Goal: Use online tool/utility: Utilize a website feature to perform a specific function

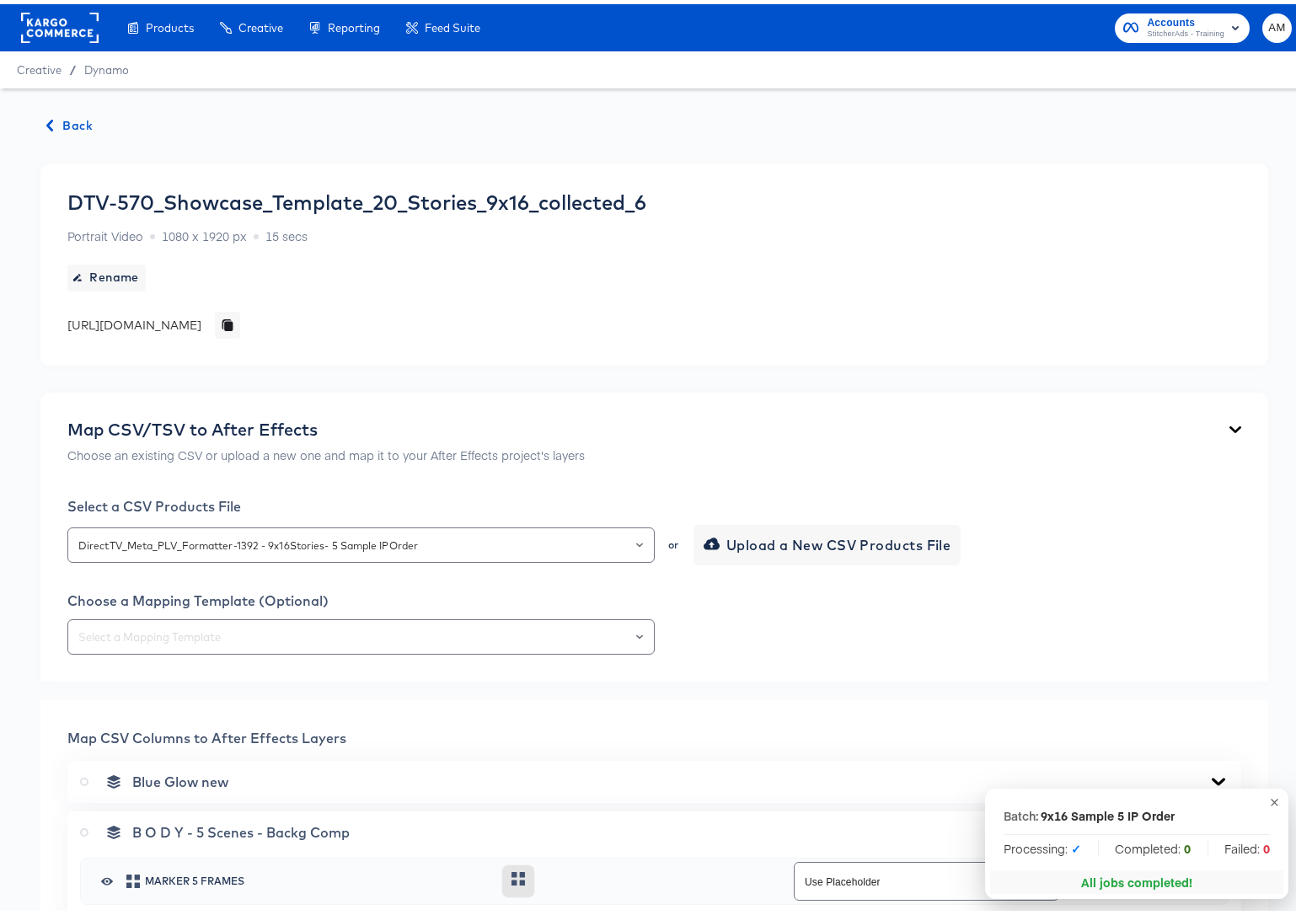
click at [78, 121] on span "Back" at bounding box center [69, 121] width 45 height 21
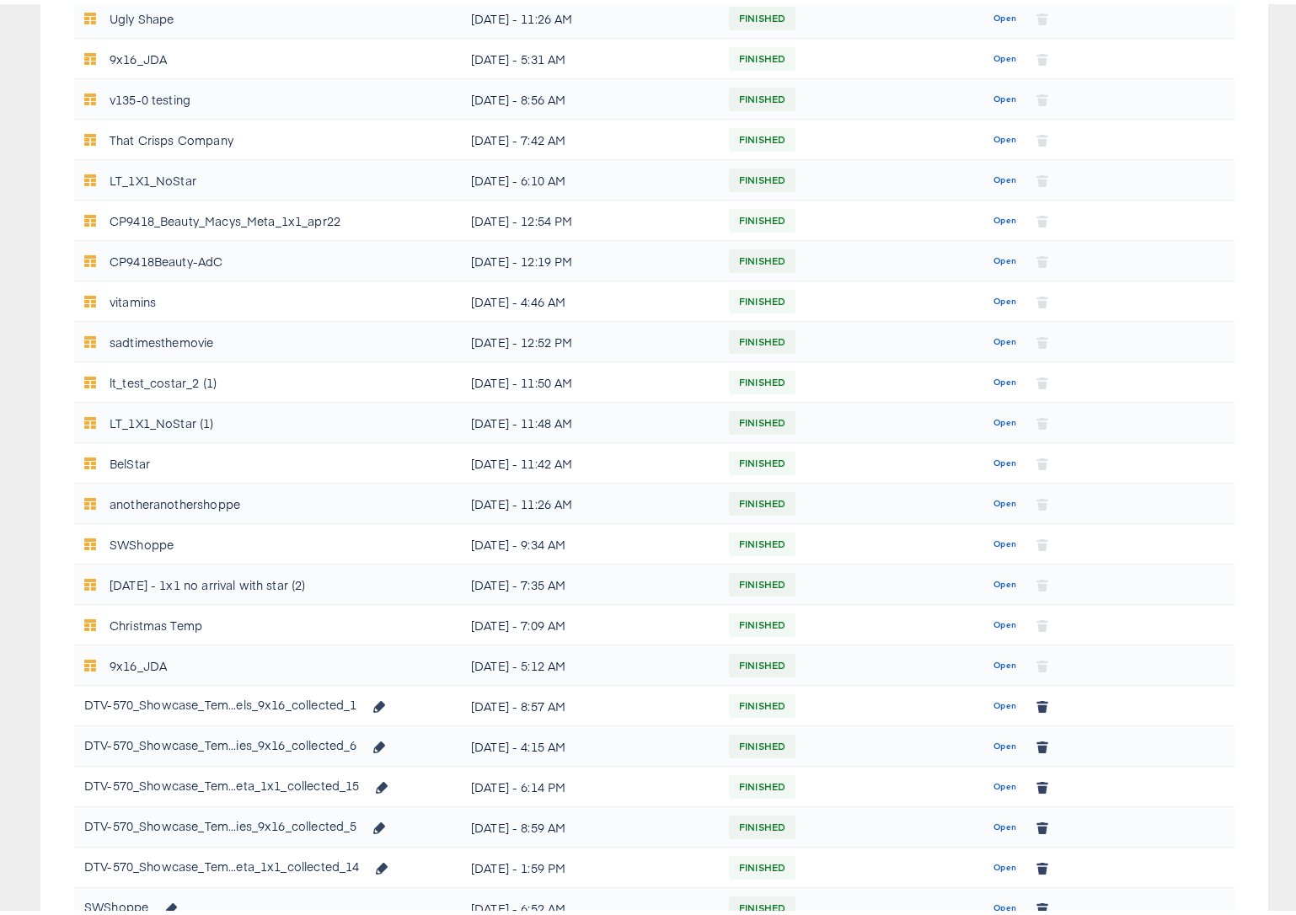
scroll to position [559, 0]
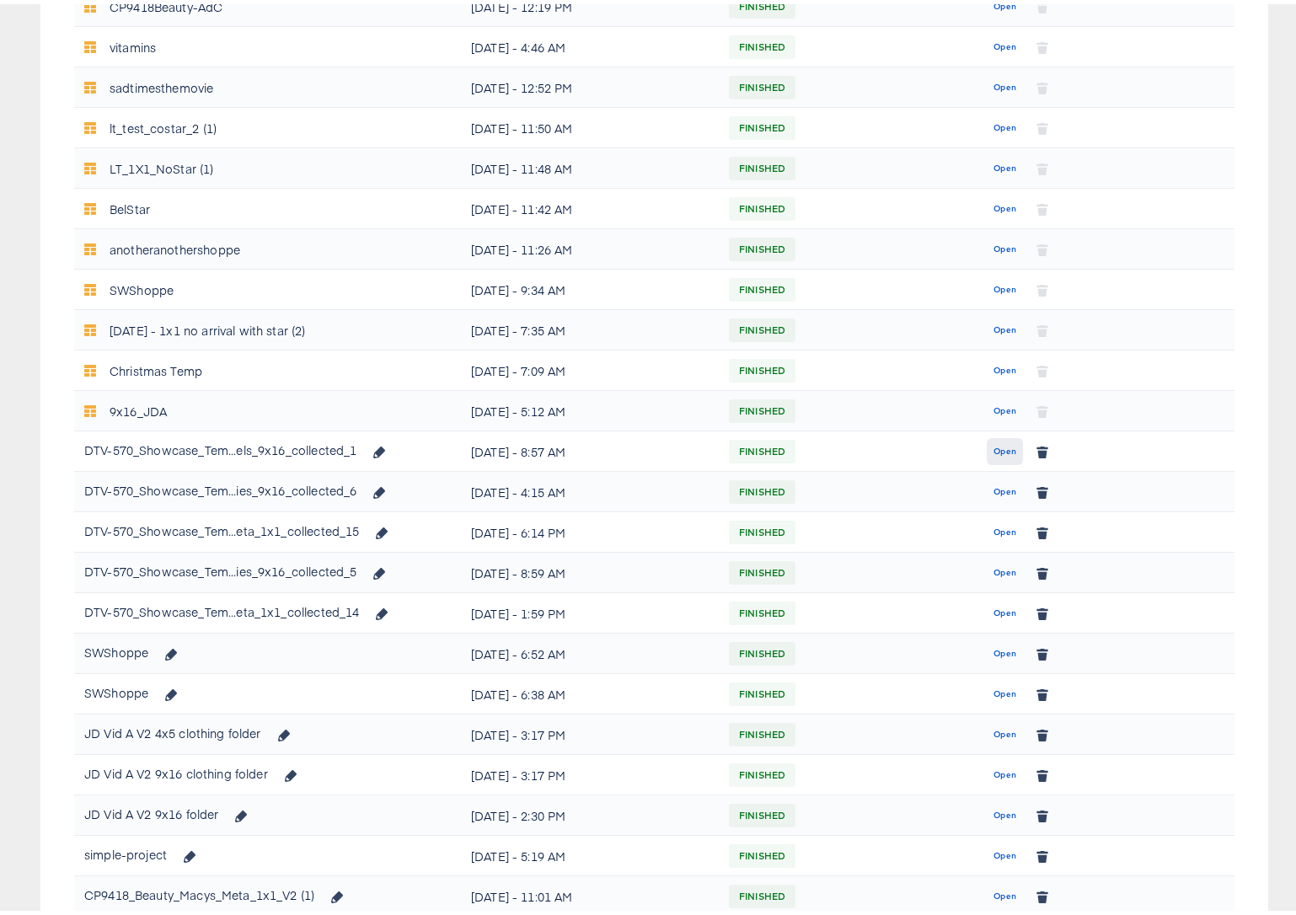
click at [993, 447] on span "Open" at bounding box center [1004, 447] width 23 height 15
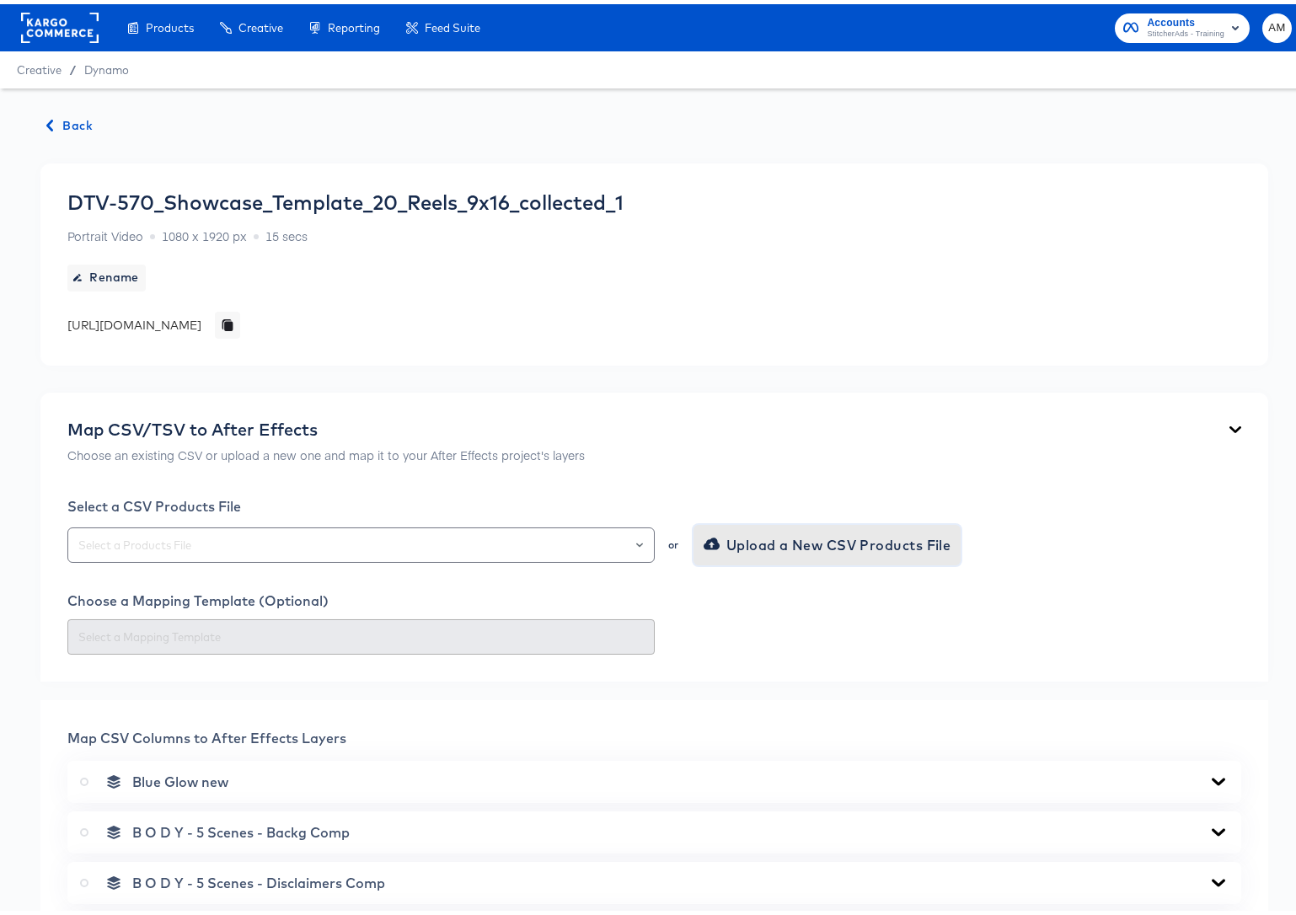
click at [768, 545] on span "Upload a New CSV Products File" at bounding box center [829, 541] width 244 height 24
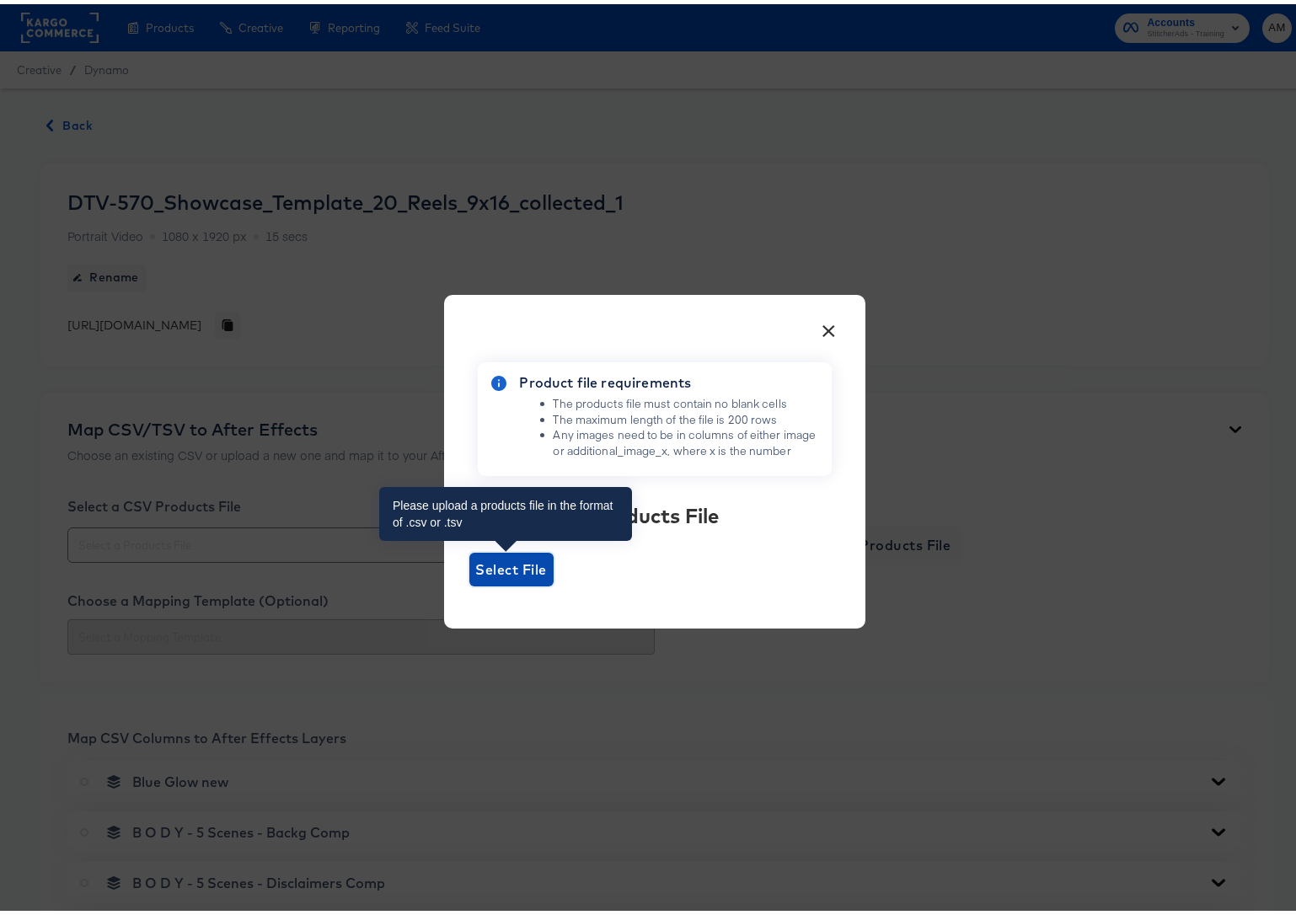
click at [481, 569] on span "Select File" at bounding box center [511, 566] width 71 height 24
click at [469, 582] on input "Select File" at bounding box center [469, 582] width 0 height 0
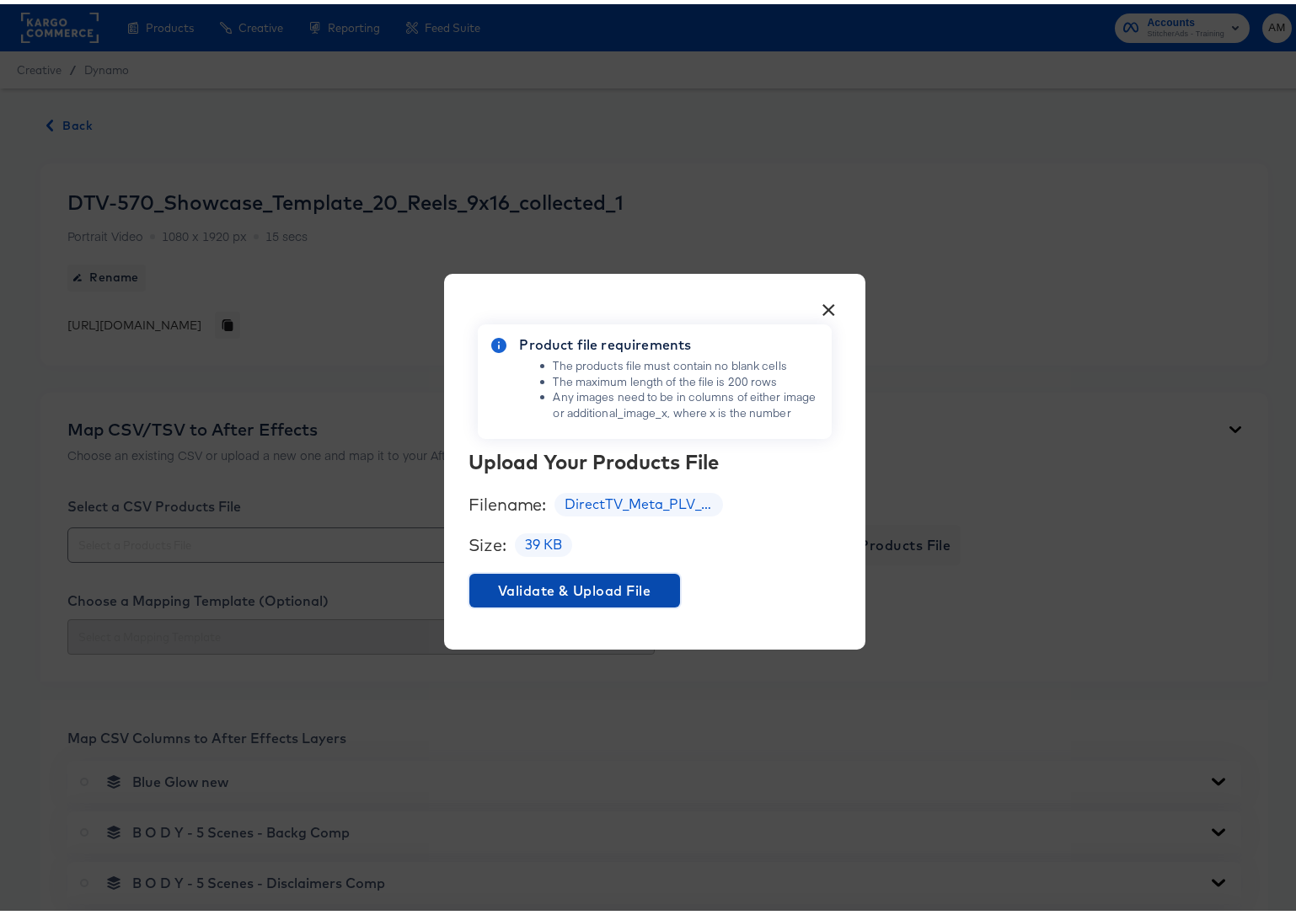
click at [623, 593] on span "Validate & Upload File" at bounding box center [574, 587] width 197 height 24
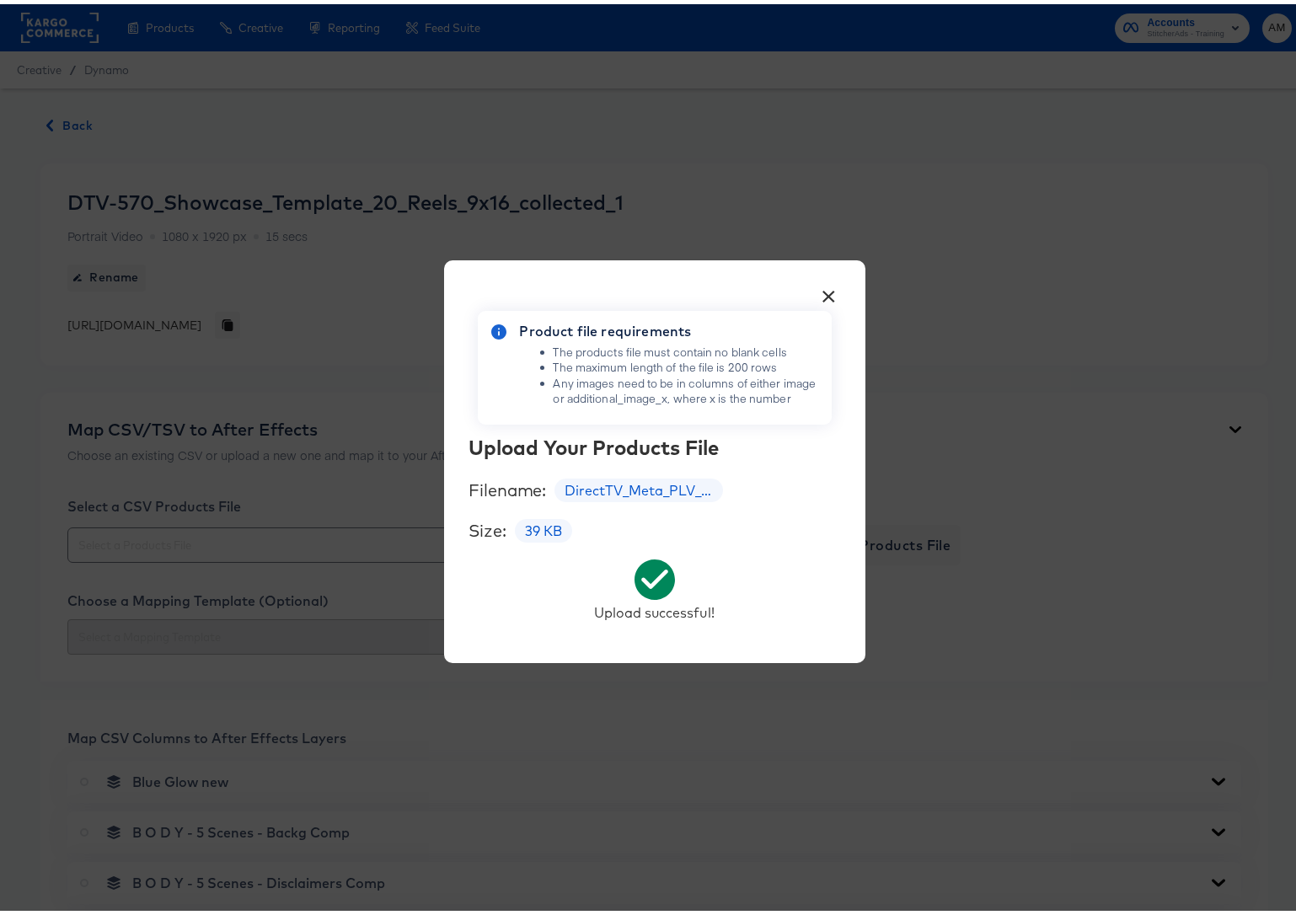
click at [821, 288] on button "×" at bounding box center [829, 288] width 30 height 30
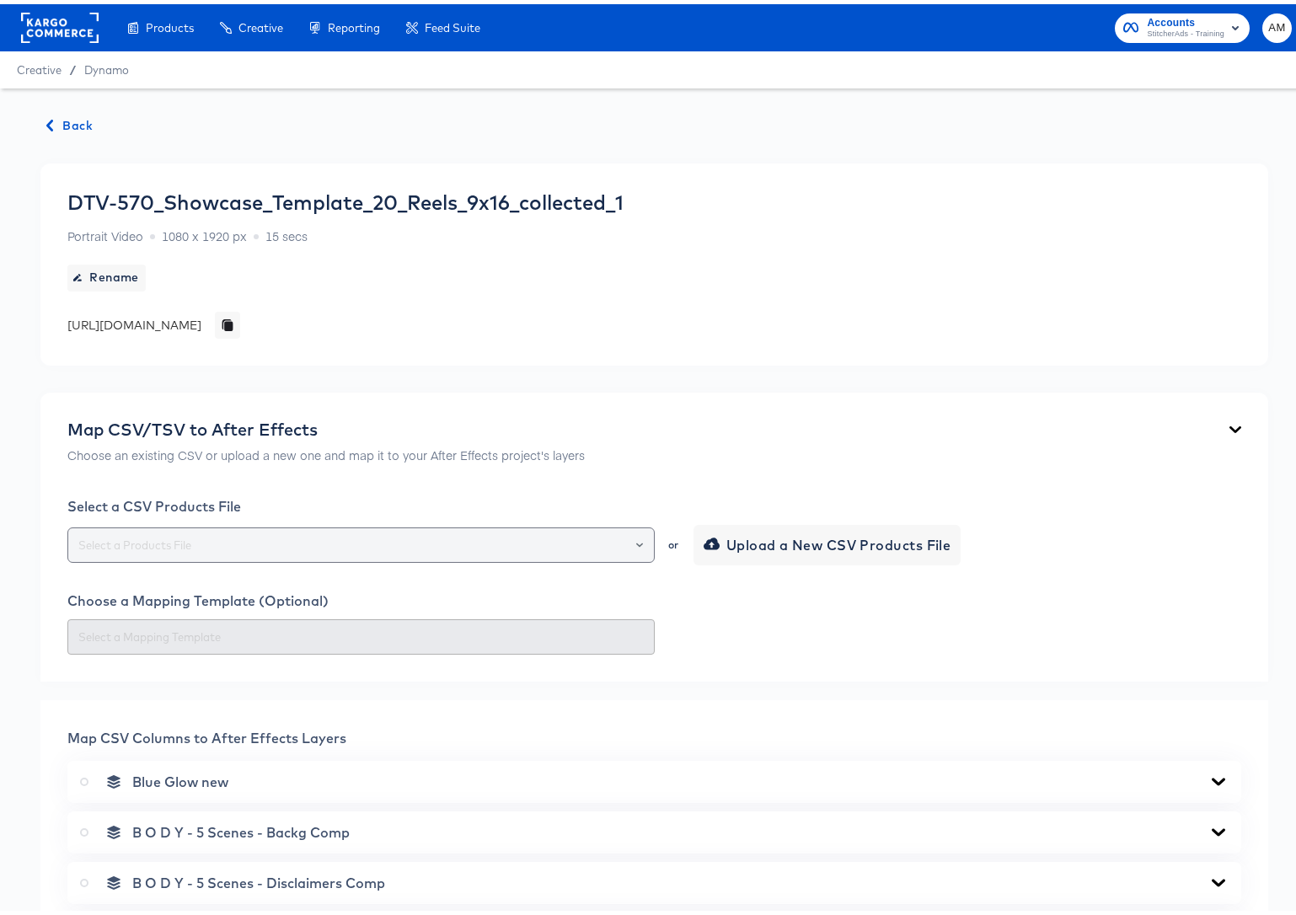
click at [636, 538] on icon "Open" at bounding box center [639, 541] width 7 height 7
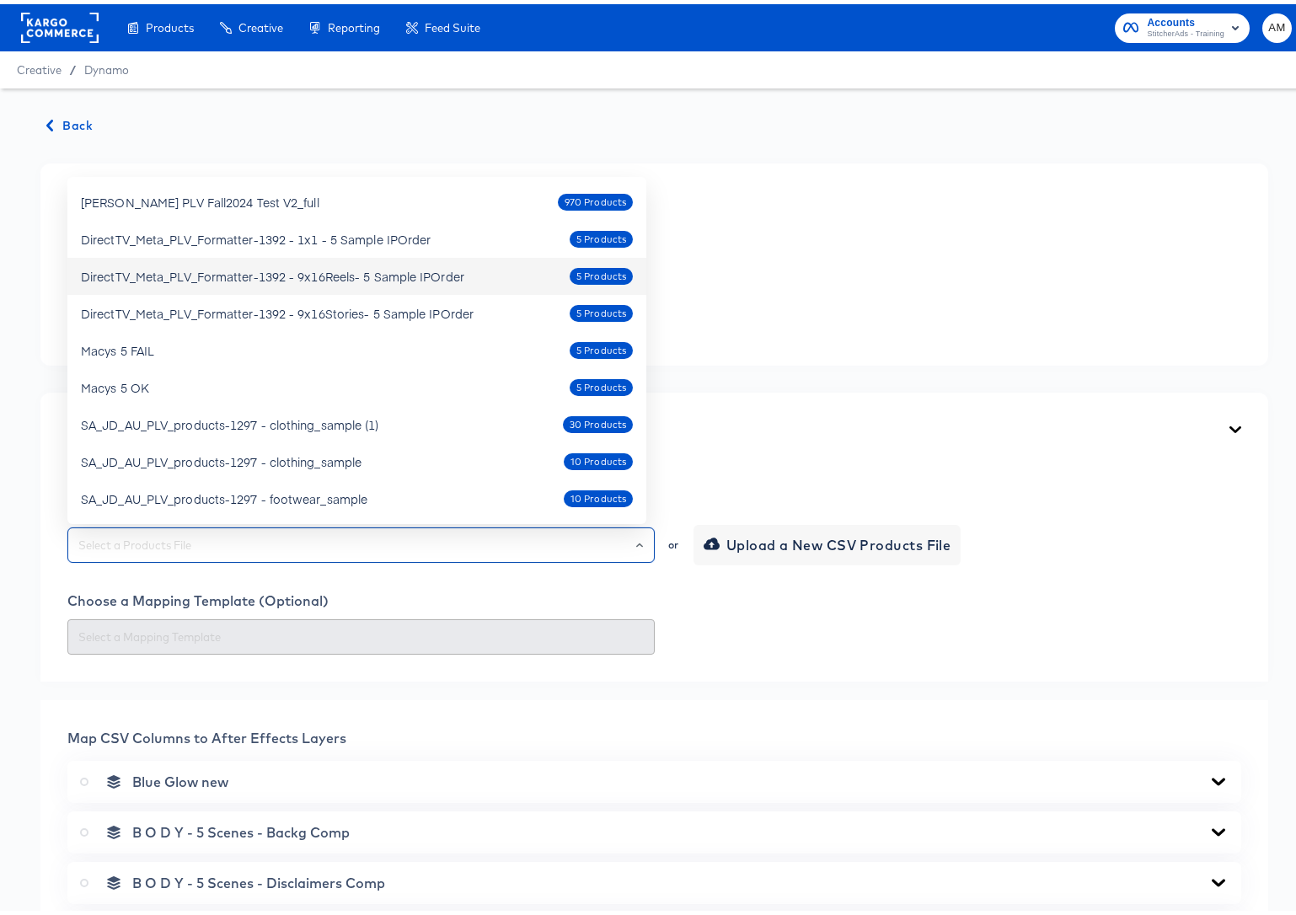
click at [344, 271] on div "DirectTV_Meta_PLV_Formatter-1392 - 9x16Reels- 5 Sample IPOrder" at bounding box center [272, 272] width 383 height 17
type input "DirectTV_Meta_PLV_Formatter-1392 - 9x16Reels- 5 Sample IPOrder"
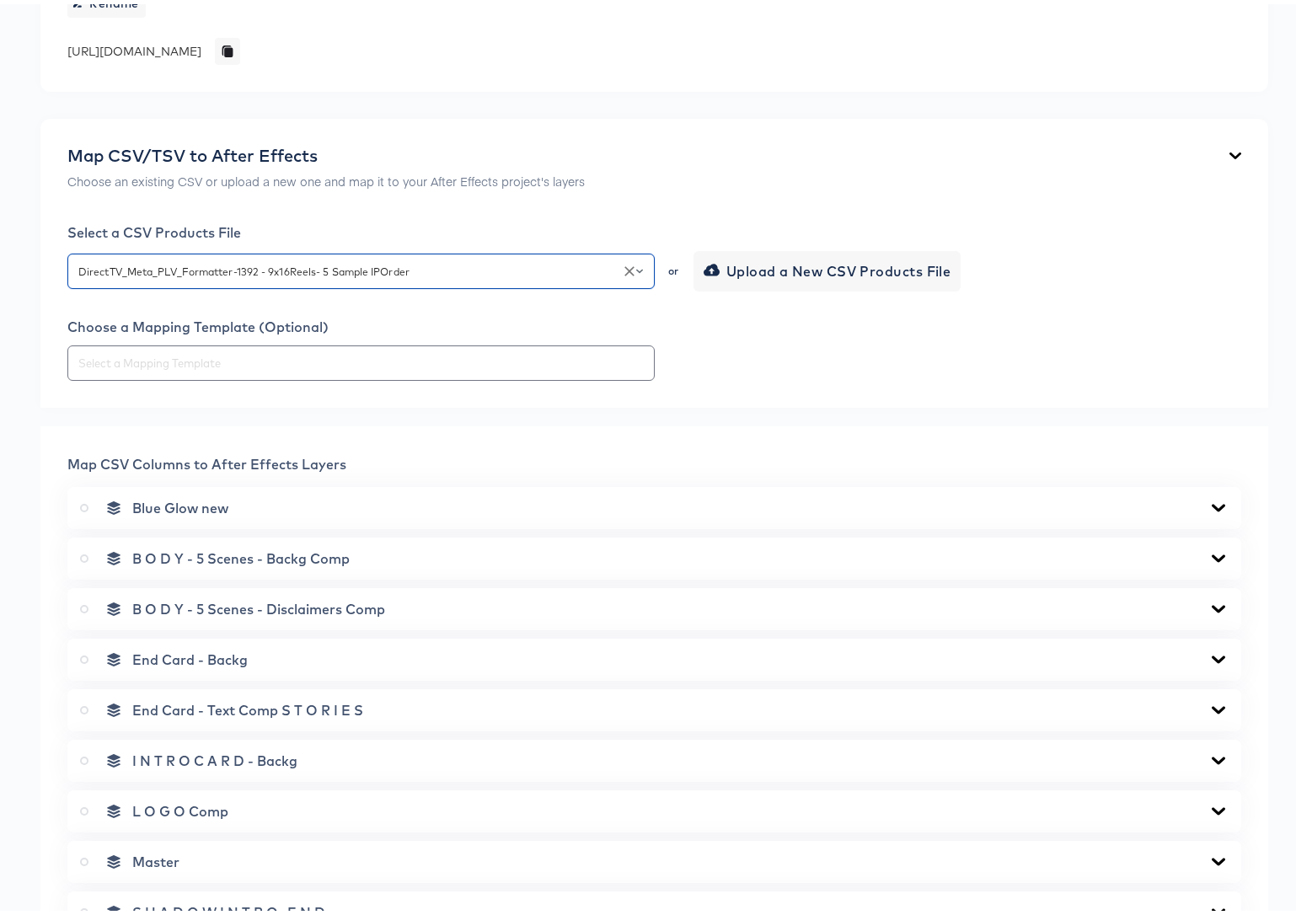
scroll to position [305, 0]
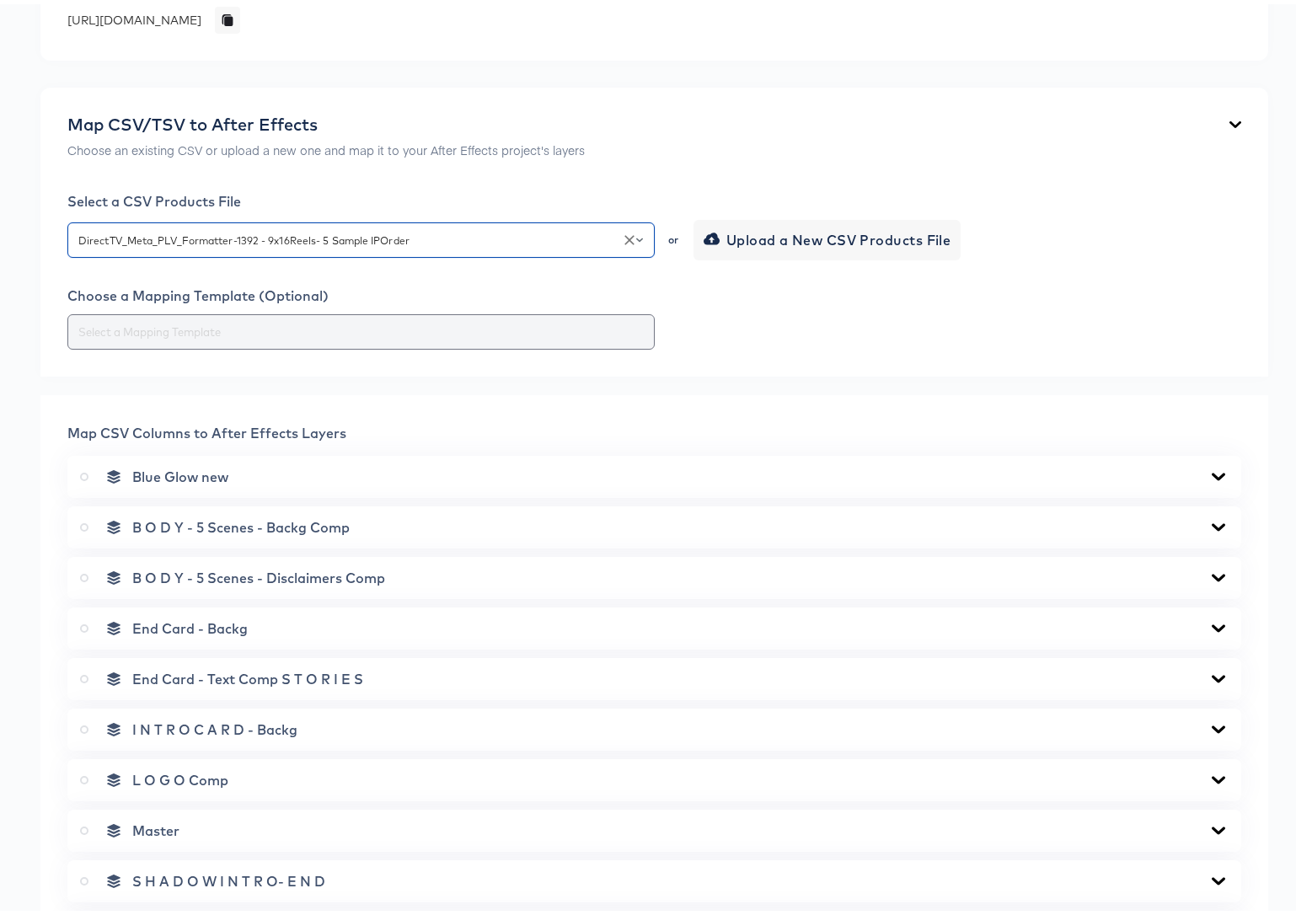
click at [326, 337] on div at bounding box center [360, 327] width 587 height 35
click at [768, 324] on div at bounding box center [654, 327] width 1174 height 35
click at [1212, 470] on icon at bounding box center [1218, 472] width 13 height 8
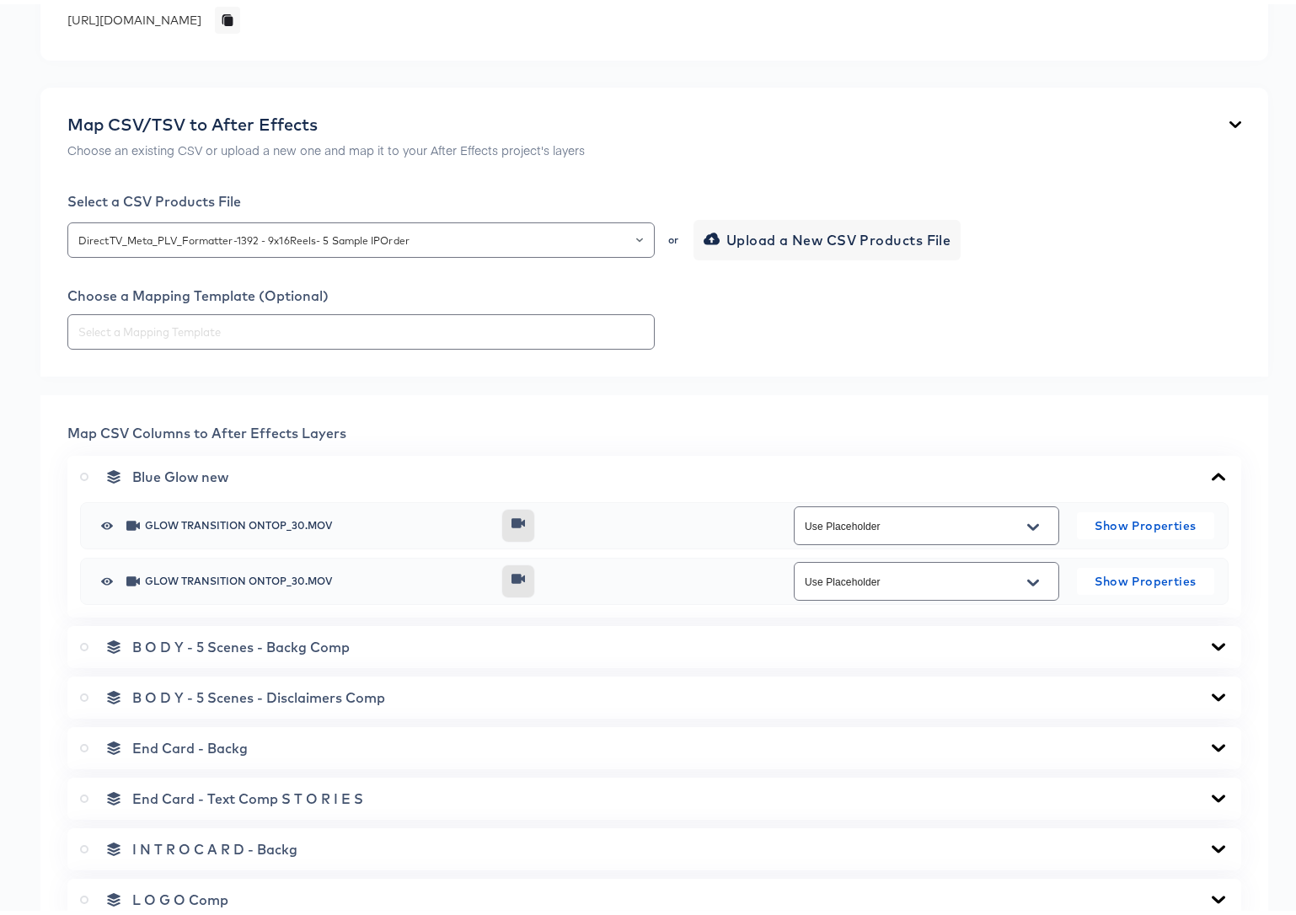
click at [1209, 470] on icon at bounding box center [1218, 472] width 20 height 13
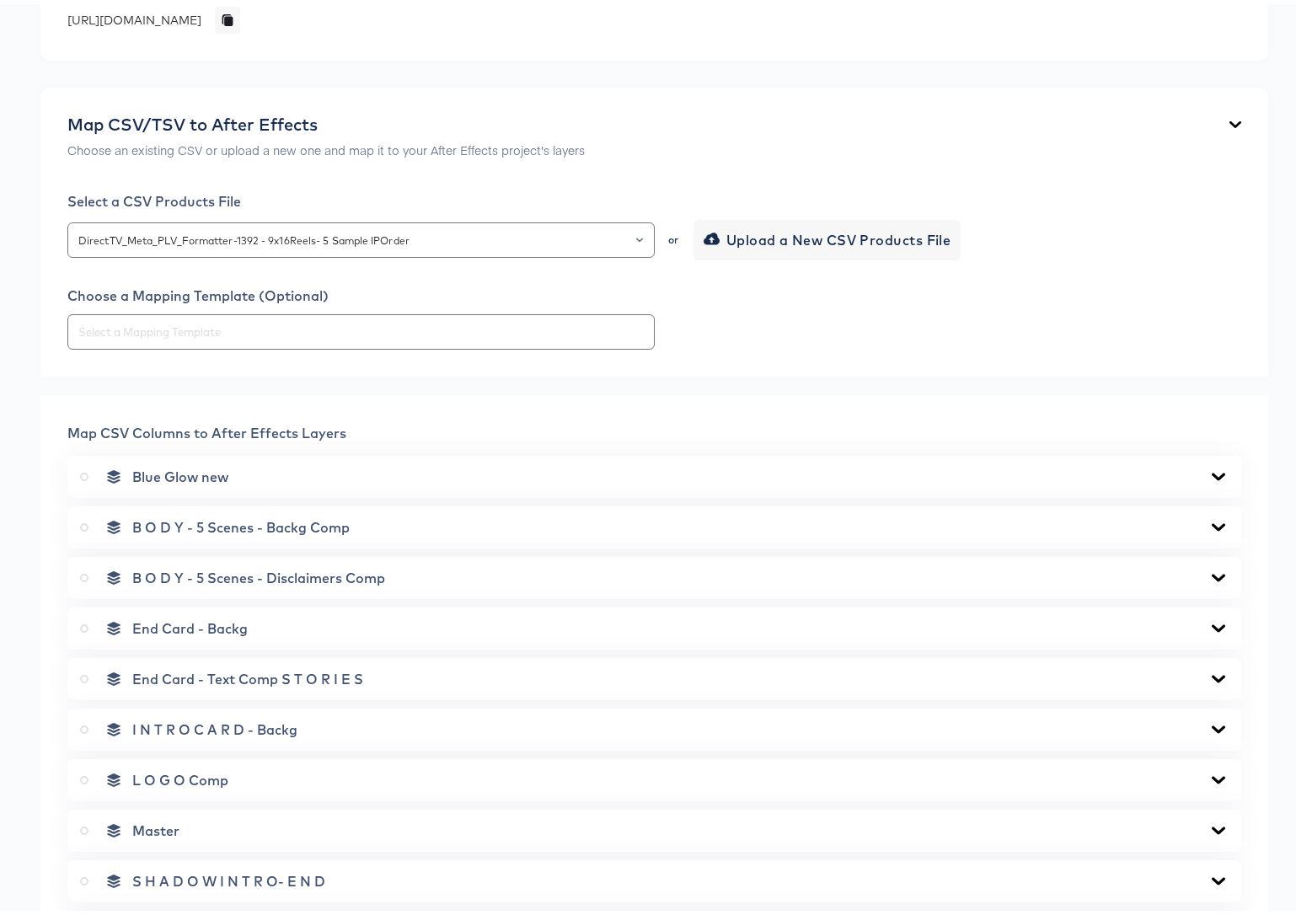
click at [1208, 519] on icon at bounding box center [1218, 522] width 20 height 13
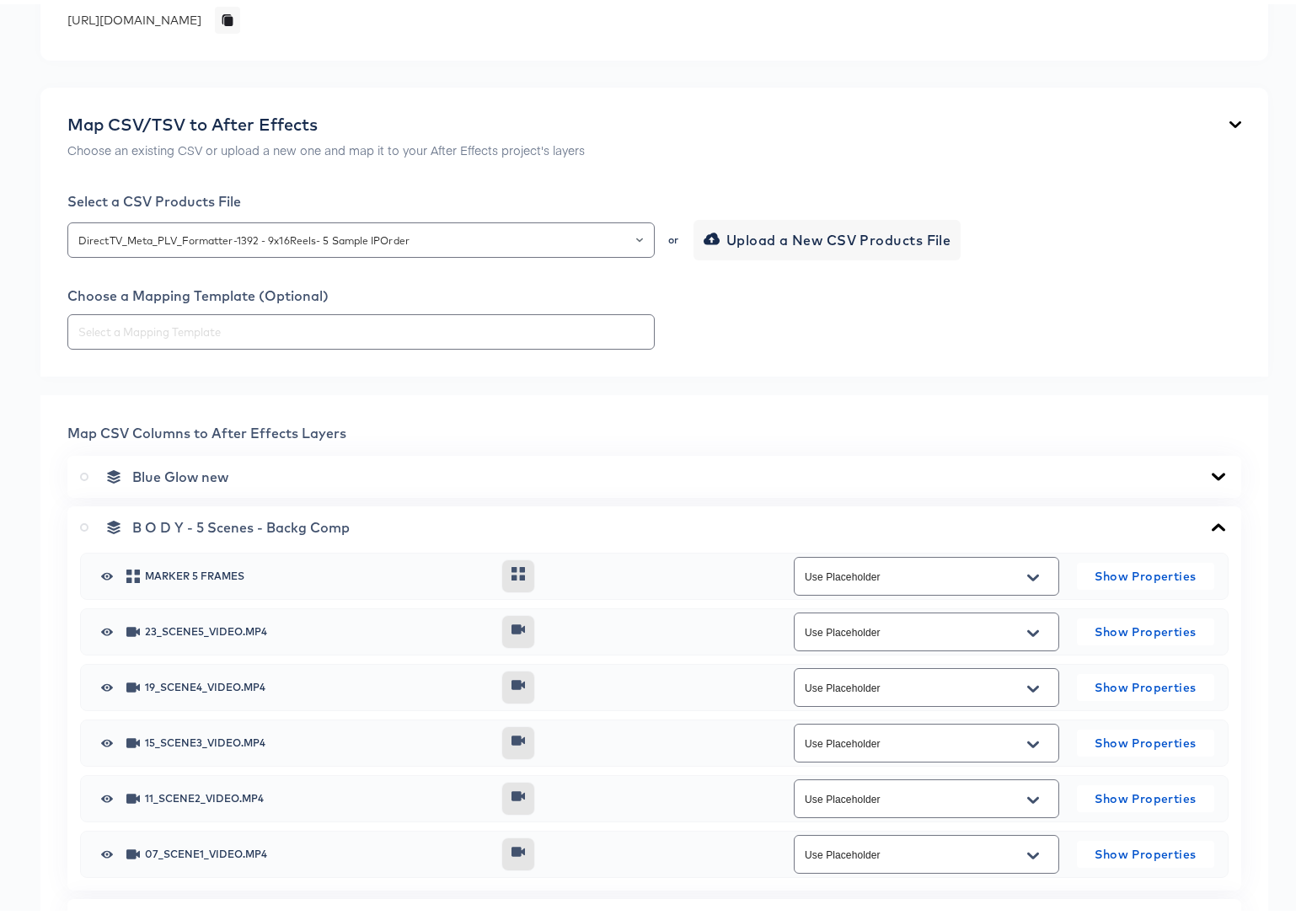
click at [1032, 625] on button "Open" at bounding box center [1032, 629] width 25 height 27
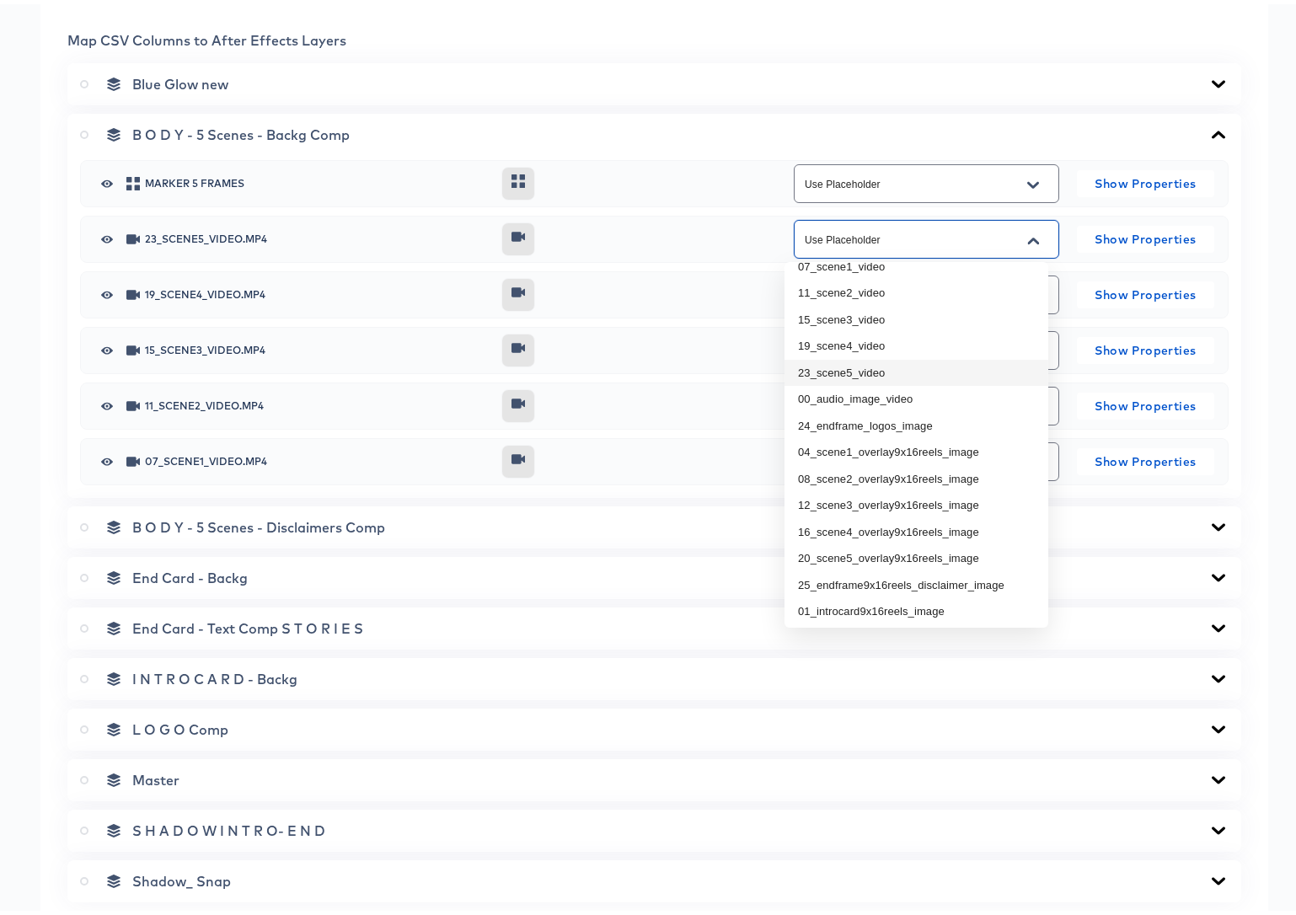
scroll to position [42, 0]
click at [857, 368] on li "23_scene5_video" at bounding box center [916, 369] width 264 height 27
type input "23_scene5_video"
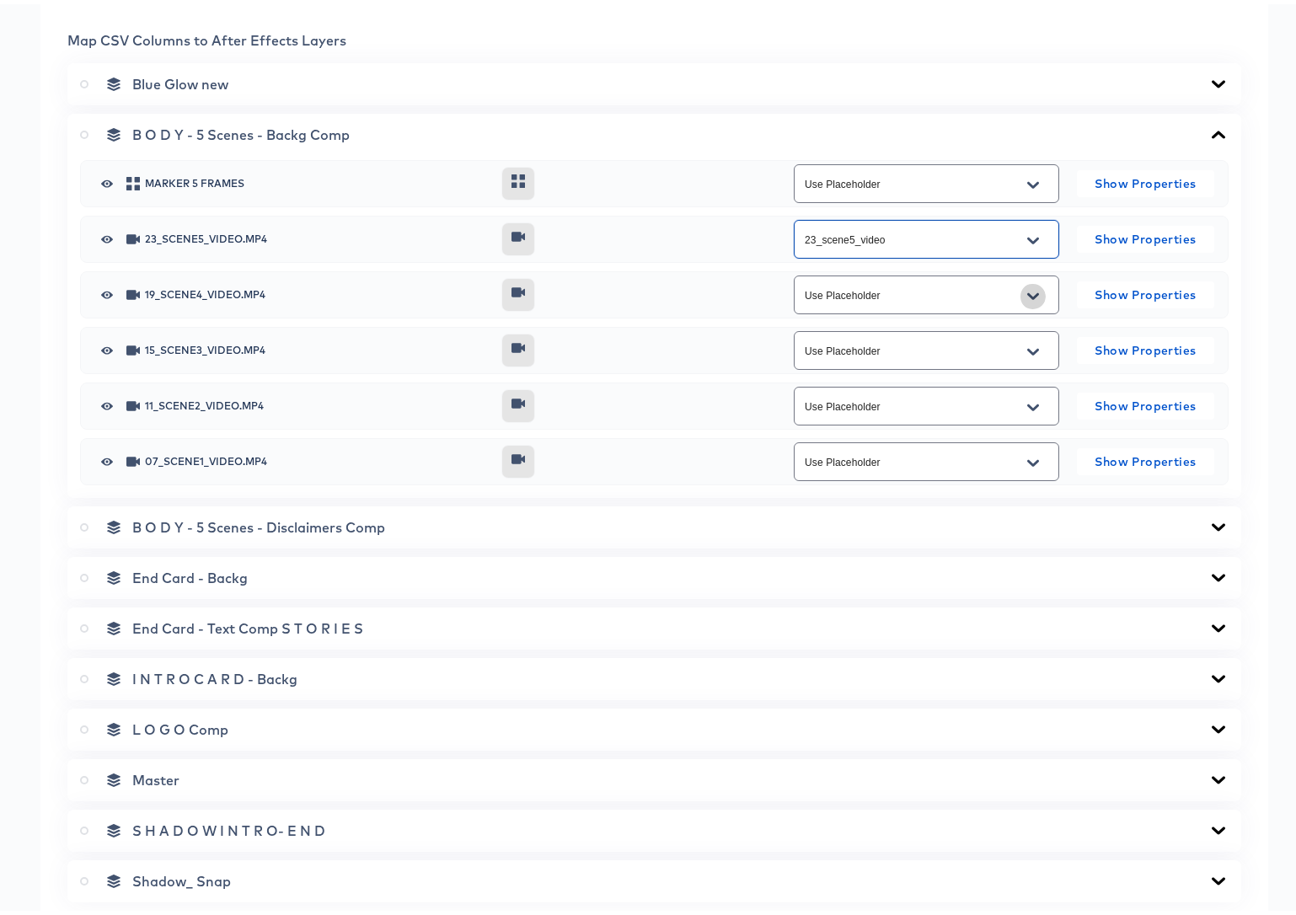
click at [1027, 292] on icon "Open" at bounding box center [1033, 292] width 12 height 7
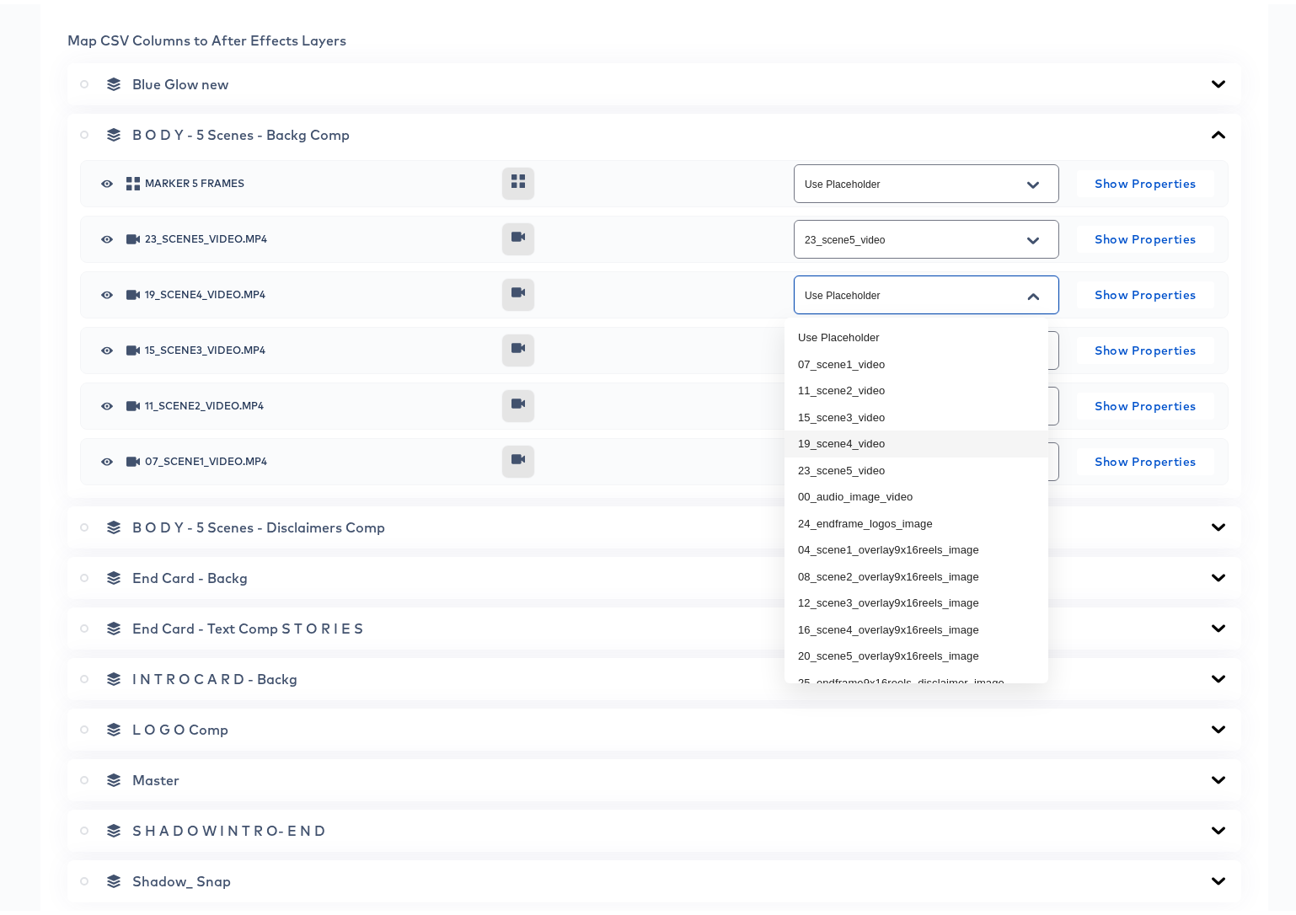
click at [896, 438] on li "19_scene4_video" at bounding box center [916, 439] width 264 height 27
type input "19_scene4_video"
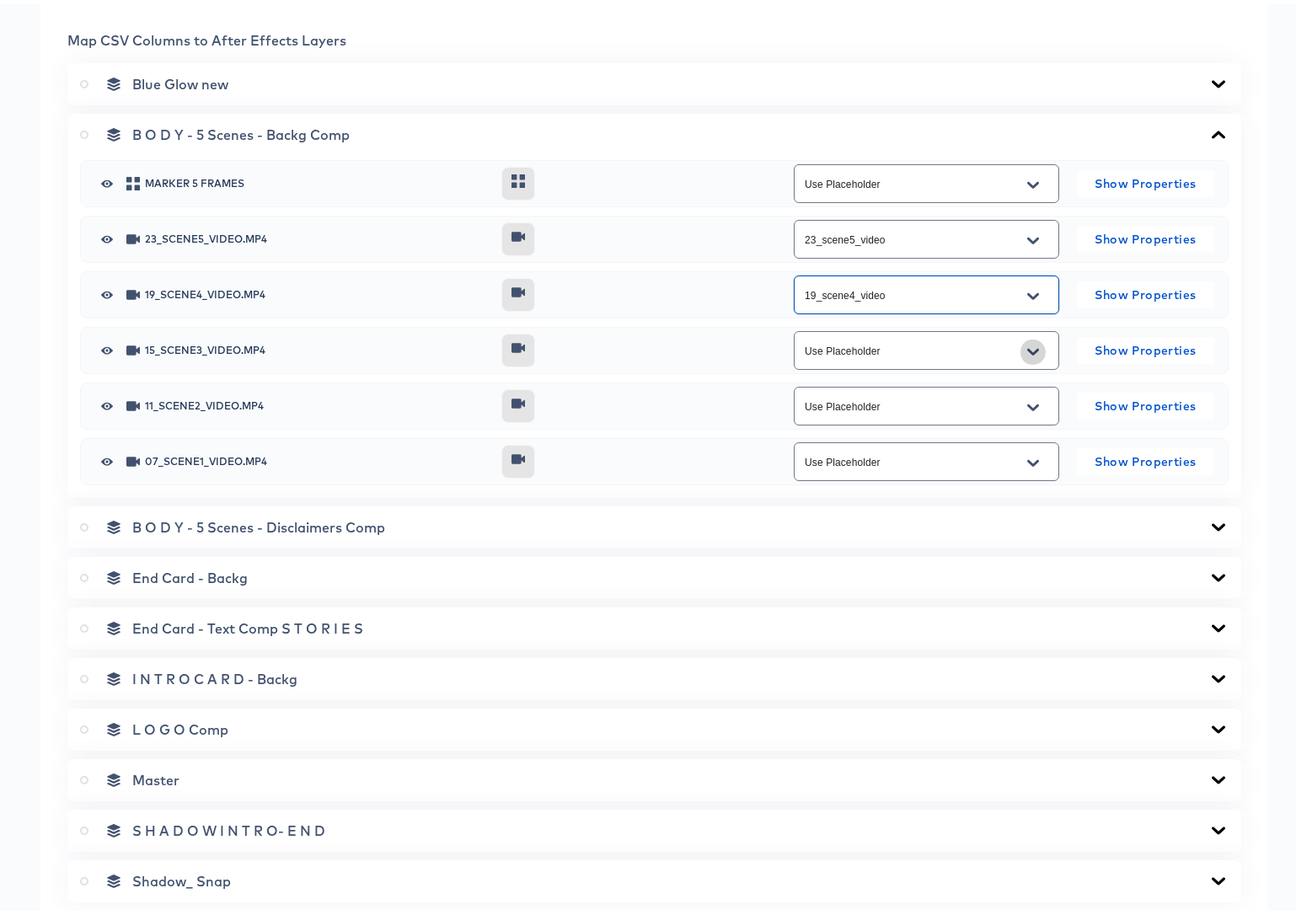
click at [1027, 344] on icon "Open" at bounding box center [1033, 347] width 12 height 13
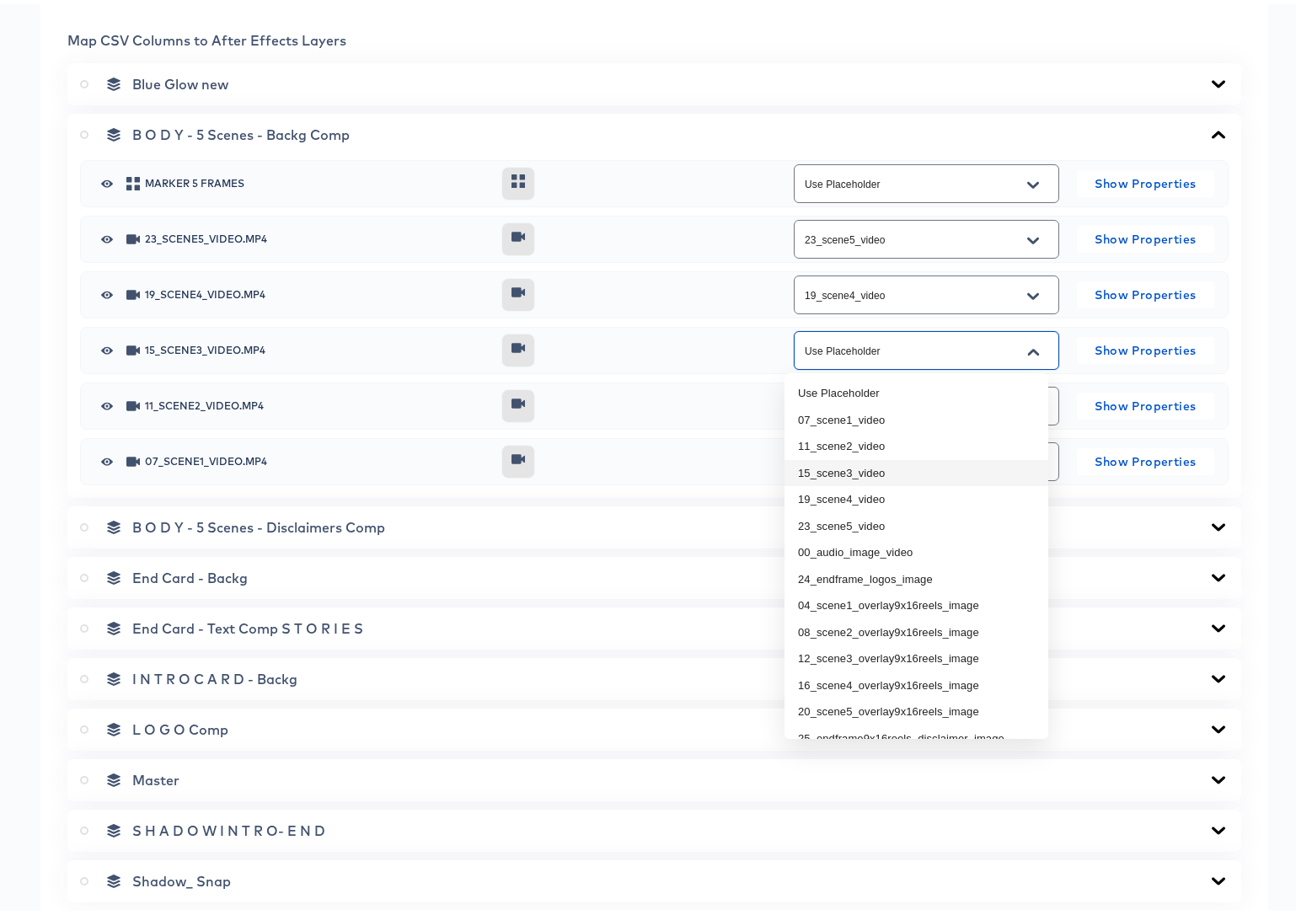
drag, startPoint x: 872, startPoint y: 466, endPoint x: 909, endPoint y: 454, distance: 38.9
click at [872, 466] on li "15_scene3_video" at bounding box center [916, 469] width 264 height 27
type input "15_scene3_video"
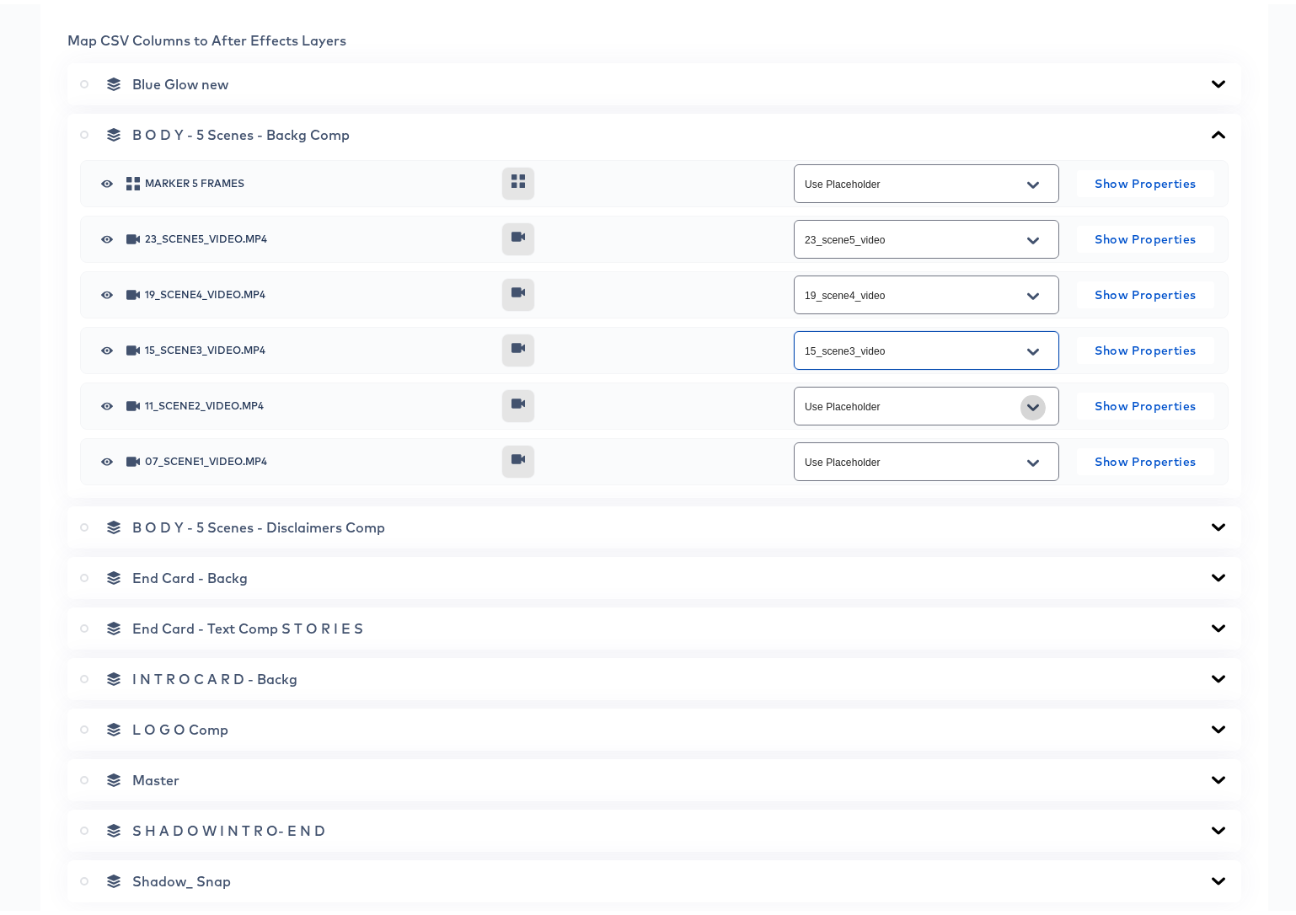
click at [1027, 397] on icon "Open" at bounding box center [1033, 403] width 12 height 13
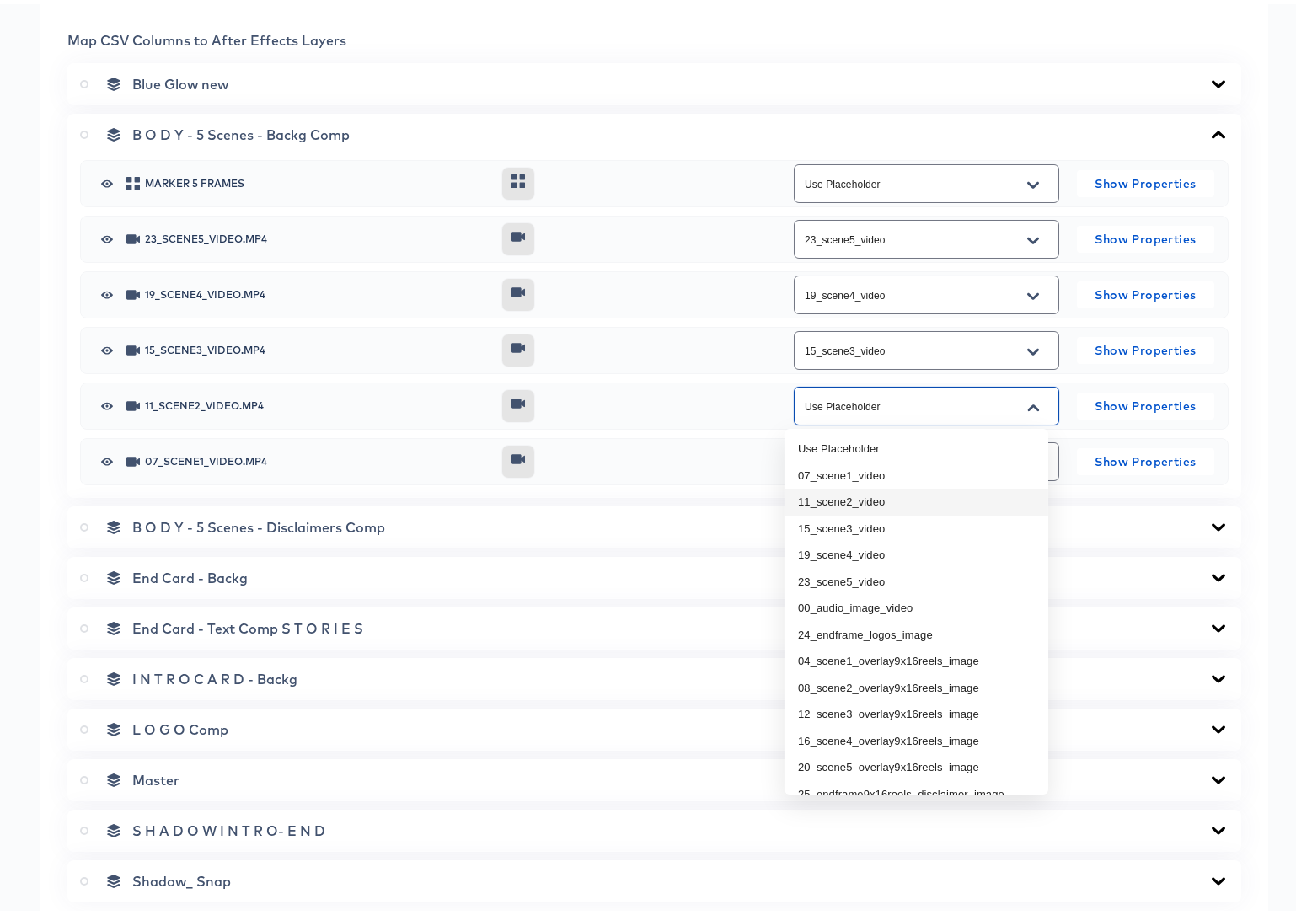
drag, startPoint x: 895, startPoint y: 493, endPoint x: 978, endPoint y: 463, distance: 88.5
click at [896, 493] on li "11_scene2_video" at bounding box center [916, 497] width 264 height 27
type input "11_scene2_video"
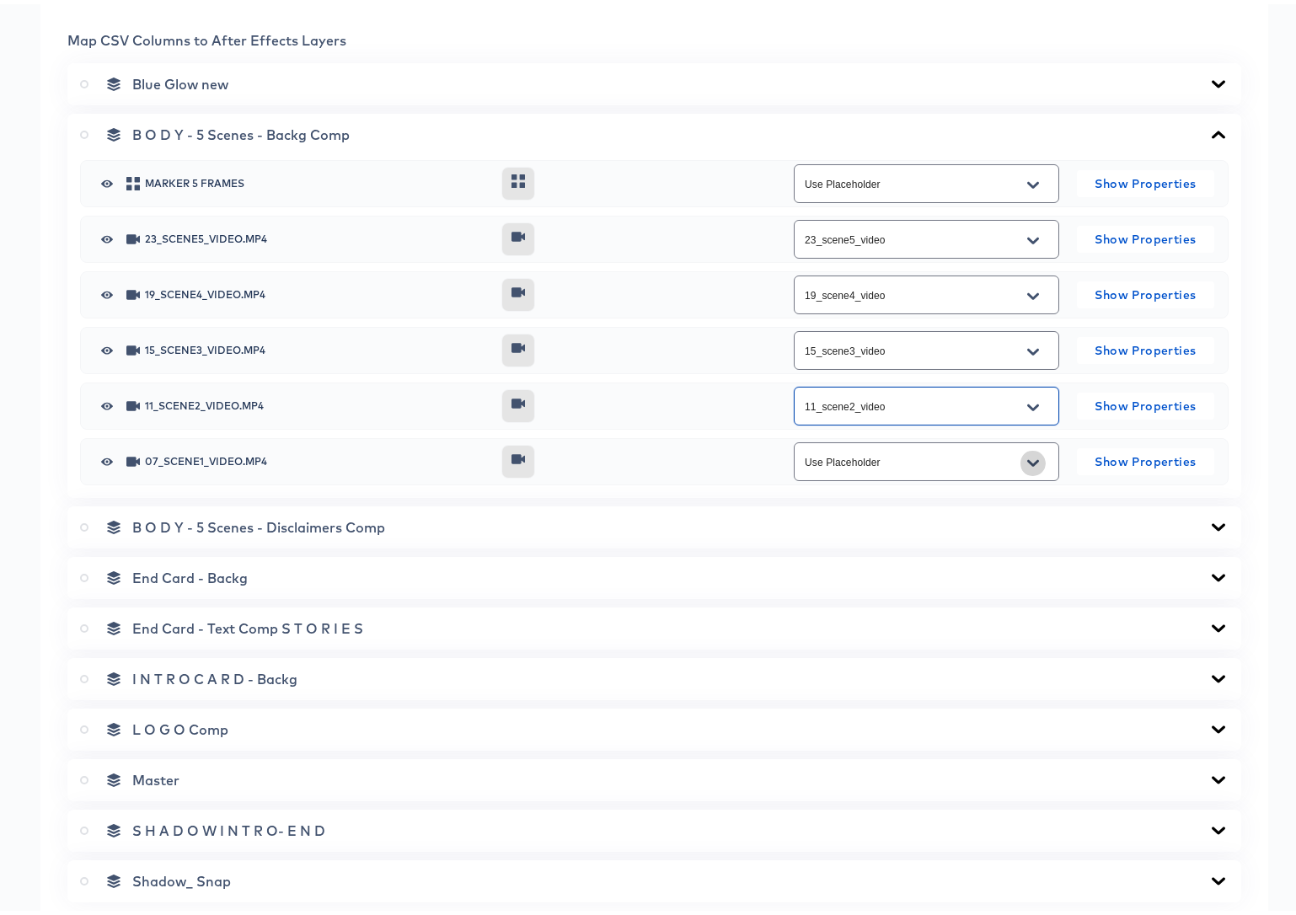
click at [1027, 460] on icon "Open" at bounding box center [1033, 458] width 12 height 13
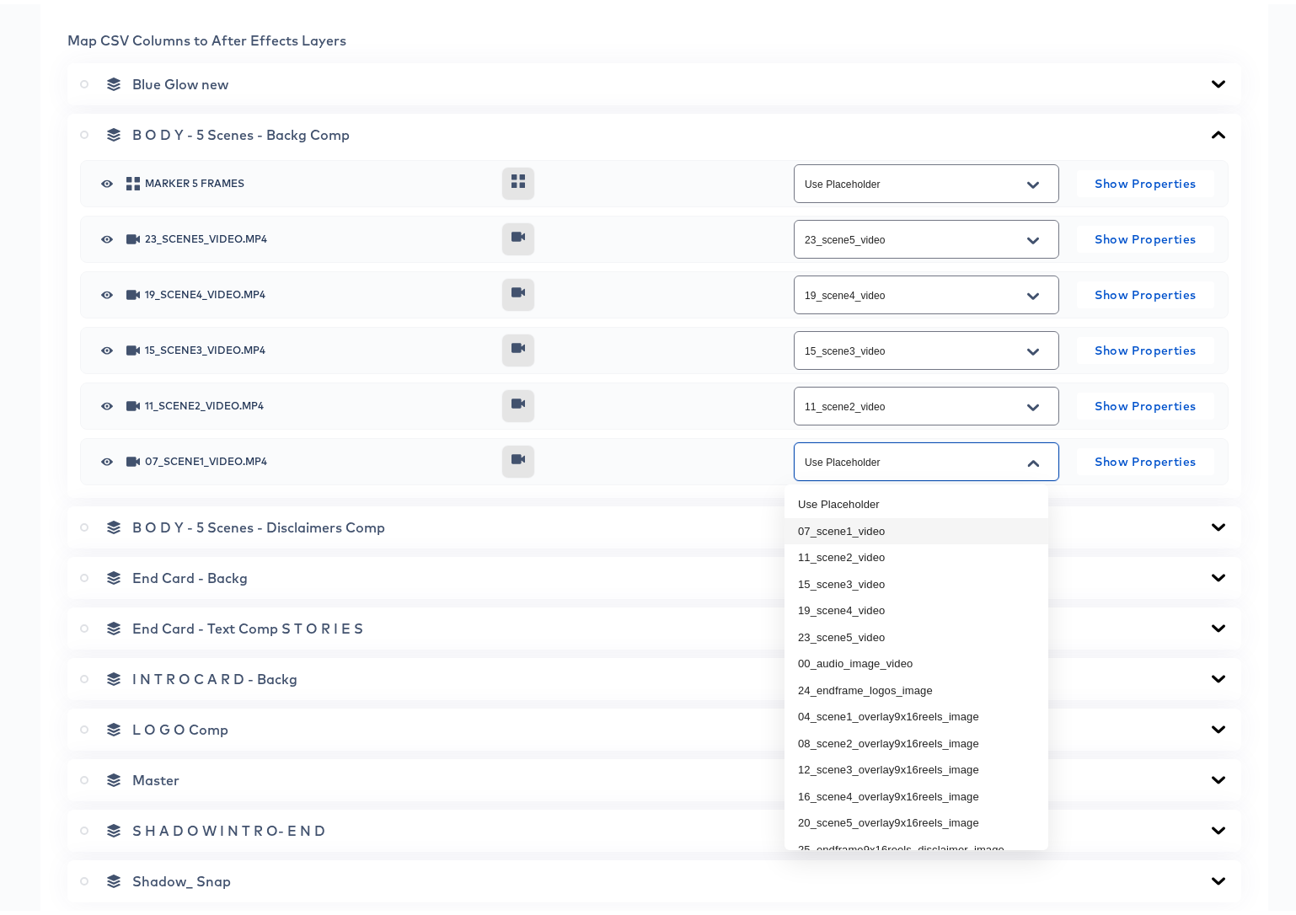
click at [893, 525] on li "07_scene1_video" at bounding box center [916, 527] width 264 height 27
type input "07_scene1_video"
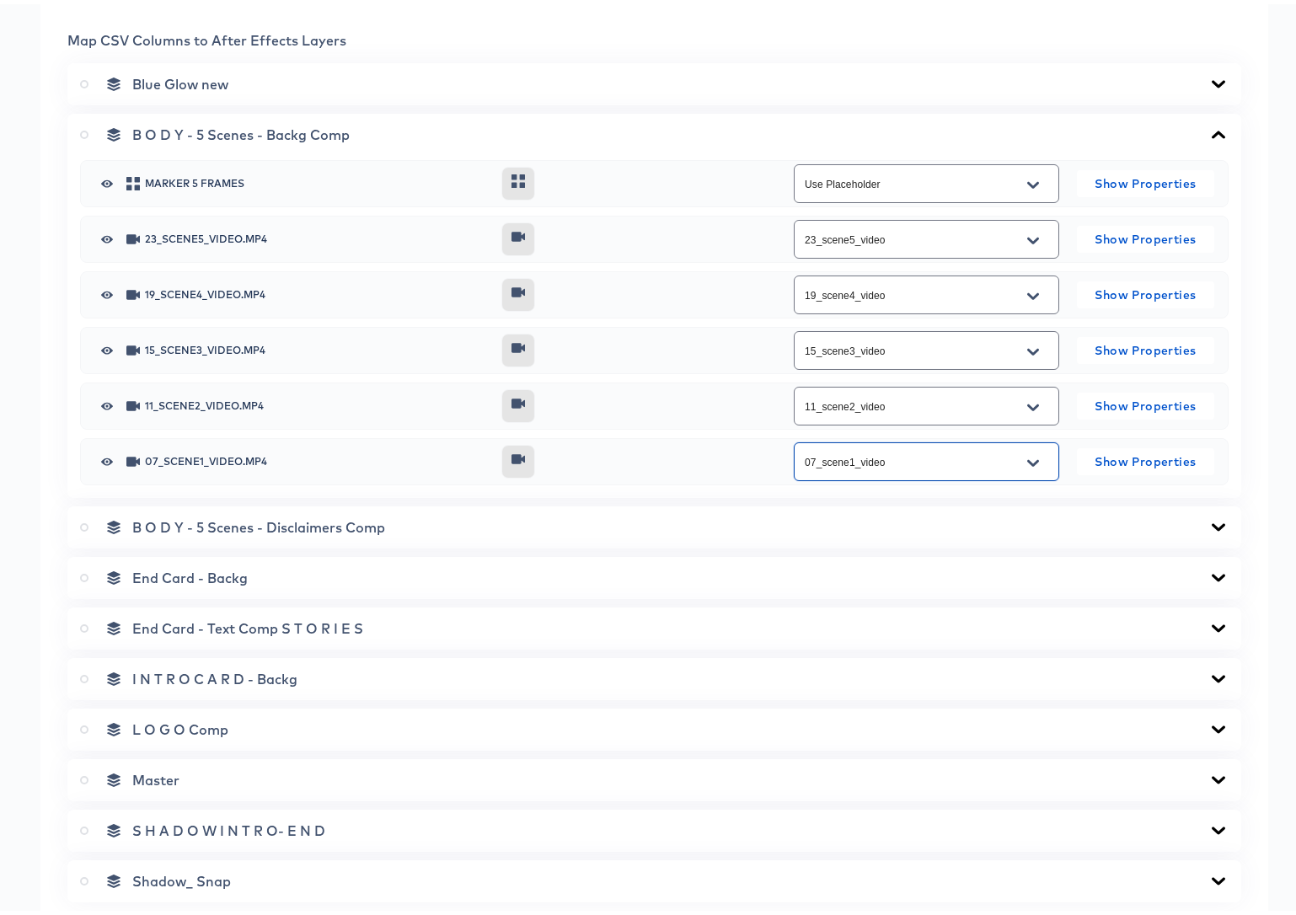
scroll to position [720, 0]
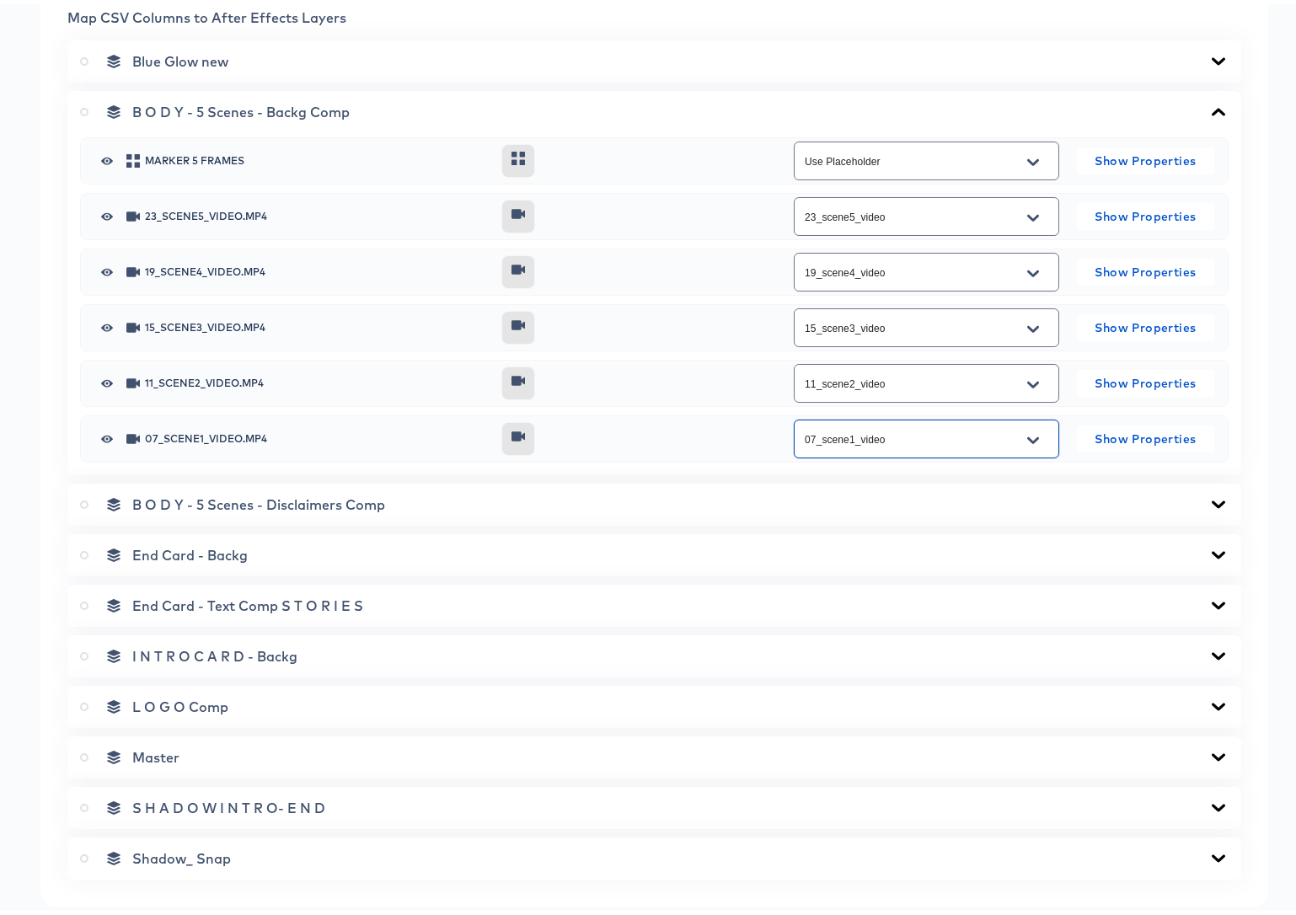
click at [1208, 495] on icon at bounding box center [1218, 500] width 20 height 13
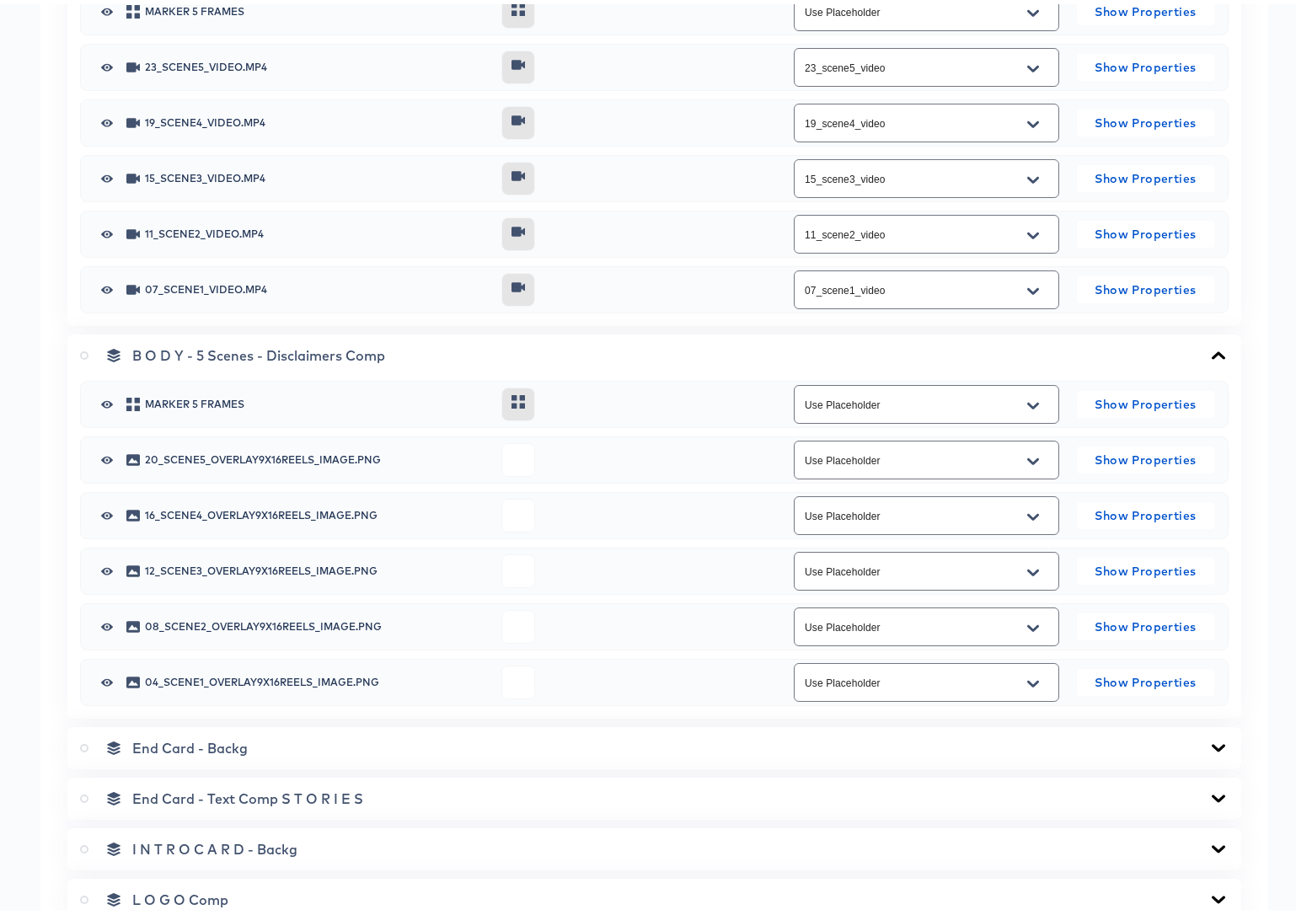
scroll to position [893, 0]
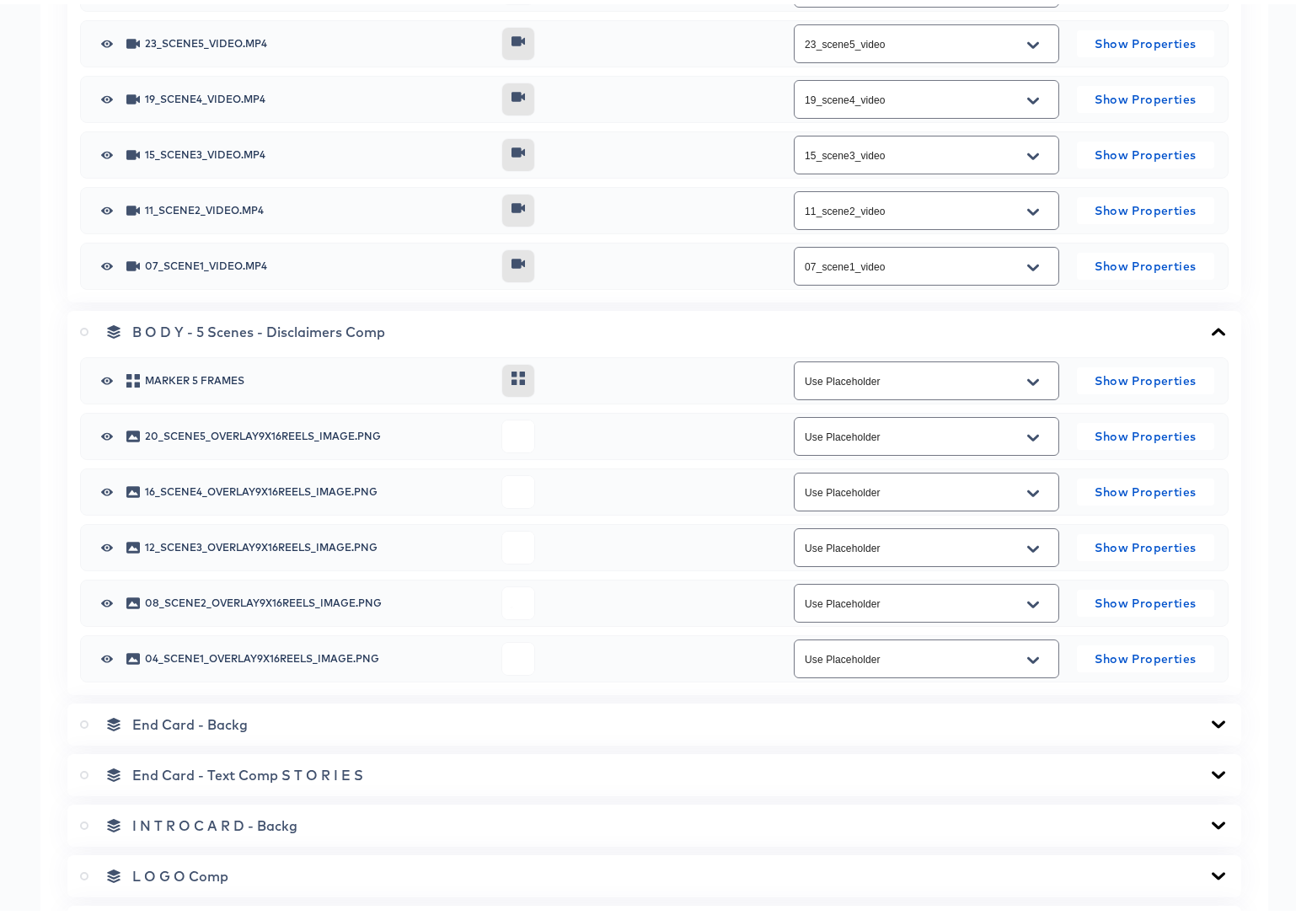
click at [1027, 434] on icon "Open" at bounding box center [1033, 434] width 12 height 7
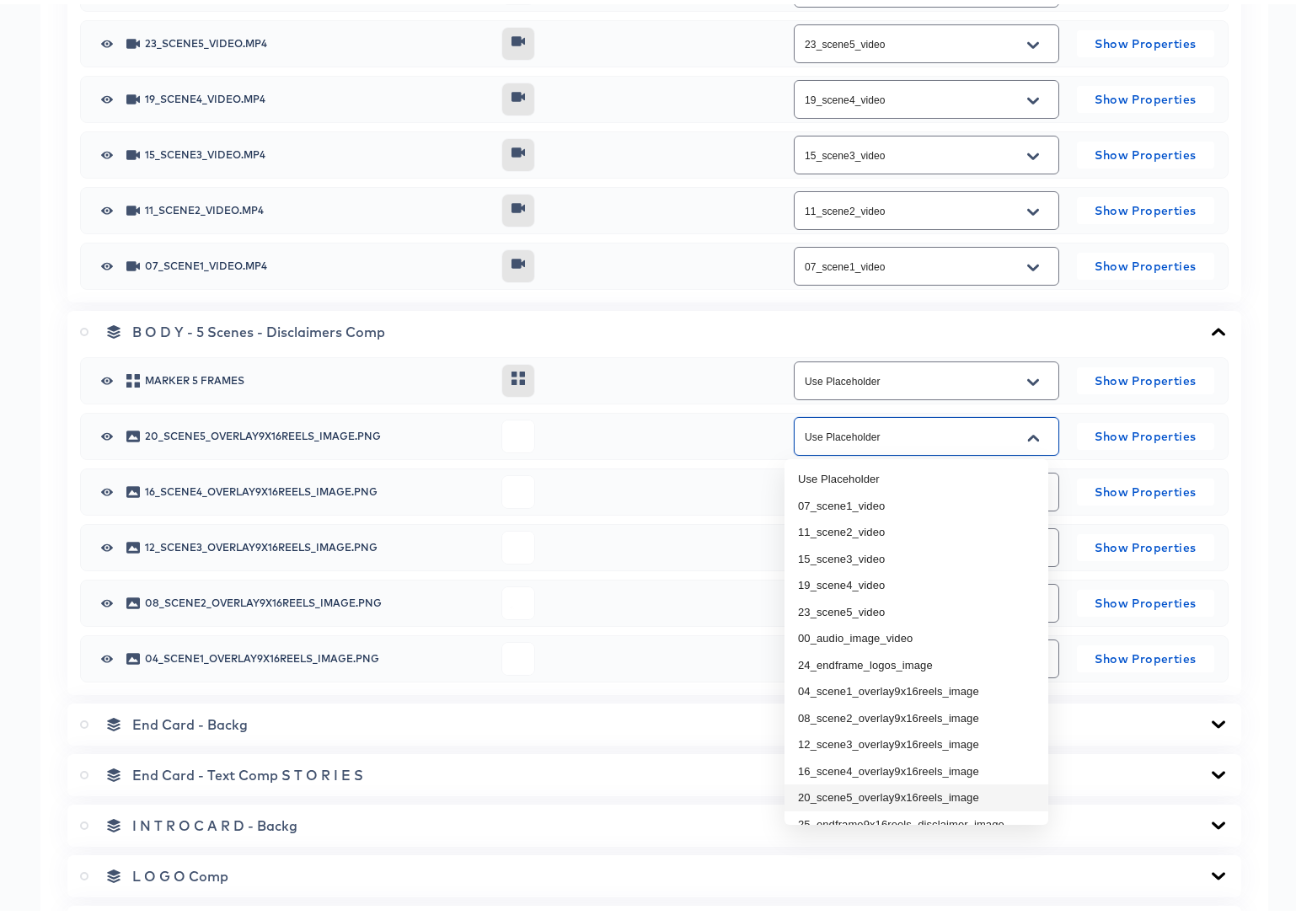
click at [944, 796] on li "20_scene5_overlay9x16reels_image" at bounding box center [916, 793] width 264 height 27
type input "20_scene5_overlay9x16reels_image"
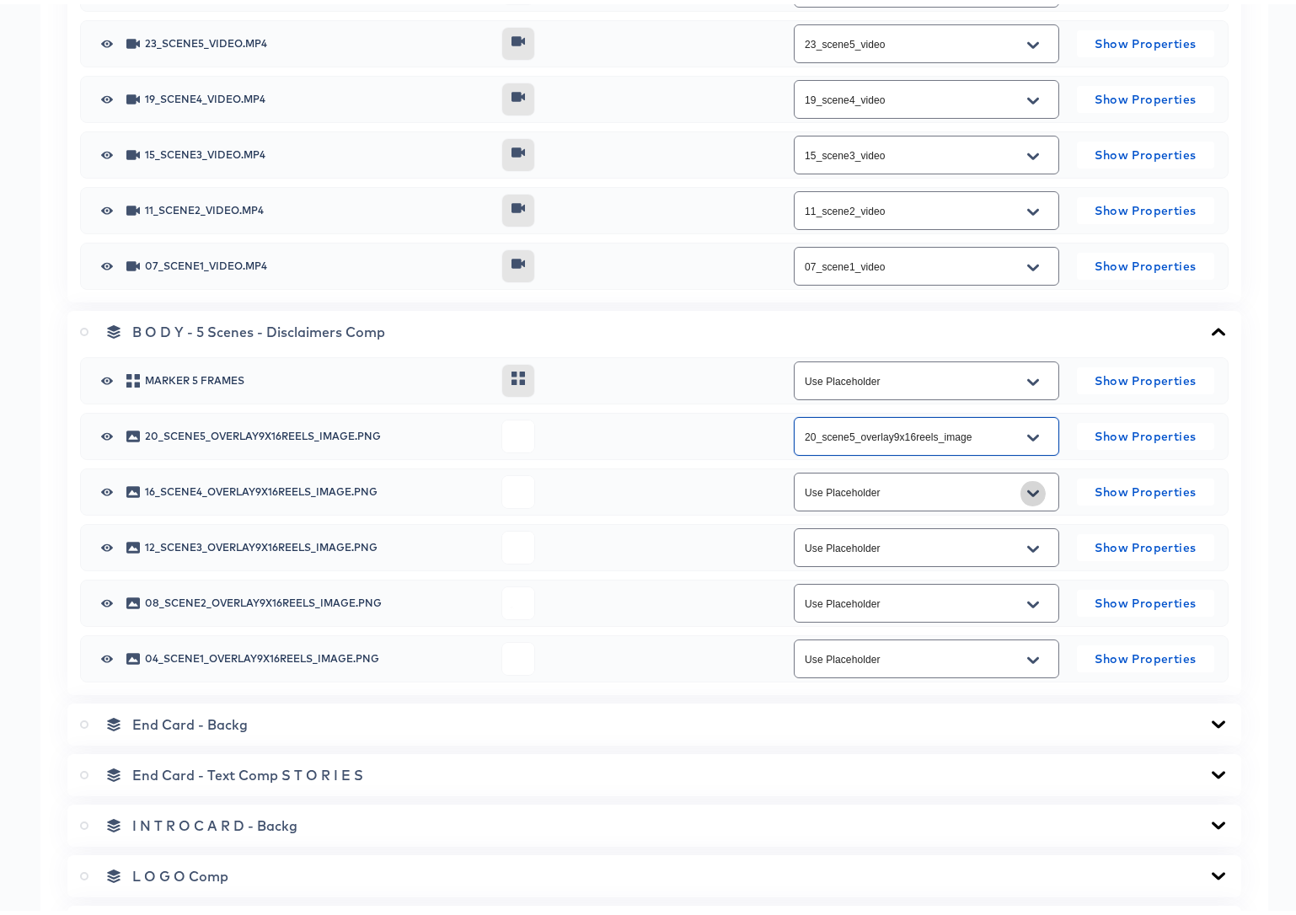
click at [1027, 489] on icon "Open" at bounding box center [1033, 489] width 12 height 13
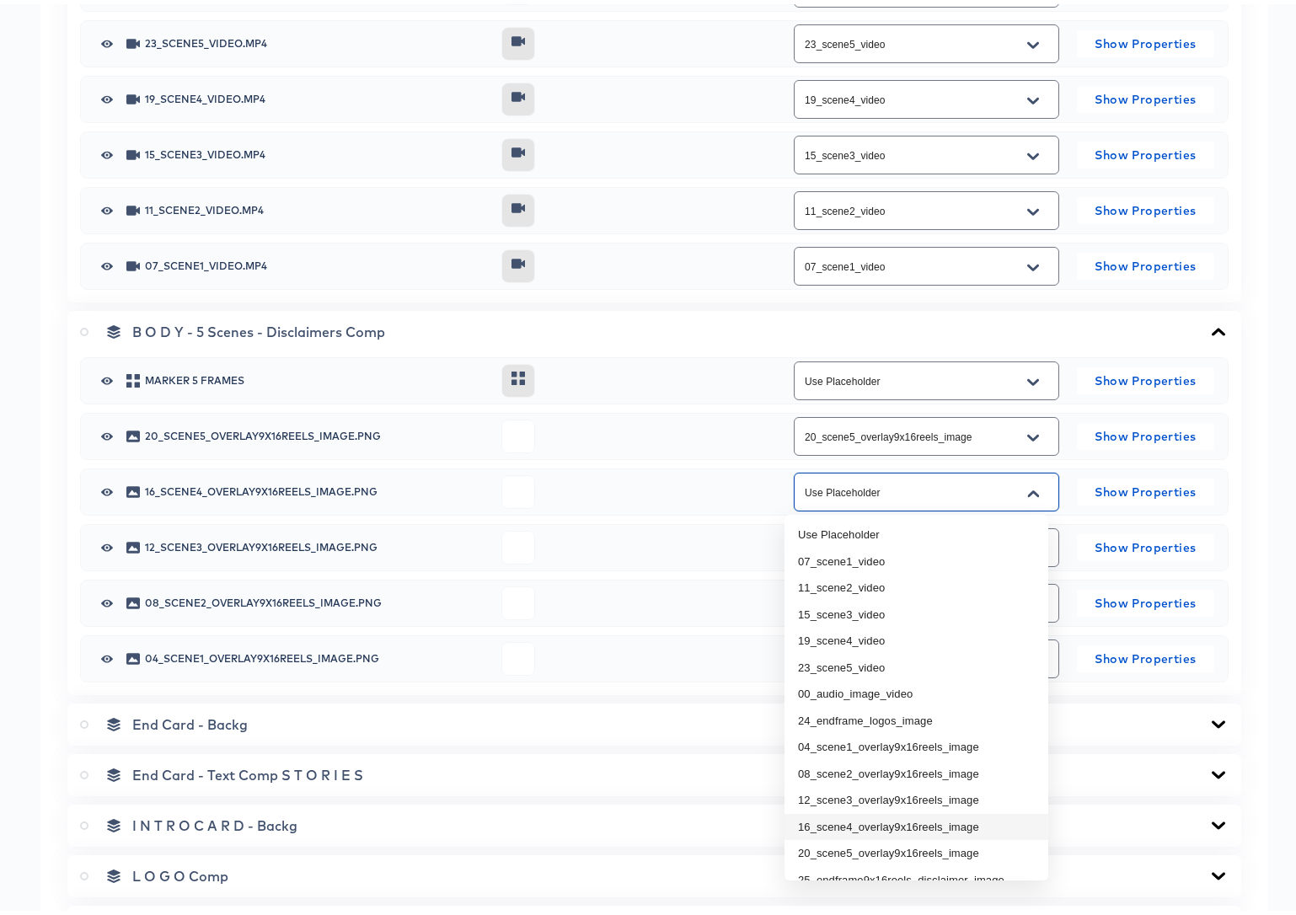
click at [933, 821] on li "16_scene4_overlay9x16reels_image" at bounding box center [916, 823] width 264 height 27
type input "16_scene4_overlay9x16reels_image"
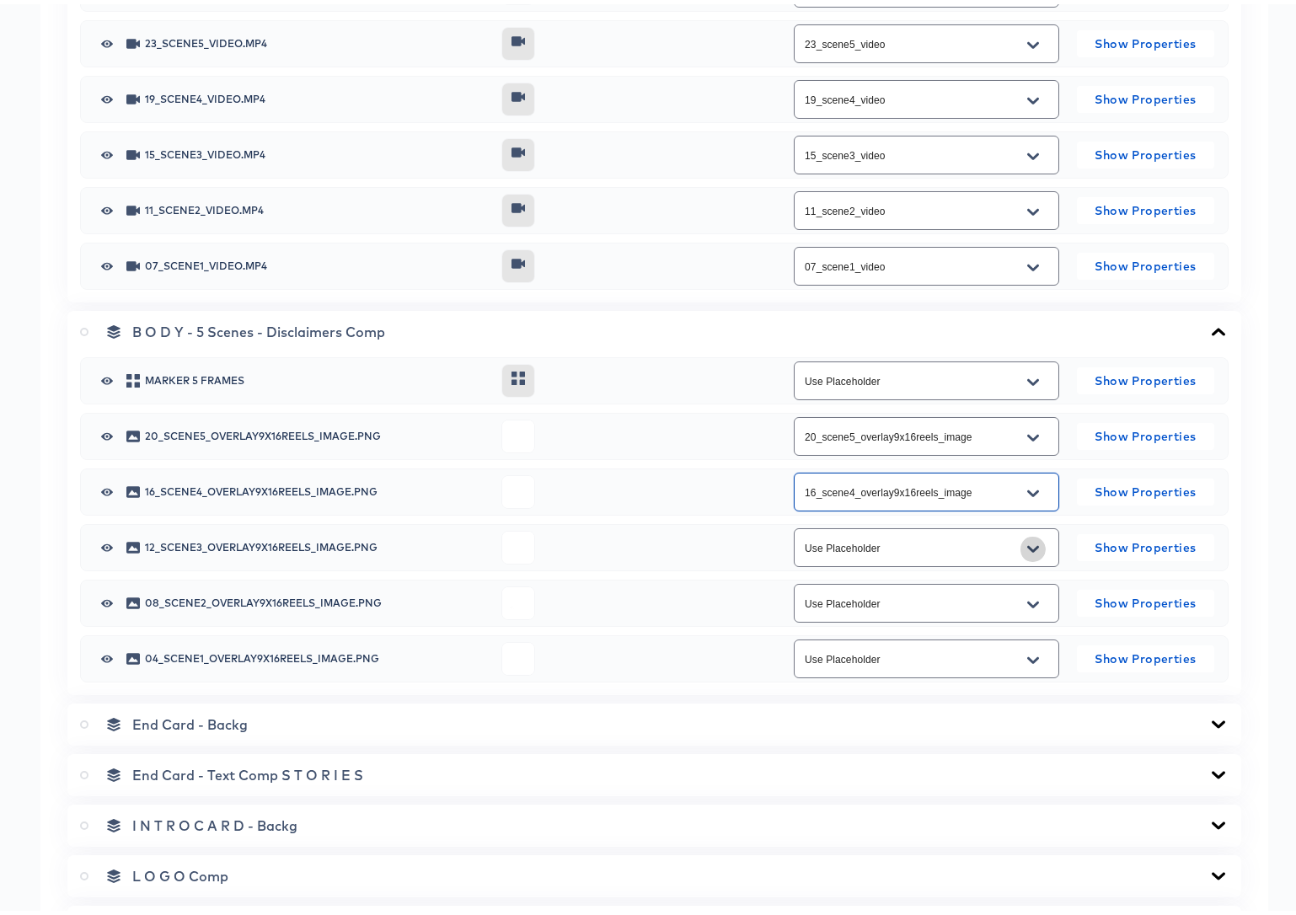
click at [1027, 548] on icon "Open" at bounding box center [1033, 545] width 12 height 7
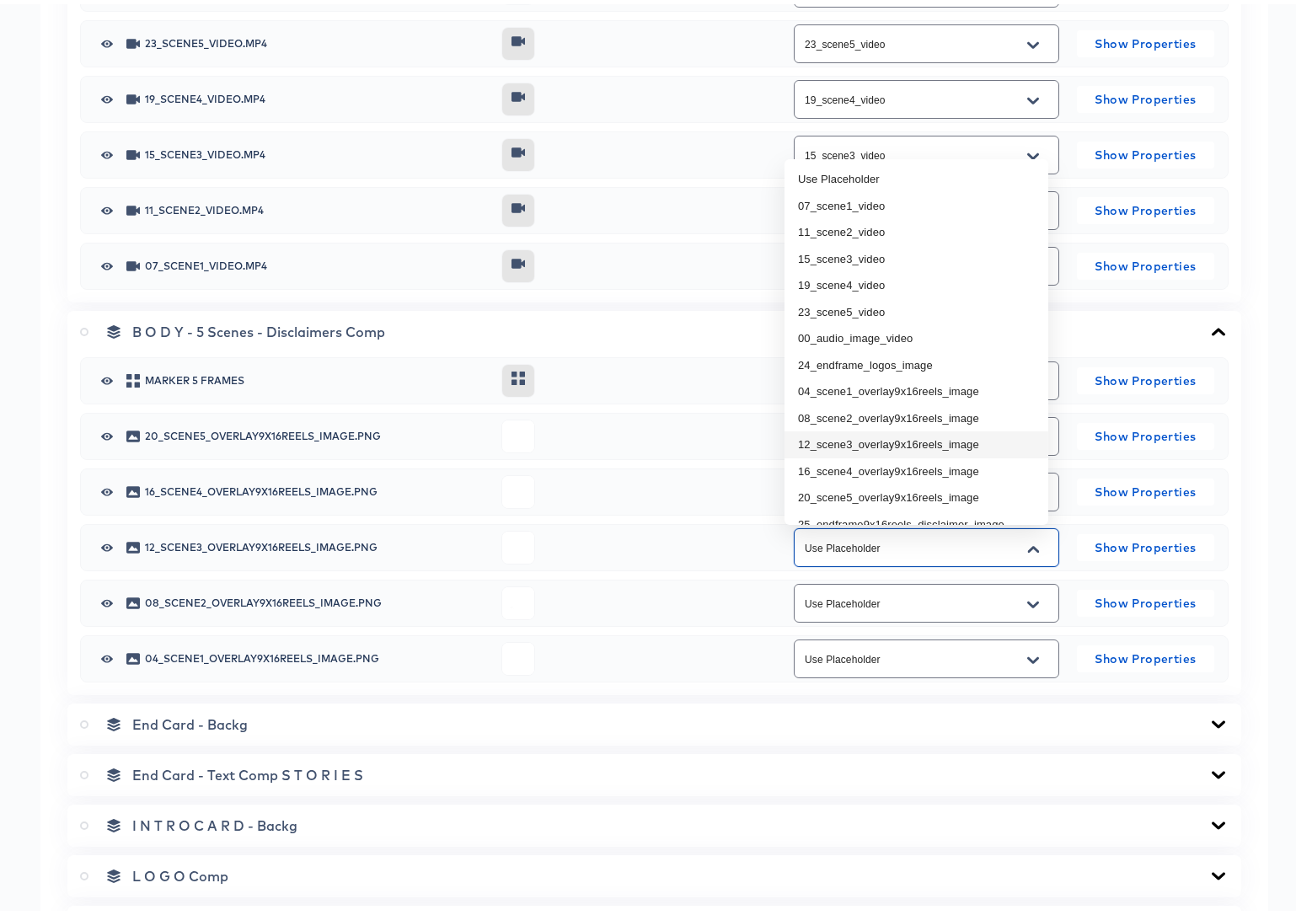
click at [871, 441] on li "12_scene3_overlay9x16reels_image" at bounding box center [916, 440] width 264 height 27
type input "12_scene3_overlay9x16reels_image"
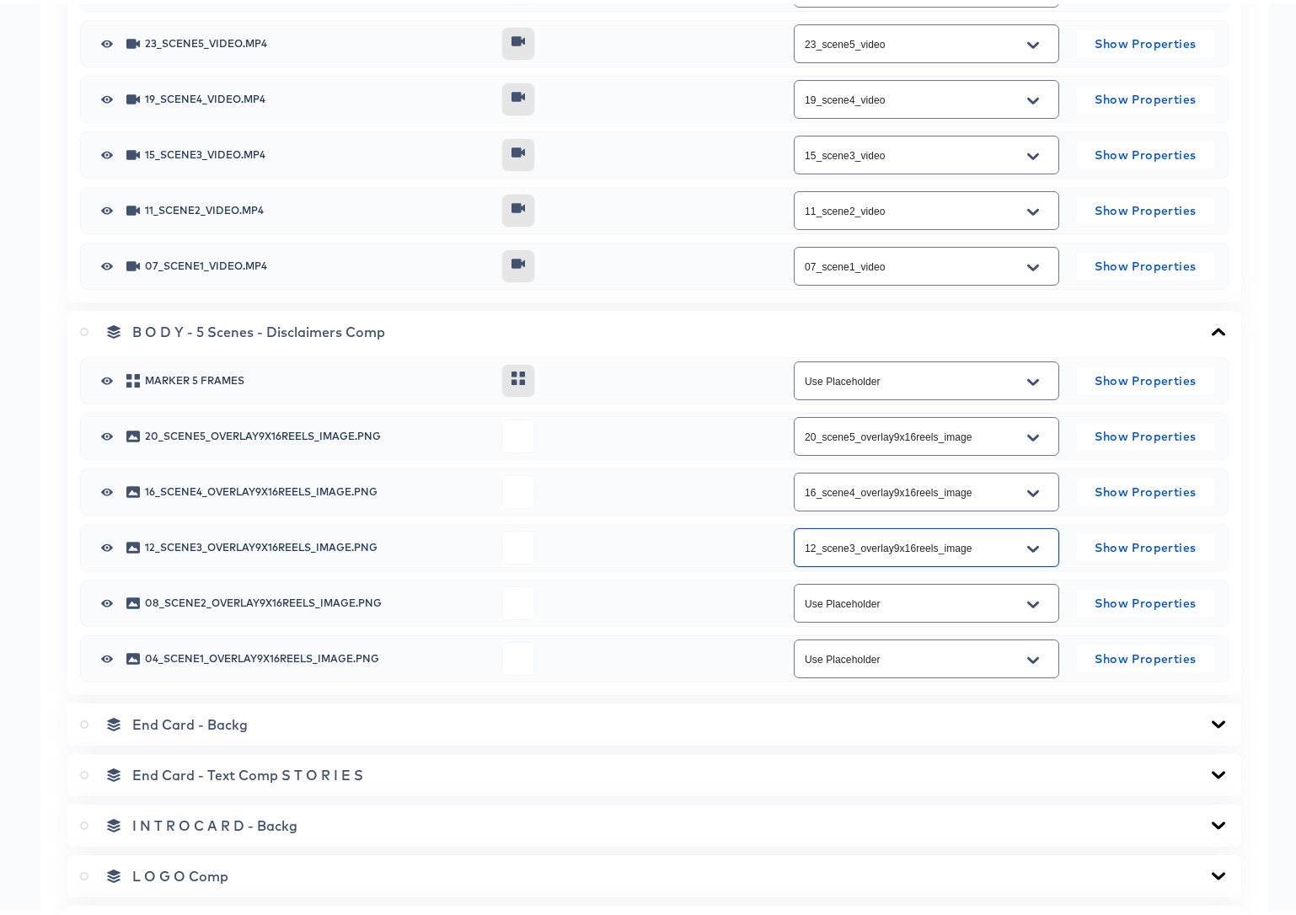
click at [1027, 596] on icon "Open" at bounding box center [1033, 600] width 12 height 13
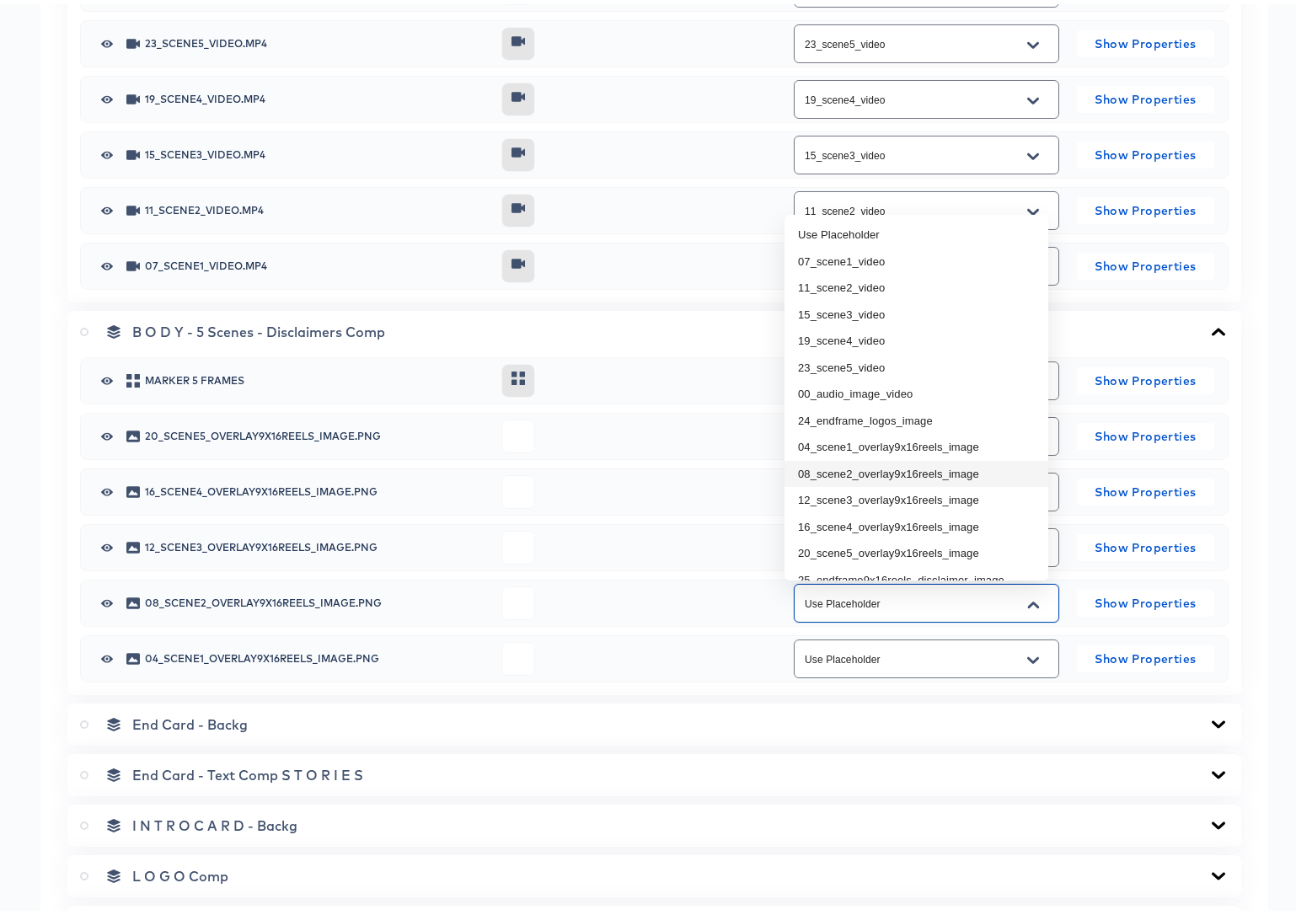
click at [863, 468] on li "08_scene2_overlay9x16reels_image" at bounding box center [916, 470] width 264 height 27
type input "08_scene2_overlay9x16reels_image"
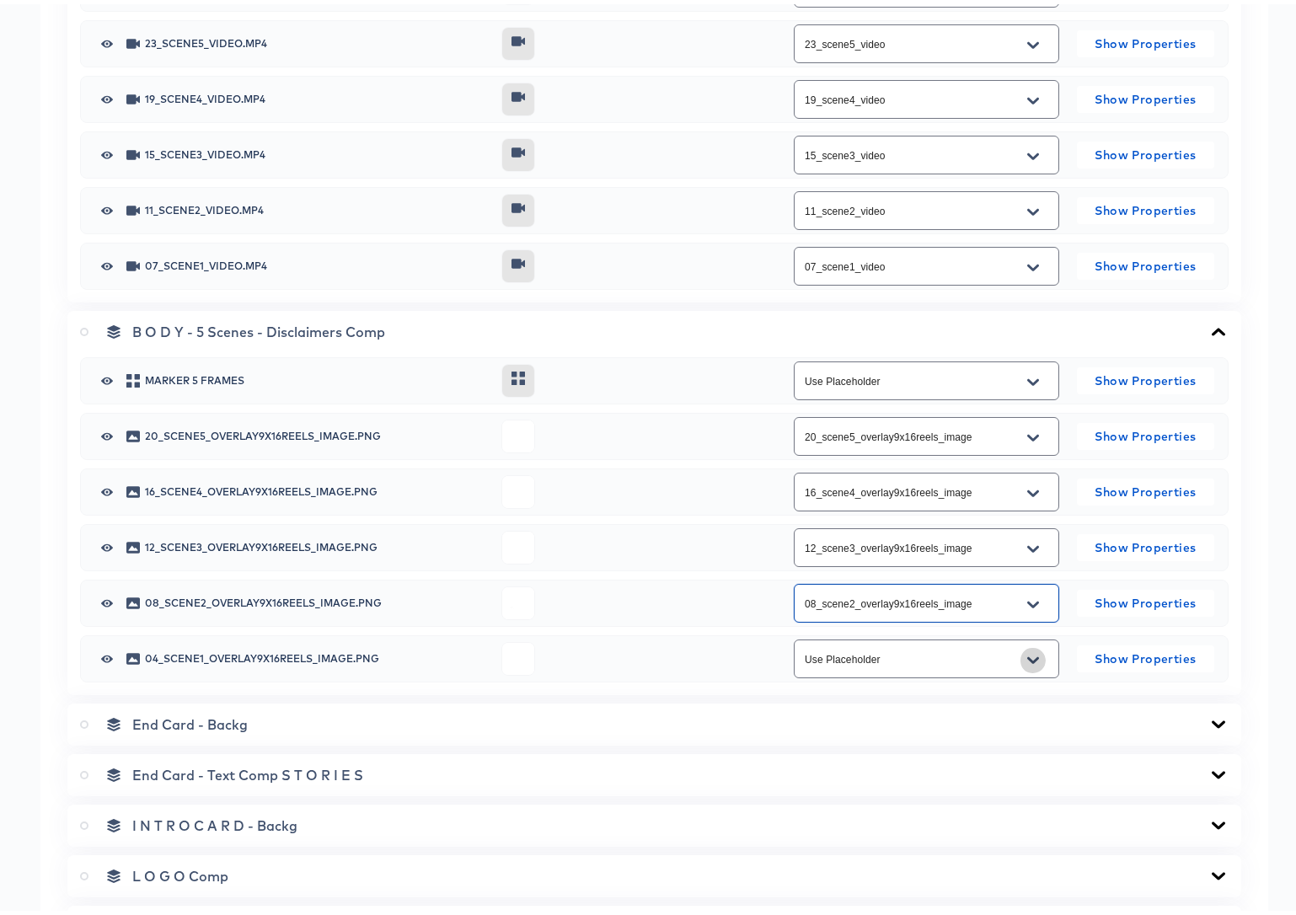
click at [1027, 655] on icon "Open" at bounding box center [1033, 656] width 12 height 13
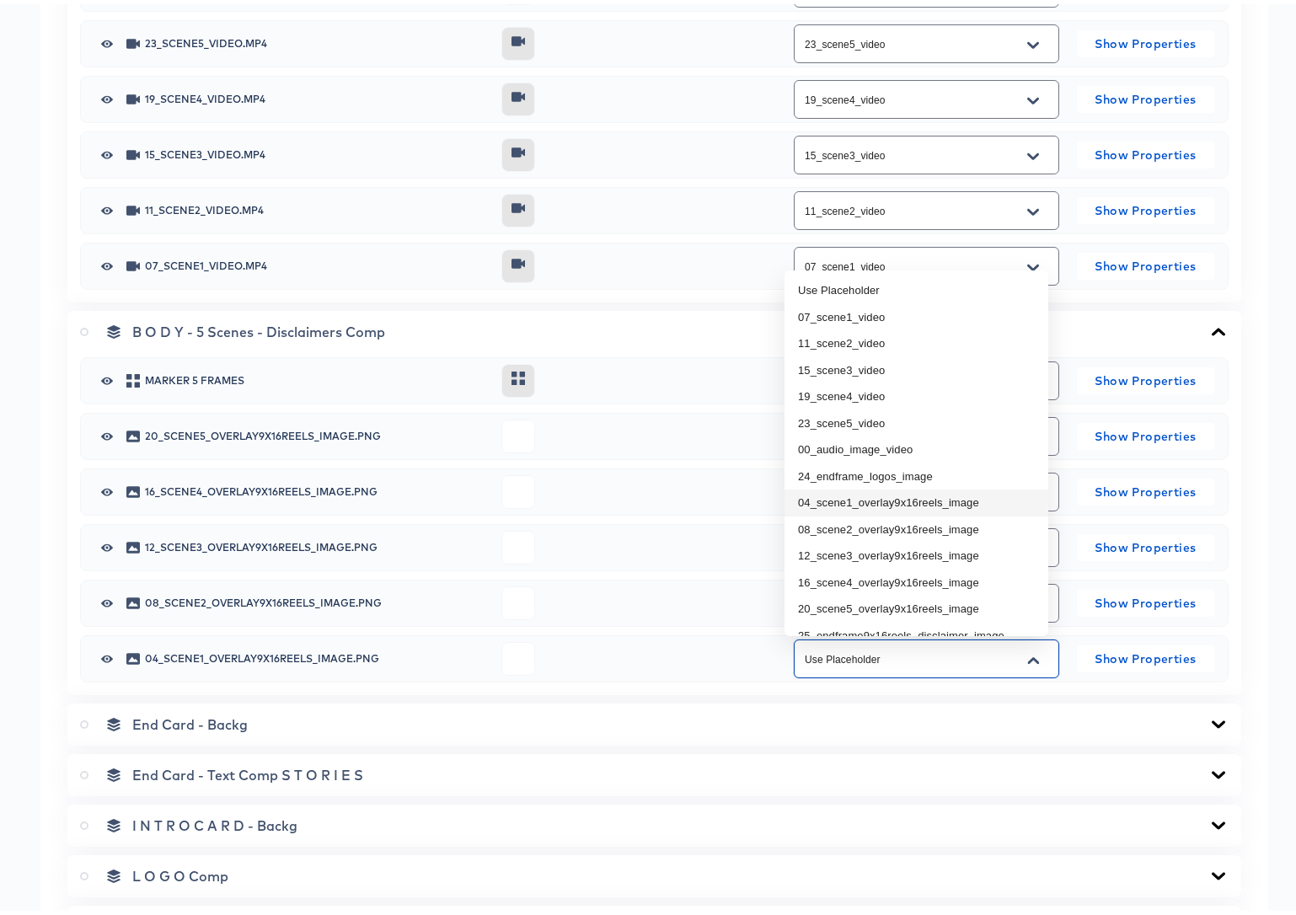
click at [927, 499] on li "04_scene1_overlay9x16reels_image" at bounding box center [916, 498] width 264 height 27
type input "04_scene1_overlay9x16reels_image"
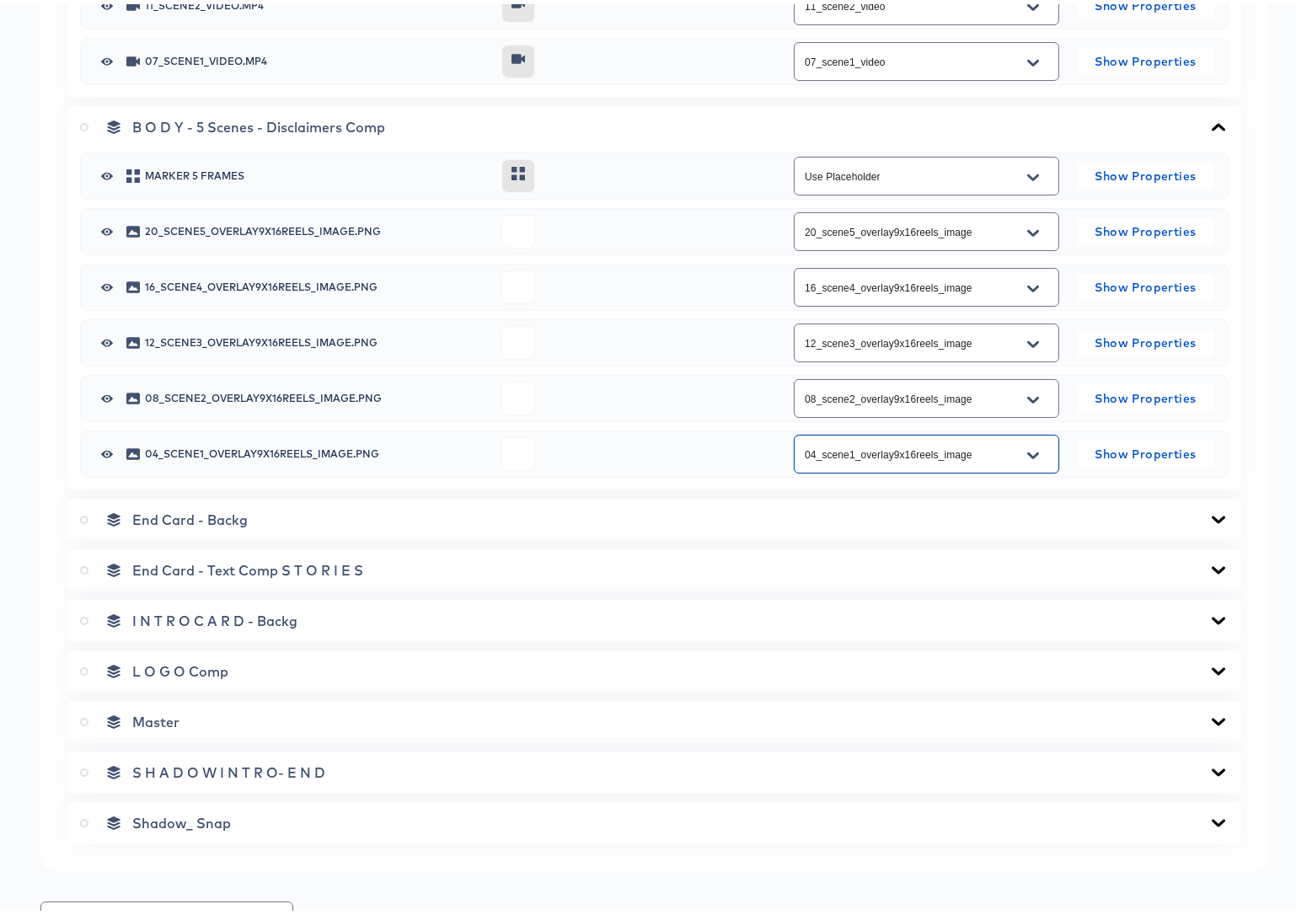
scroll to position [1131, 0]
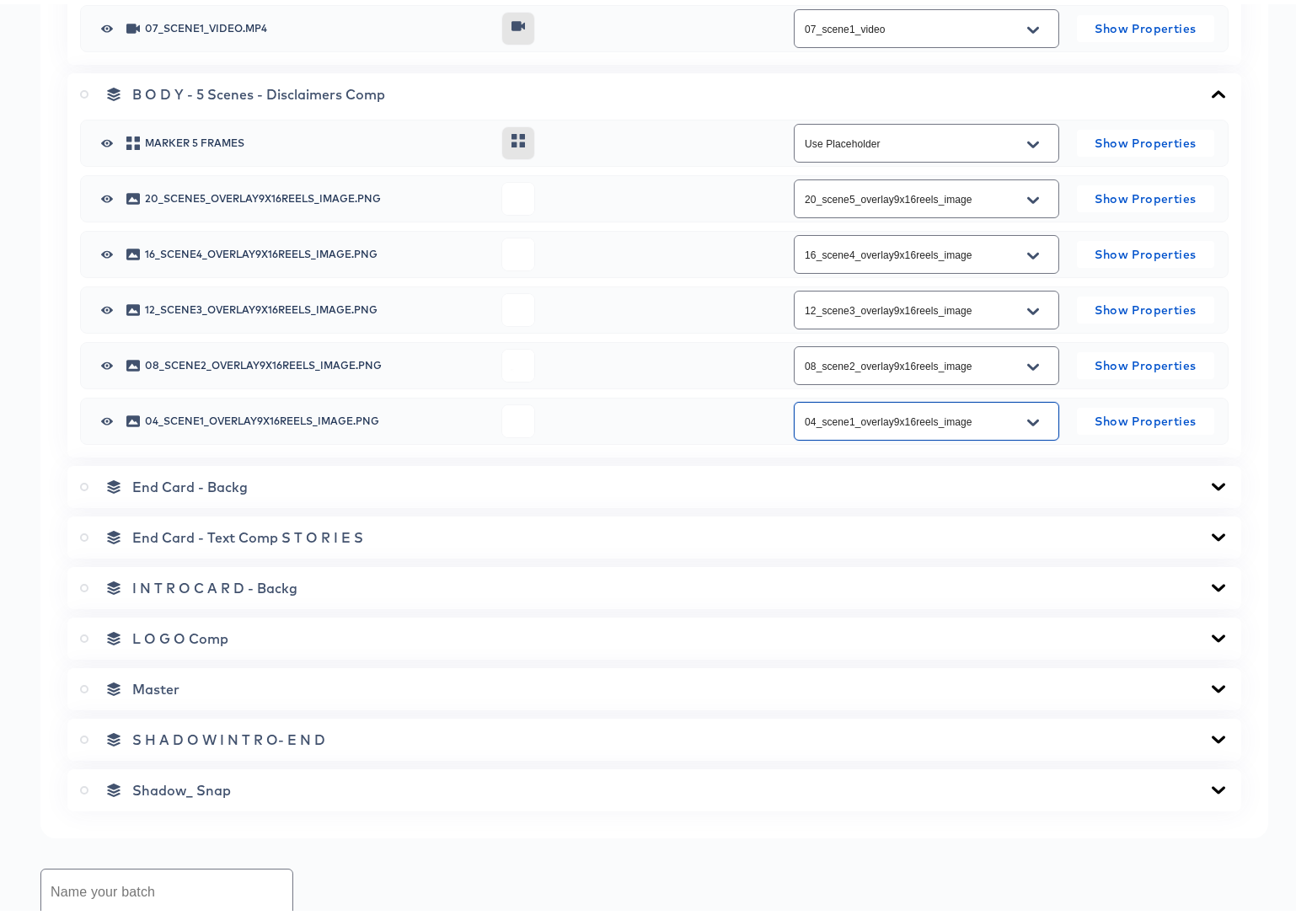
click at [1208, 479] on icon at bounding box center [1218, 482] width 20 height 13
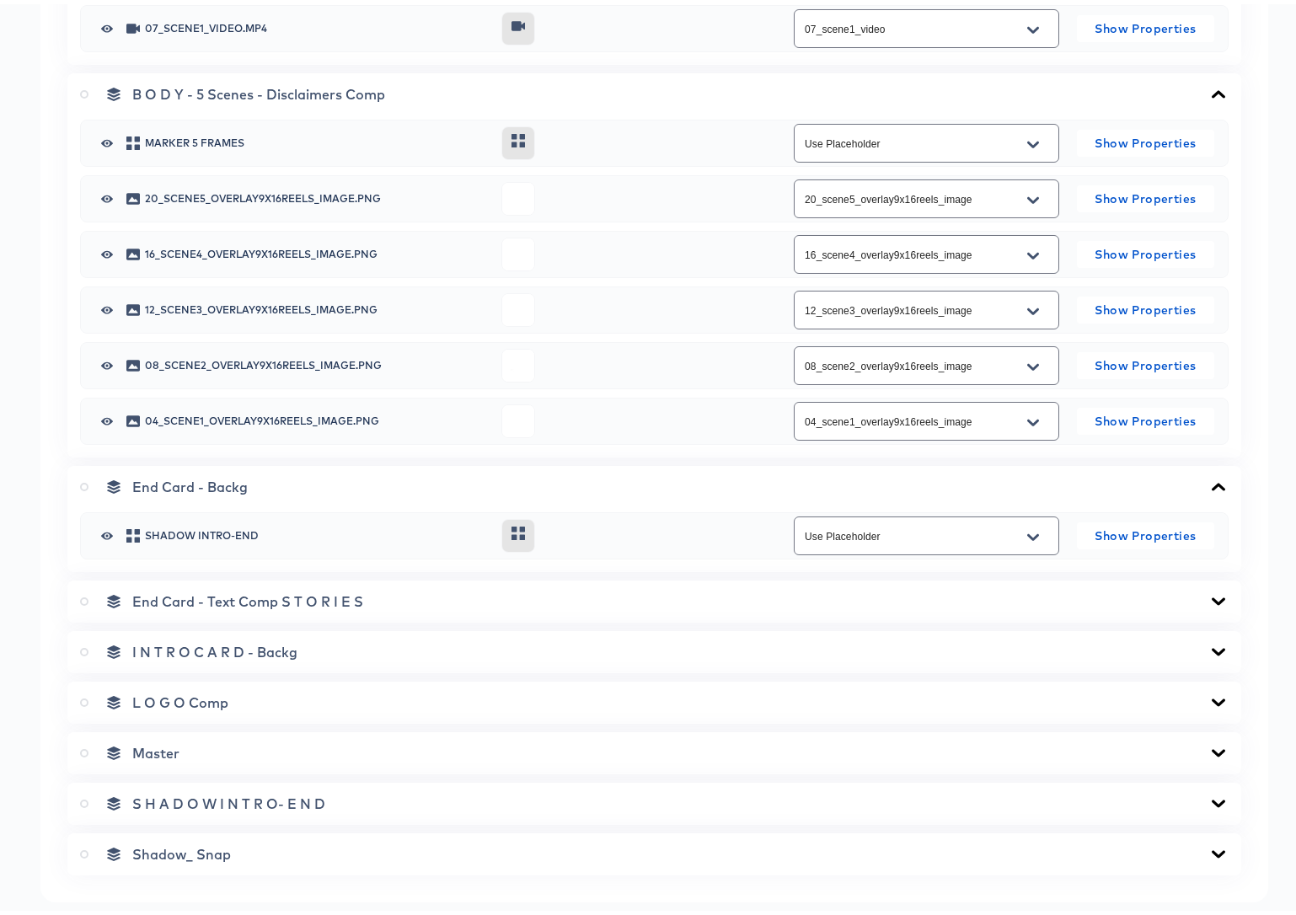
click at [1208, 479] on icon at bounding box center [1218, 482] width 20 height 13
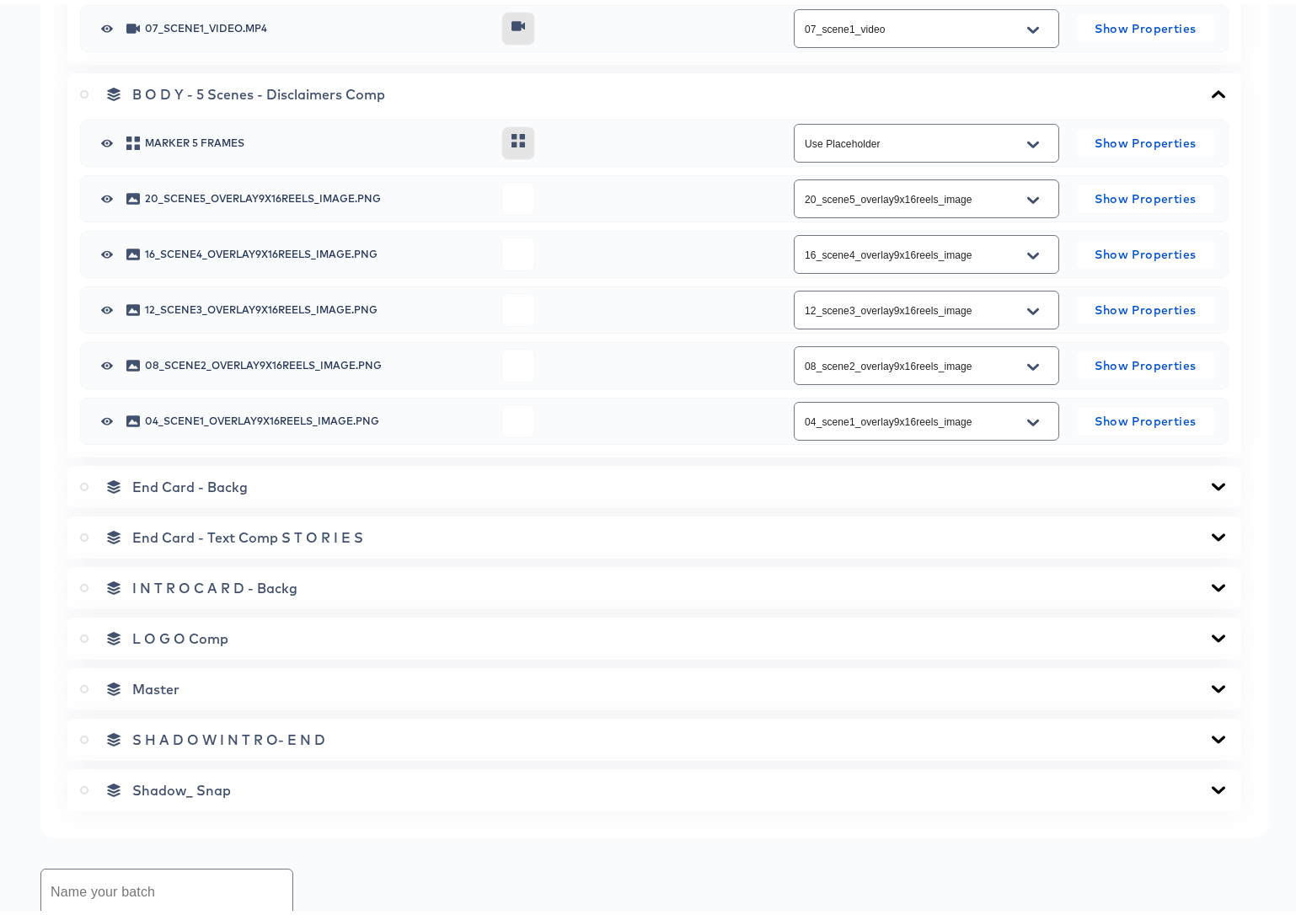
click at [1212, 533] on icon at bounding box center [1218, 533] width 13 height 8
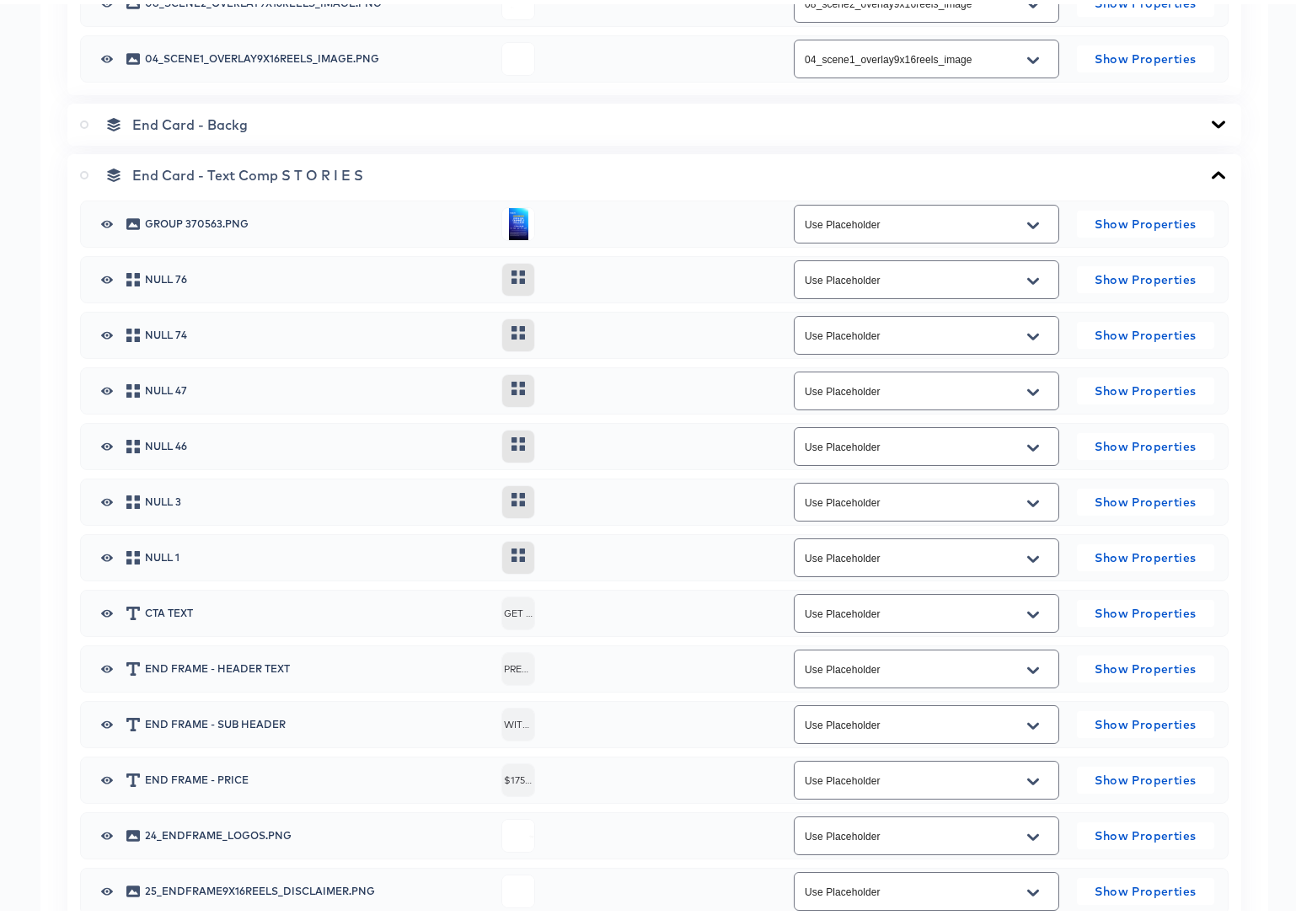
scroll to position [1578, 0]
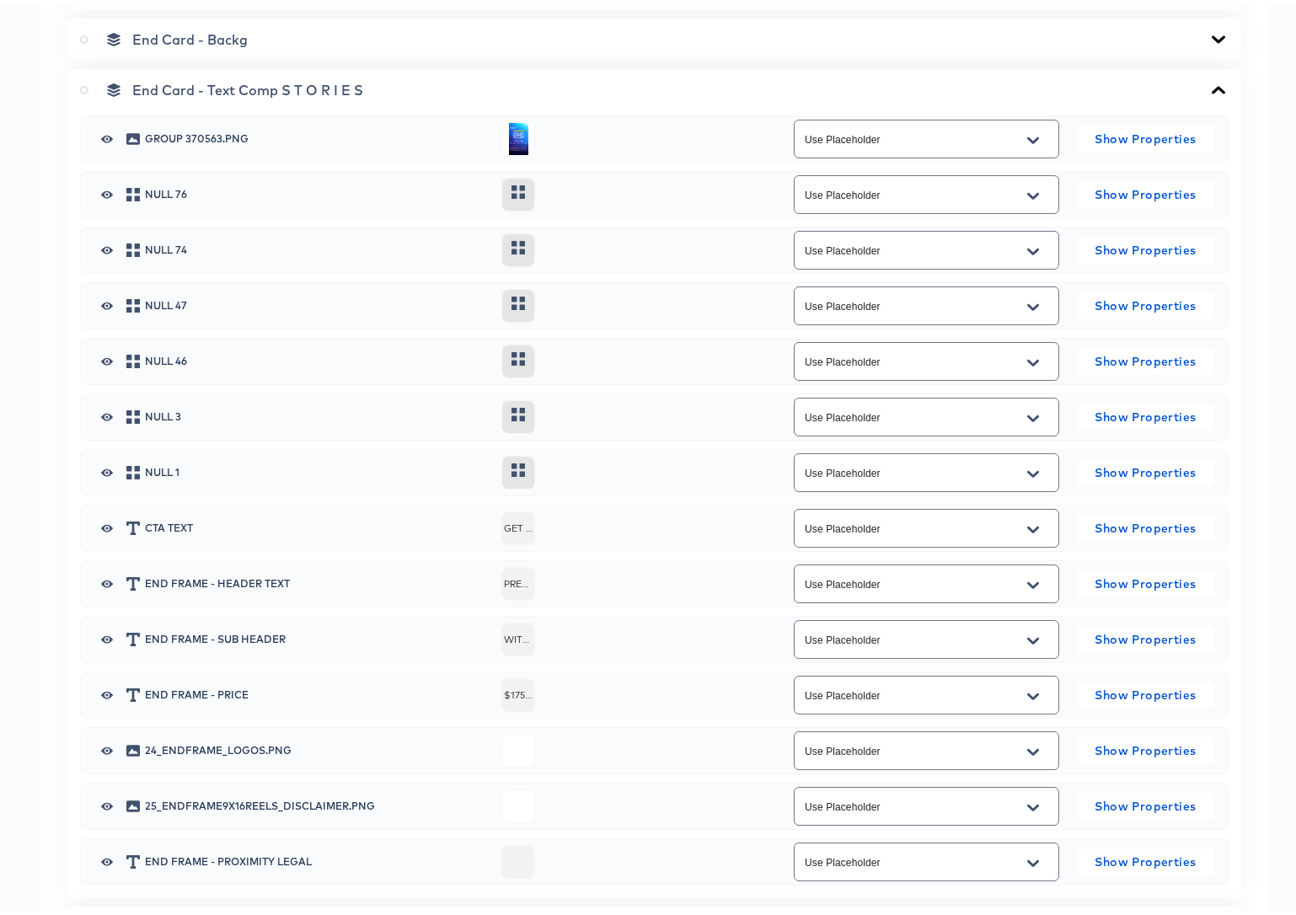
click at [1030, 742] on button "Open" at bounding box center [1032, 748] width 25 height 27
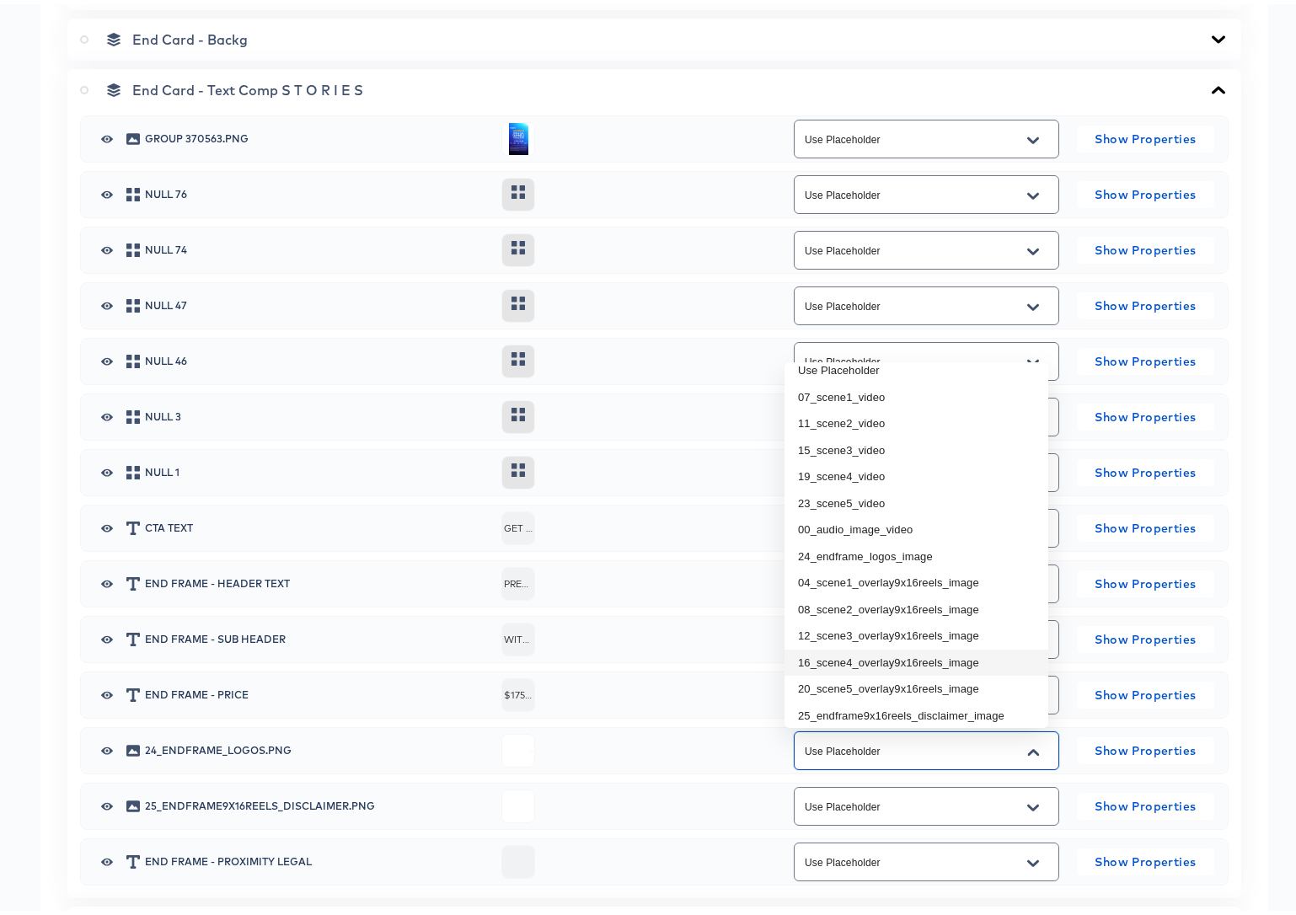
scroll to position [28, 0]
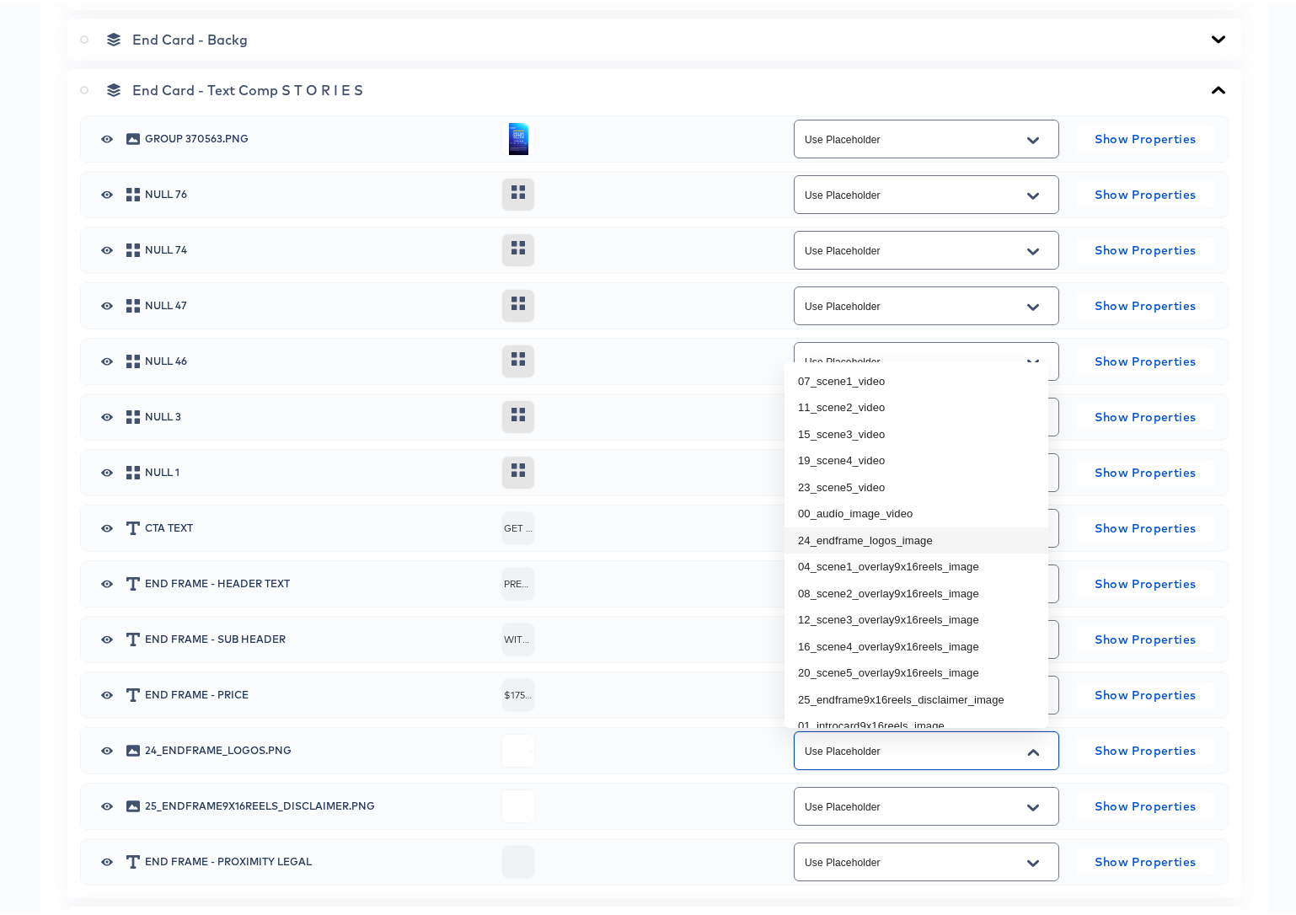
click at [887, 538] on li "24_endframe_logos_image" at bounding box center [916, 536] width 264 height 27
type input "24_endframe_logos_image"
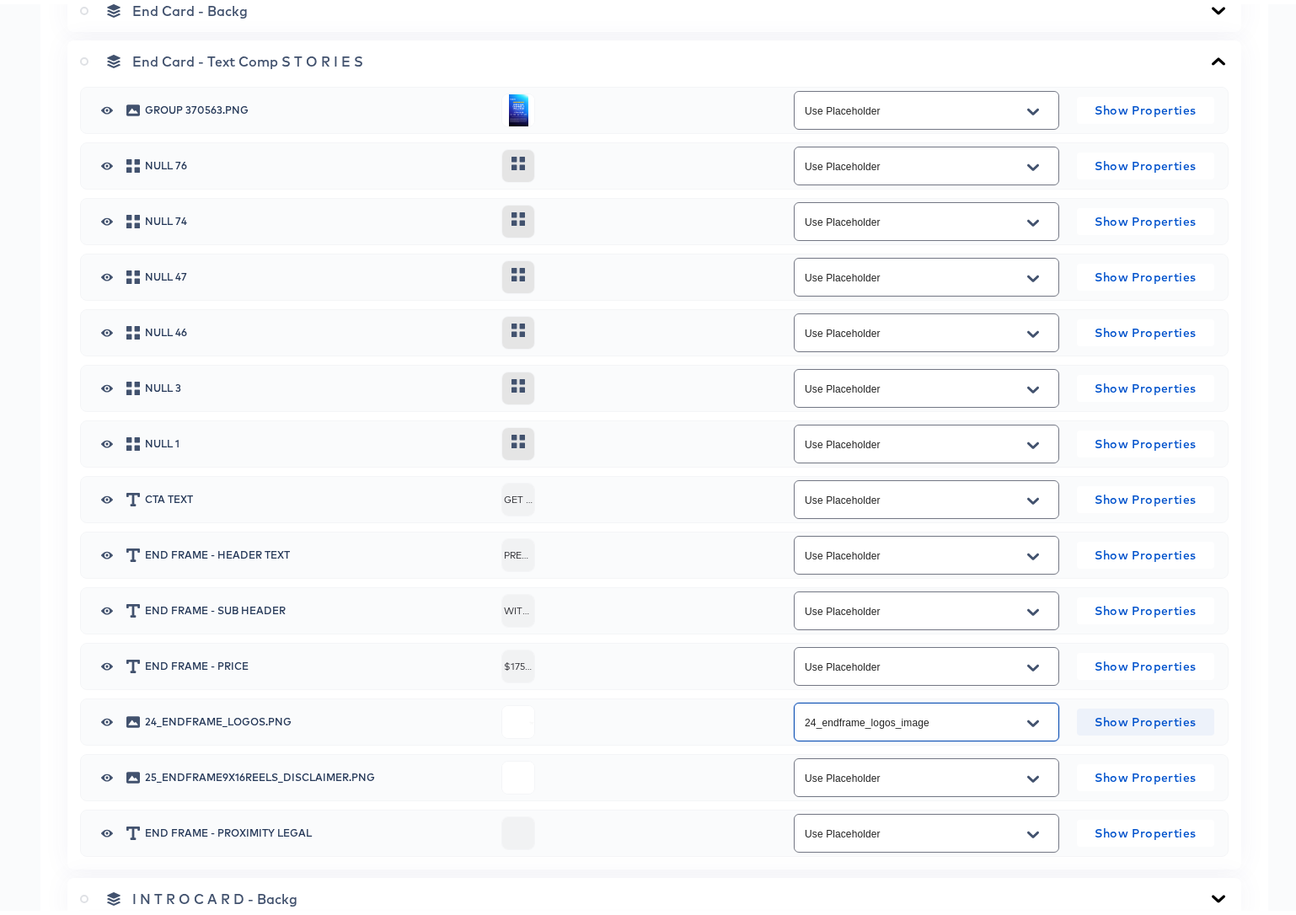
scroll to position [1608, 0]
click at [1027, 768] on icon "Open" at bounding box center [1033, 773] width 12 height 13
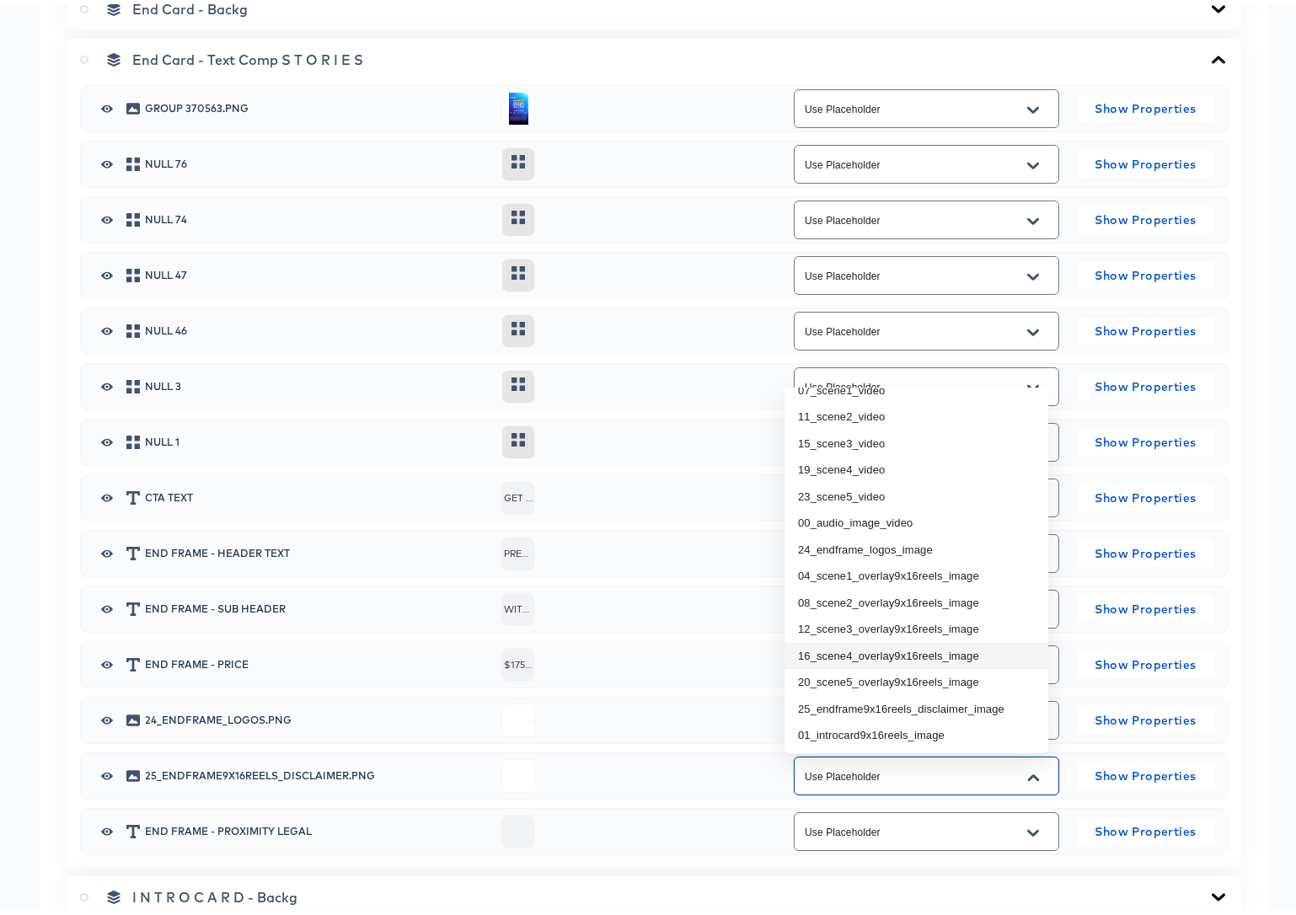
scroll to position [45, 0]
click at [965, 704] on li "25_endframe9x16reels_disclaimer_image" at bounding box center [916, 703] width 264 height 27
type input "25_endframe9x16reels_disclaimer_image"
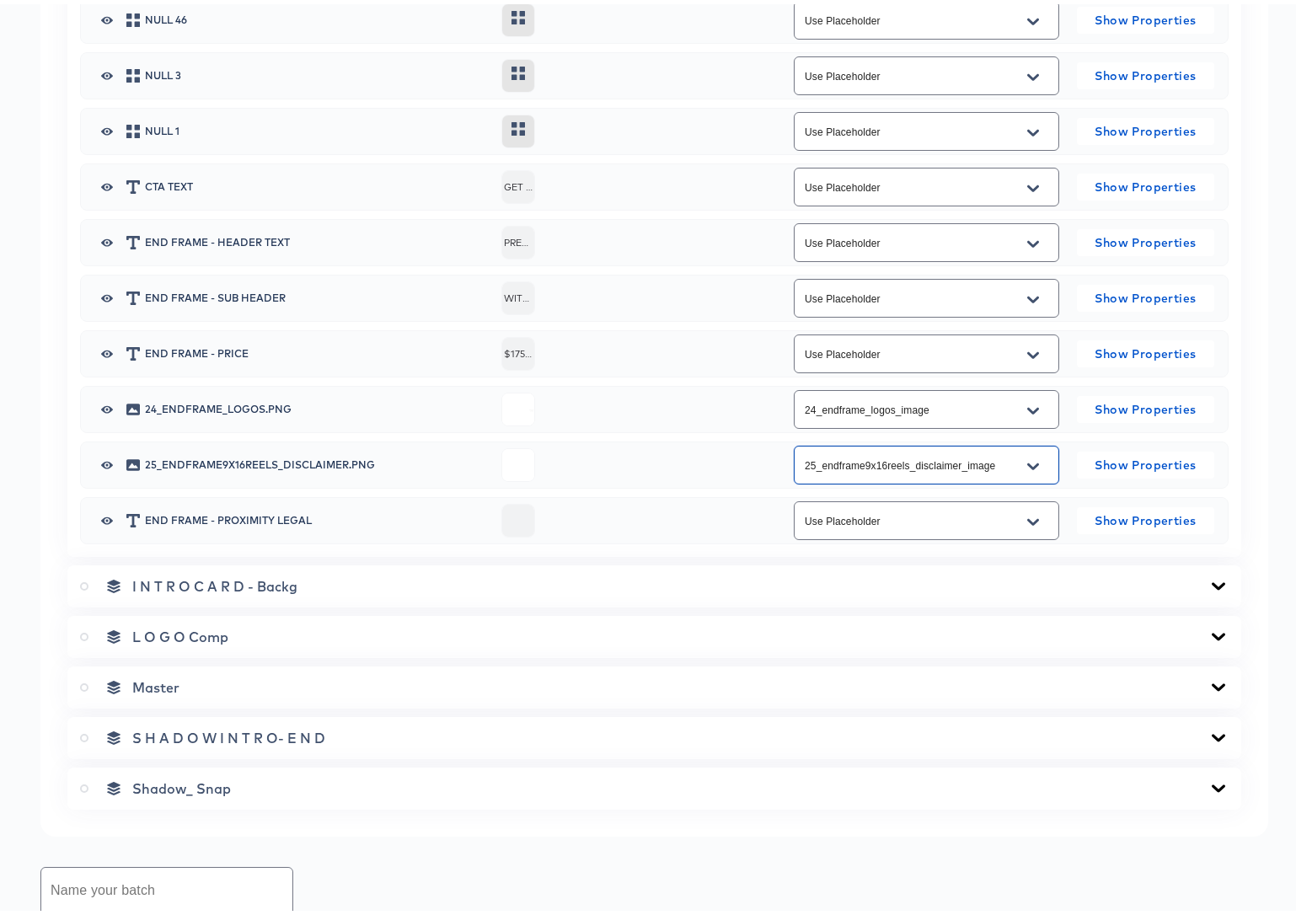
scroll to position [1924, 0]
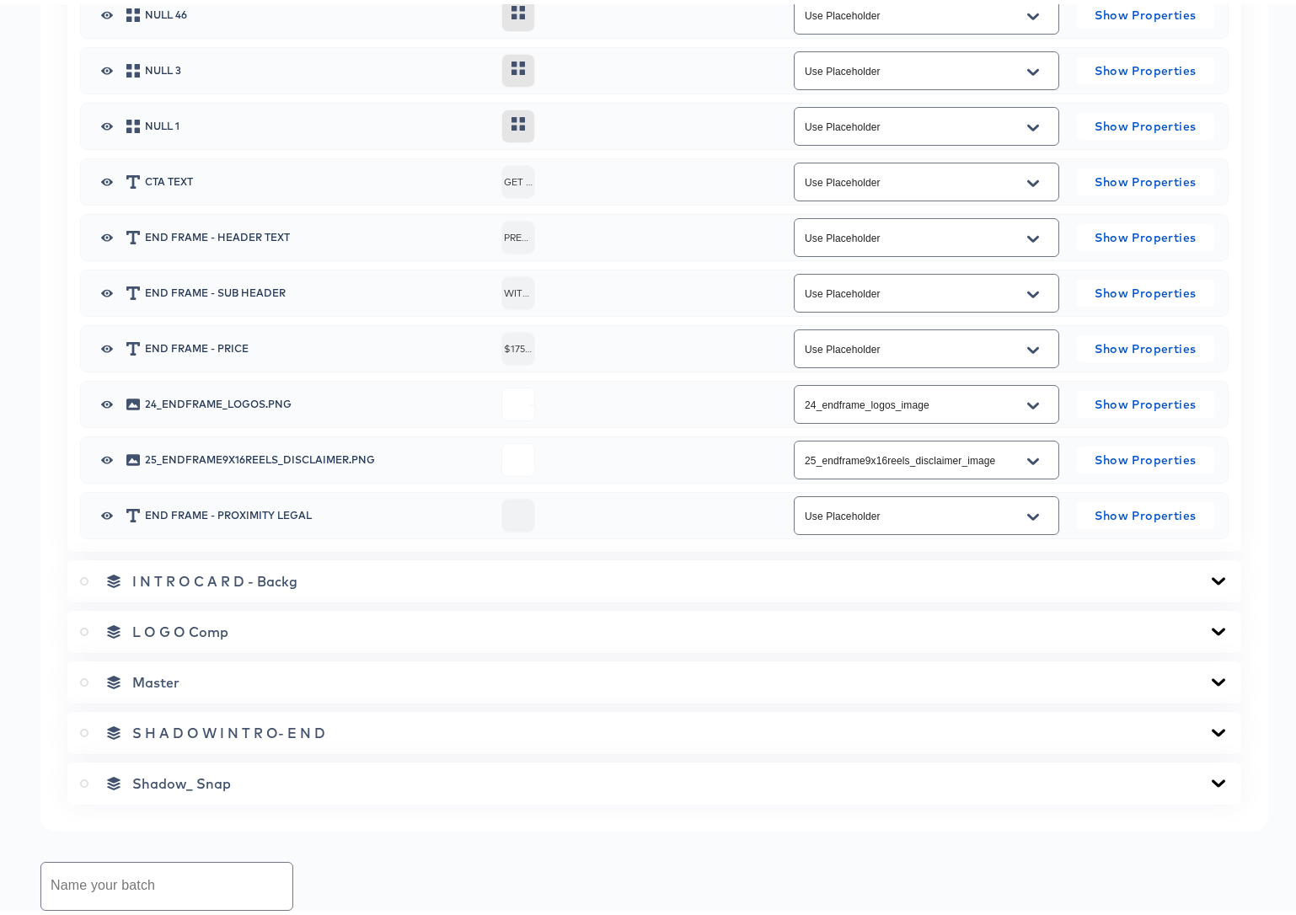
click at [1212, 575] on icon at bounding box center [1218, 577] width 13 height 8
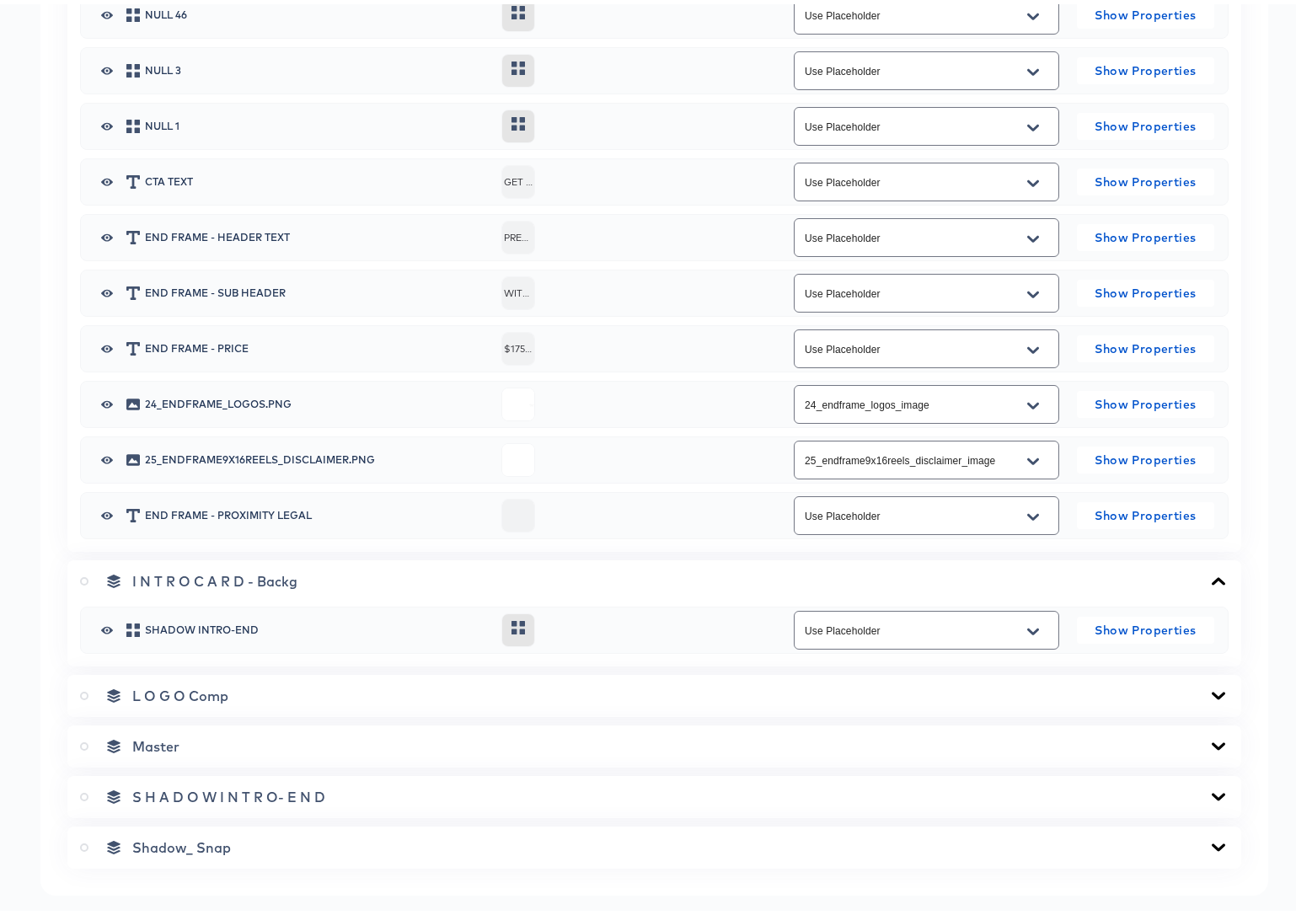
click at [1212, 575] on icon at bounding box center [1218, 577] width 13 height 8
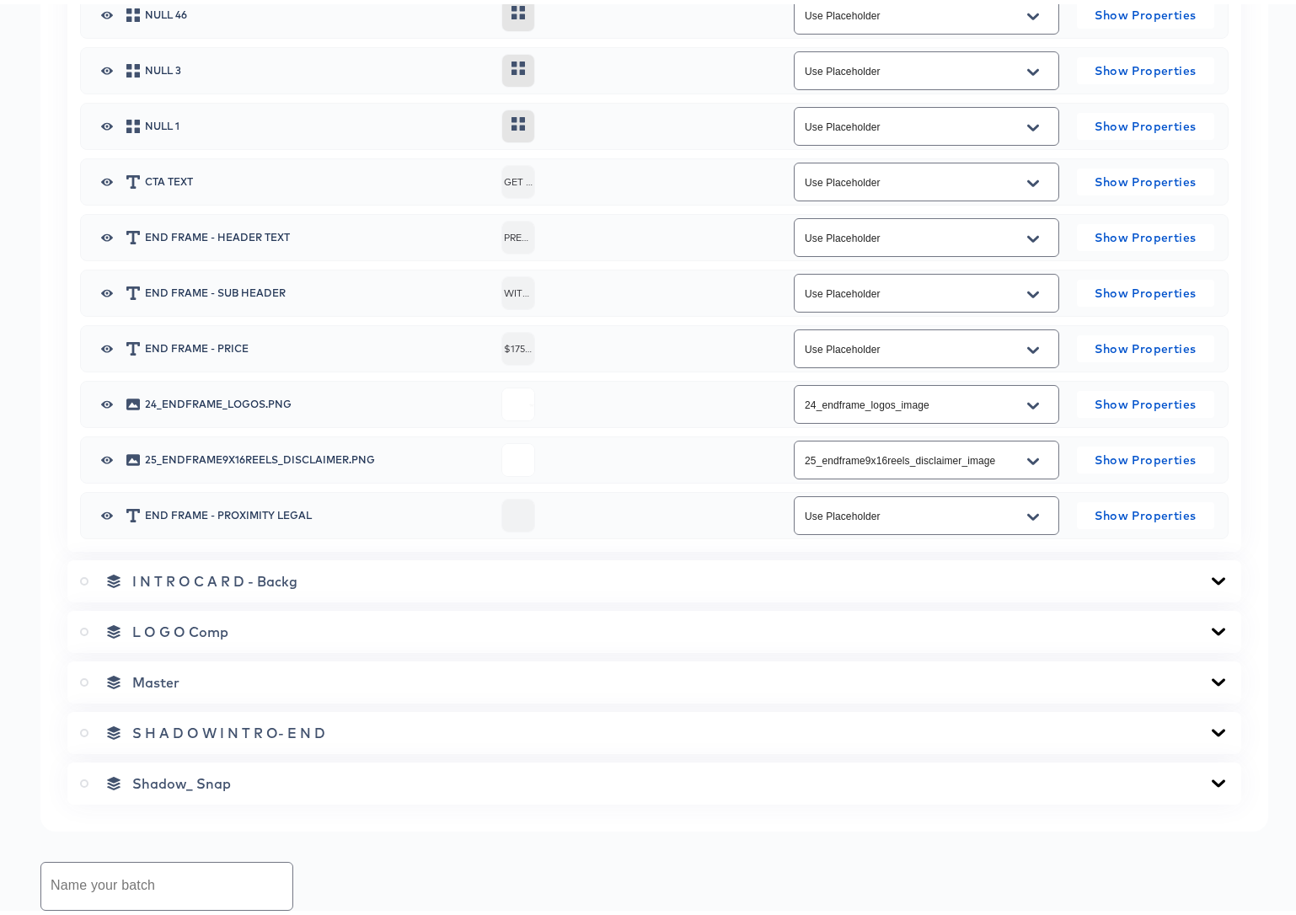
click at [1208, 630] on icon at bounding box center [1218, 627] width 20 height 13
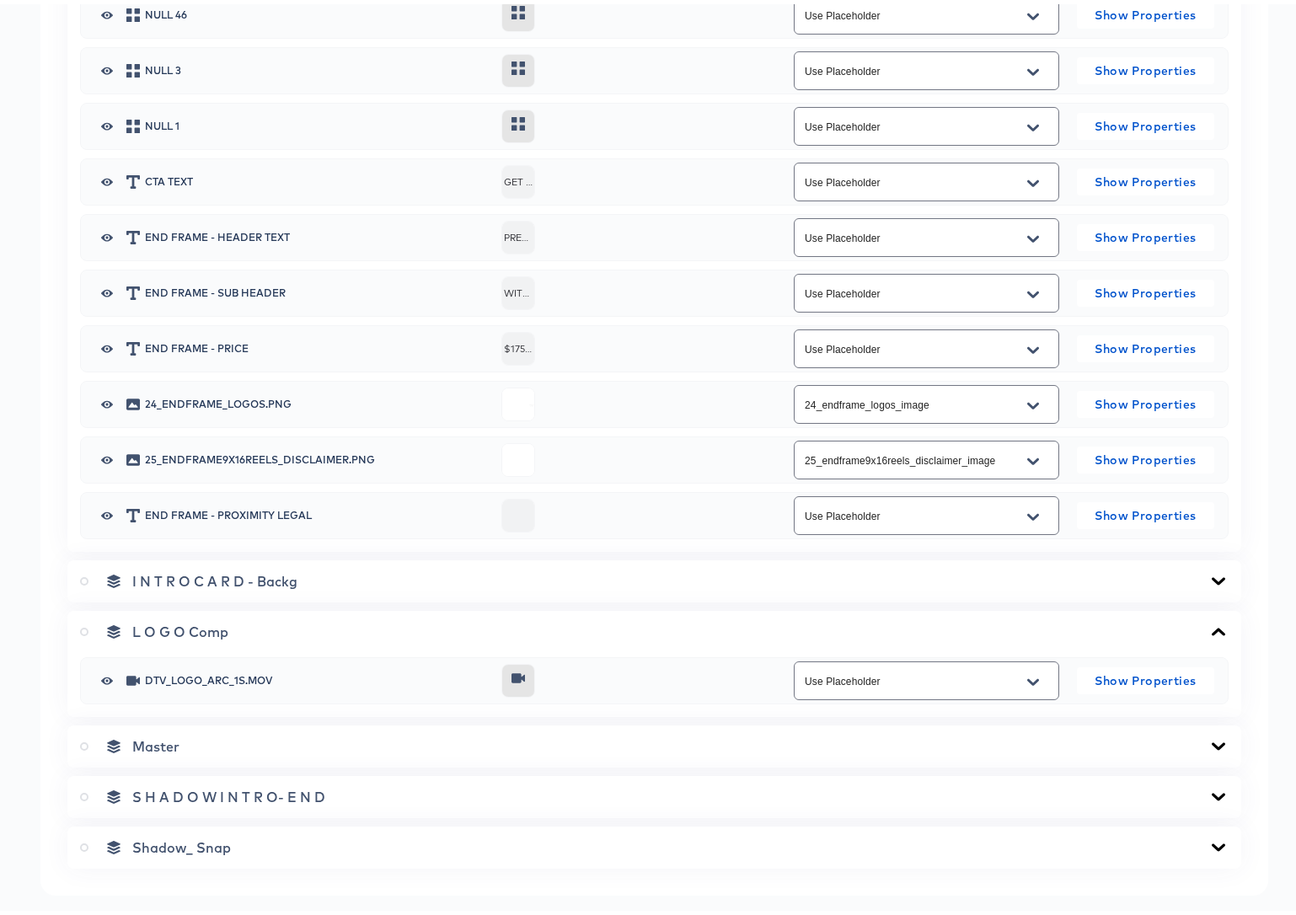
click at [1212, 630] on icon at bounding box center [1218, 627] width 13 height 8
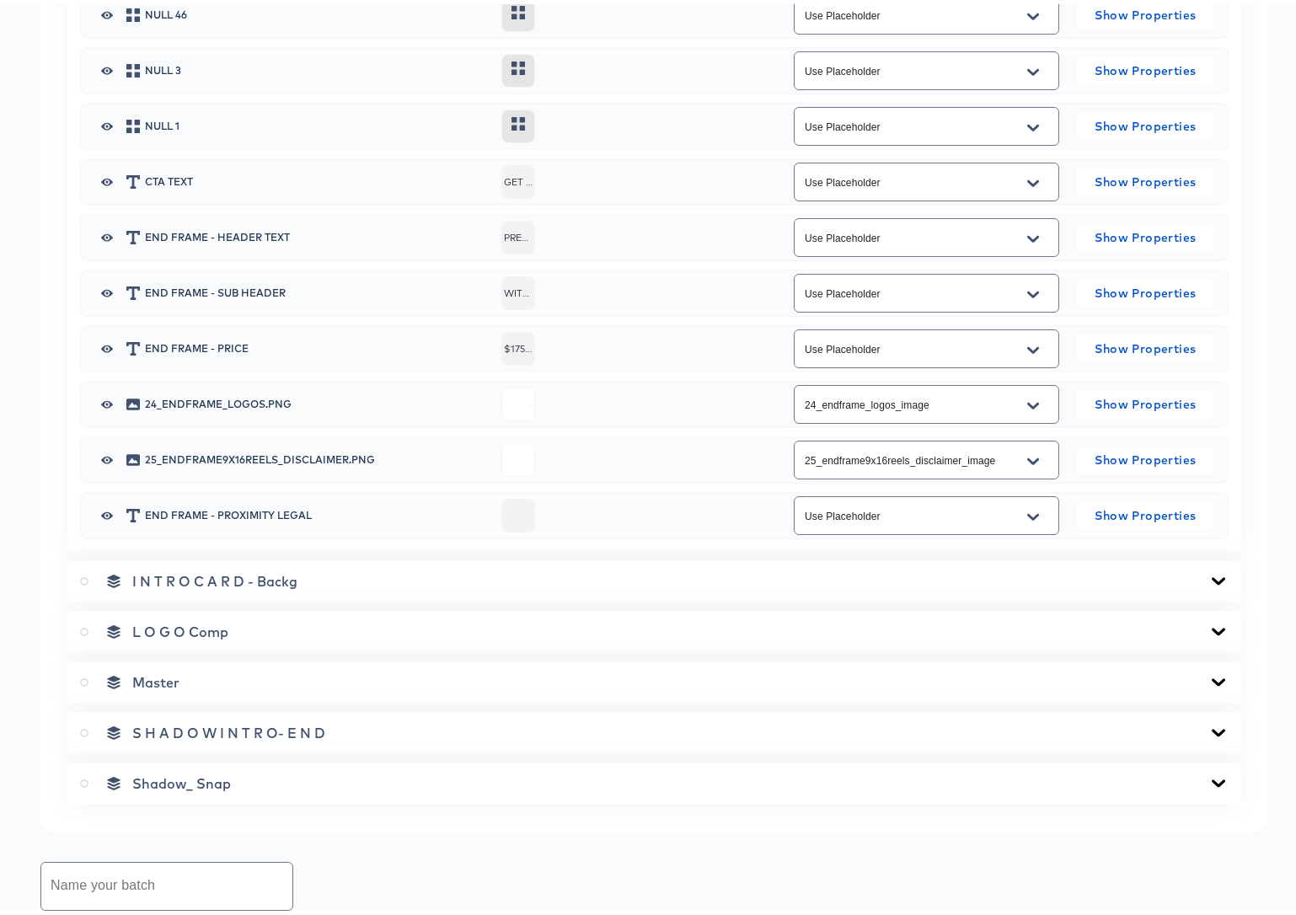
click at [1212, 676] on icon at bounding box center [1218, 678] width 13 height 8
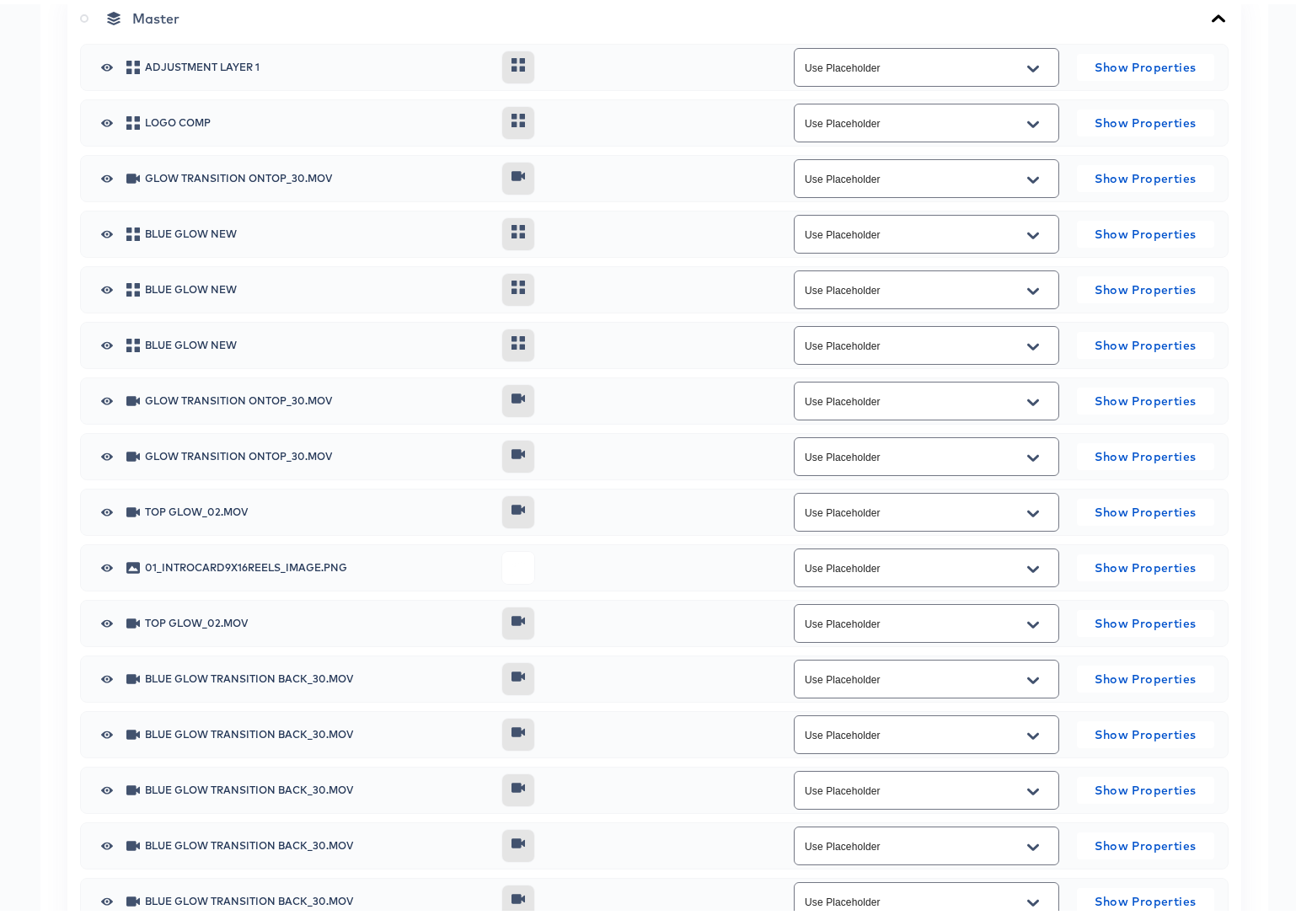
scroll to position [2830, 0]
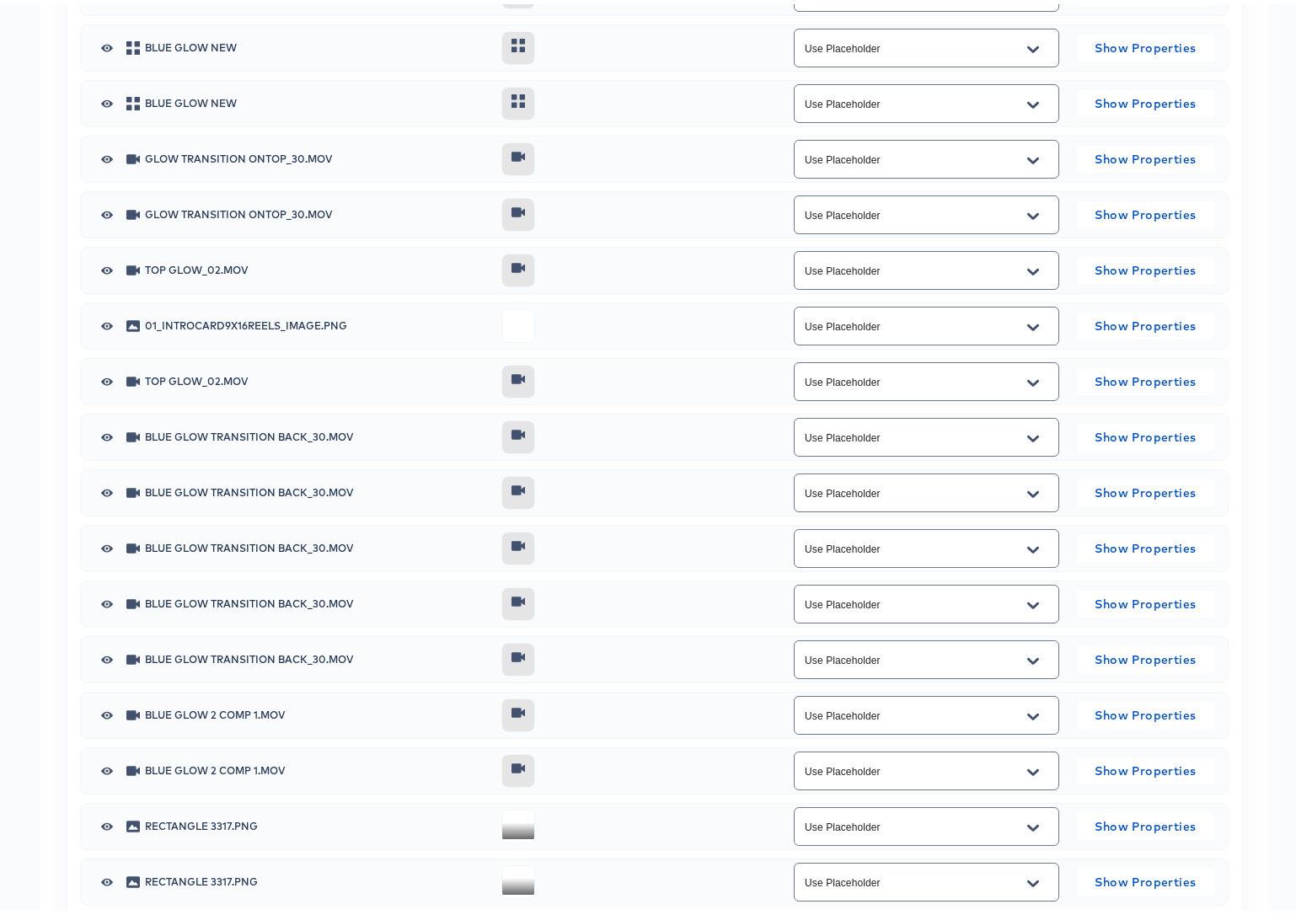
click at [1027, 323] on icon "Open" at bounding box center [1033, 323] width 12 height 13
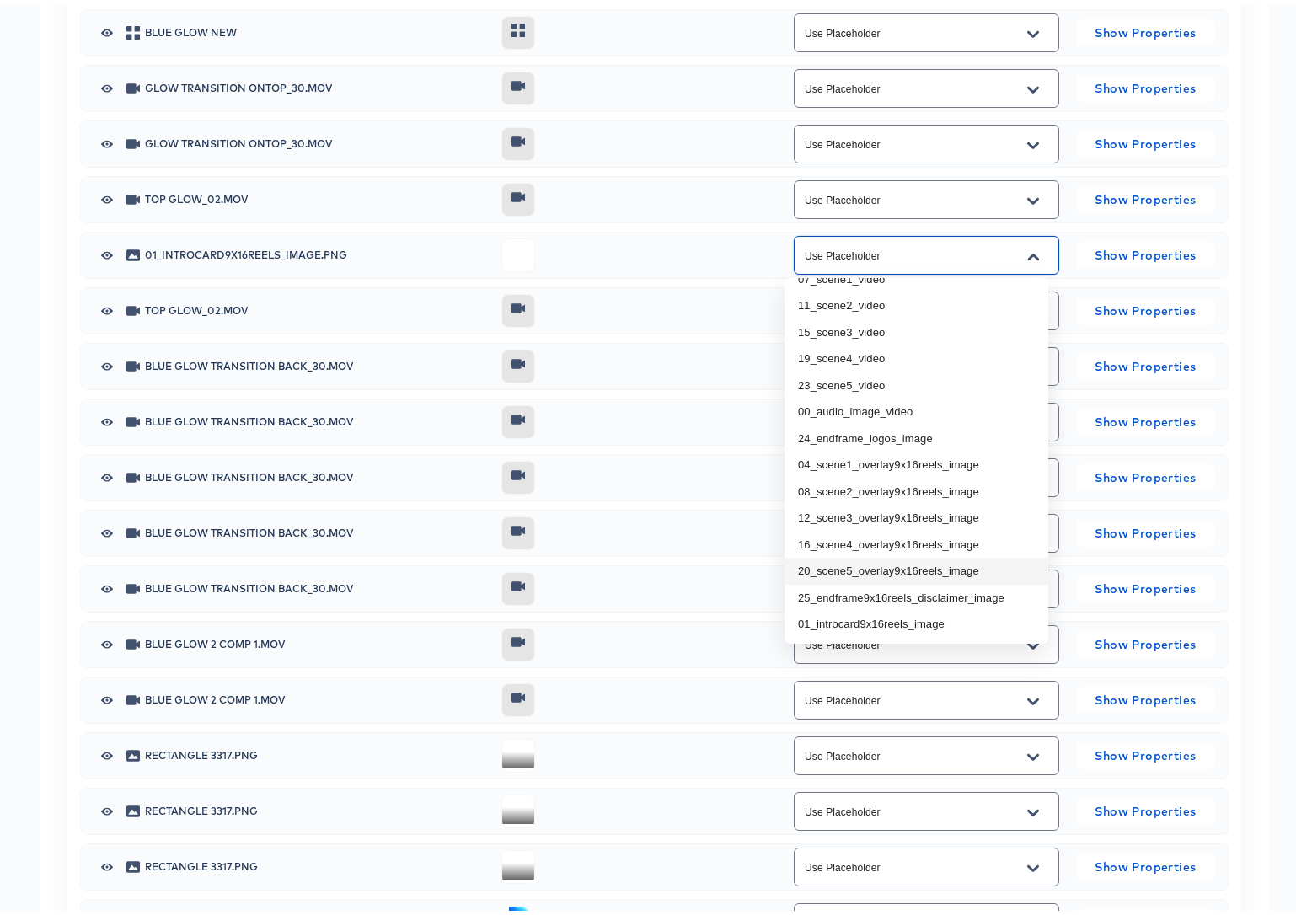
scroll to position [2931, 0]
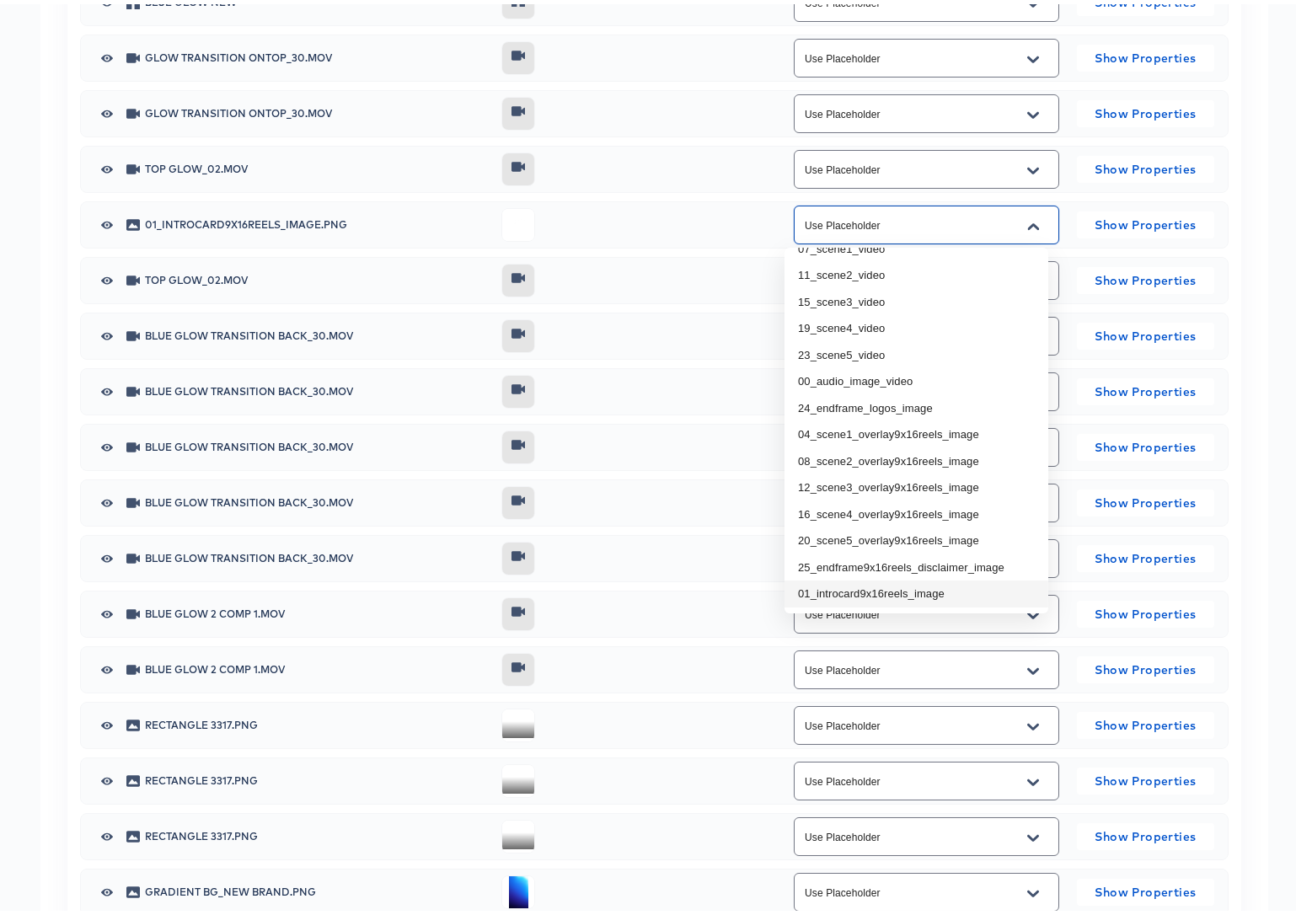
click at [901, 586] on li "01_introcard9x16reels_image" at bounding box center [916, 589] width 264 height 27
type input "01_introcard9x16reels_image"
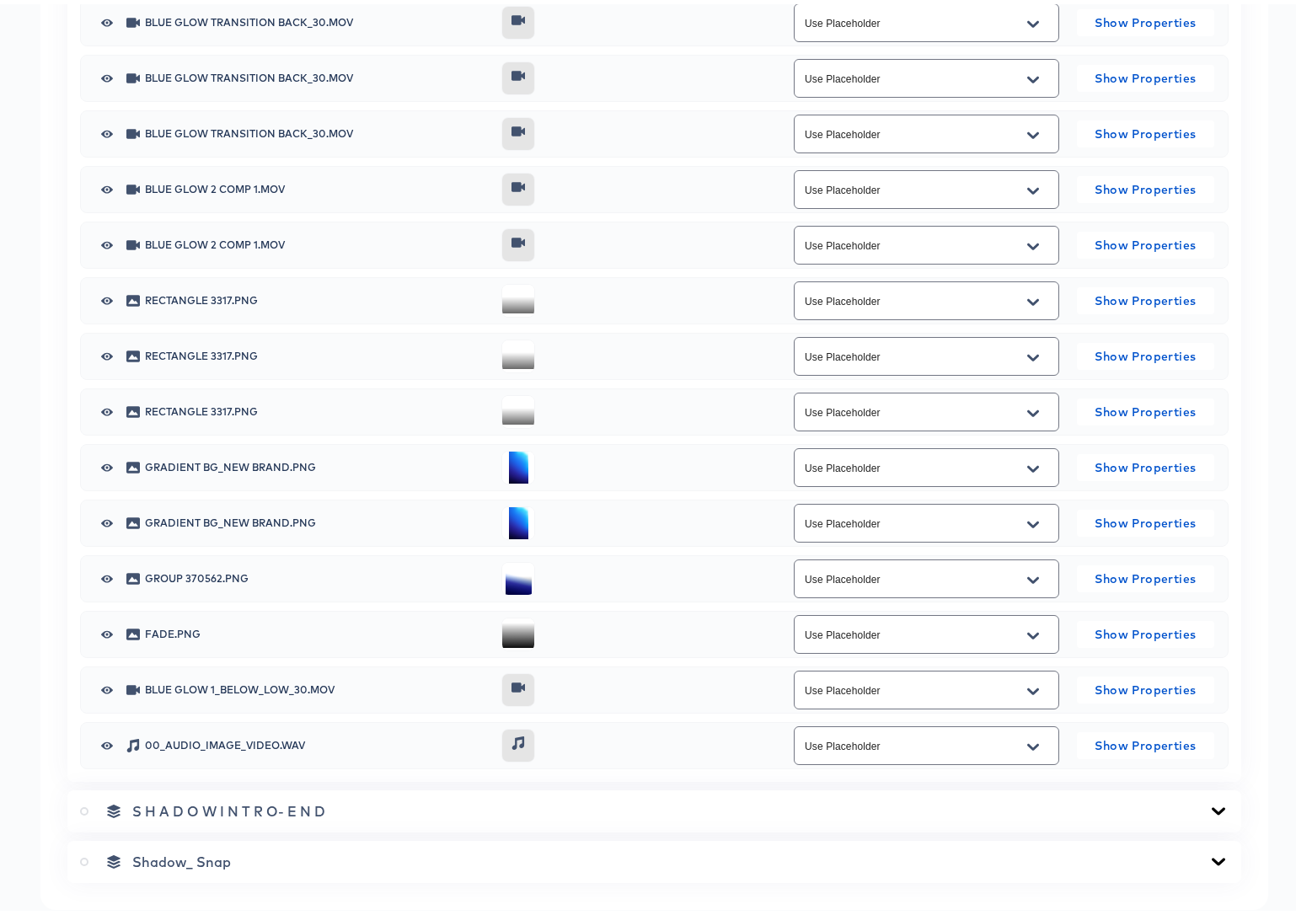
scroll to position [3370, 0]
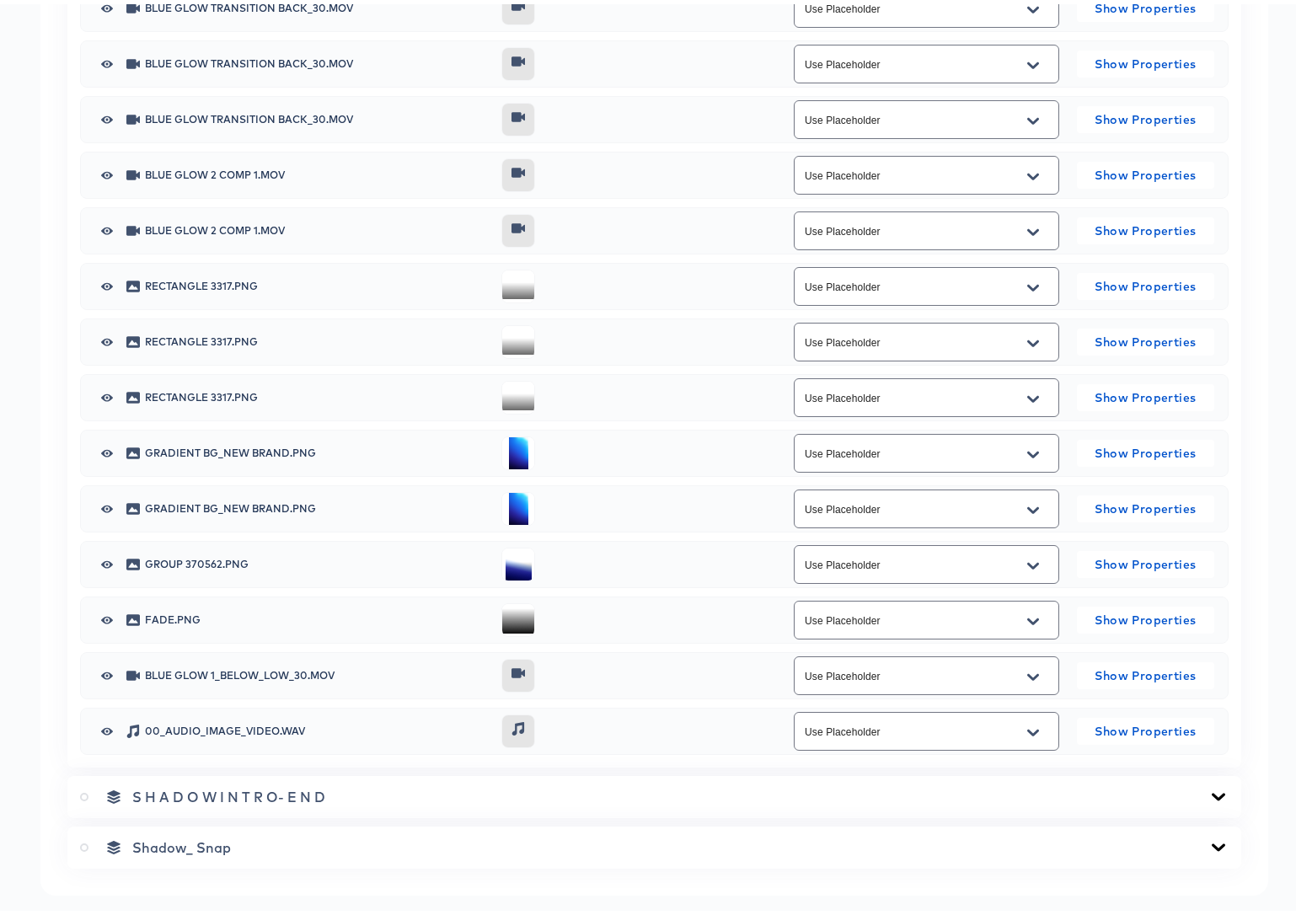
click at [1027, 728] on icon "Open" at bounding box center [1033, 728] width 12 height 7
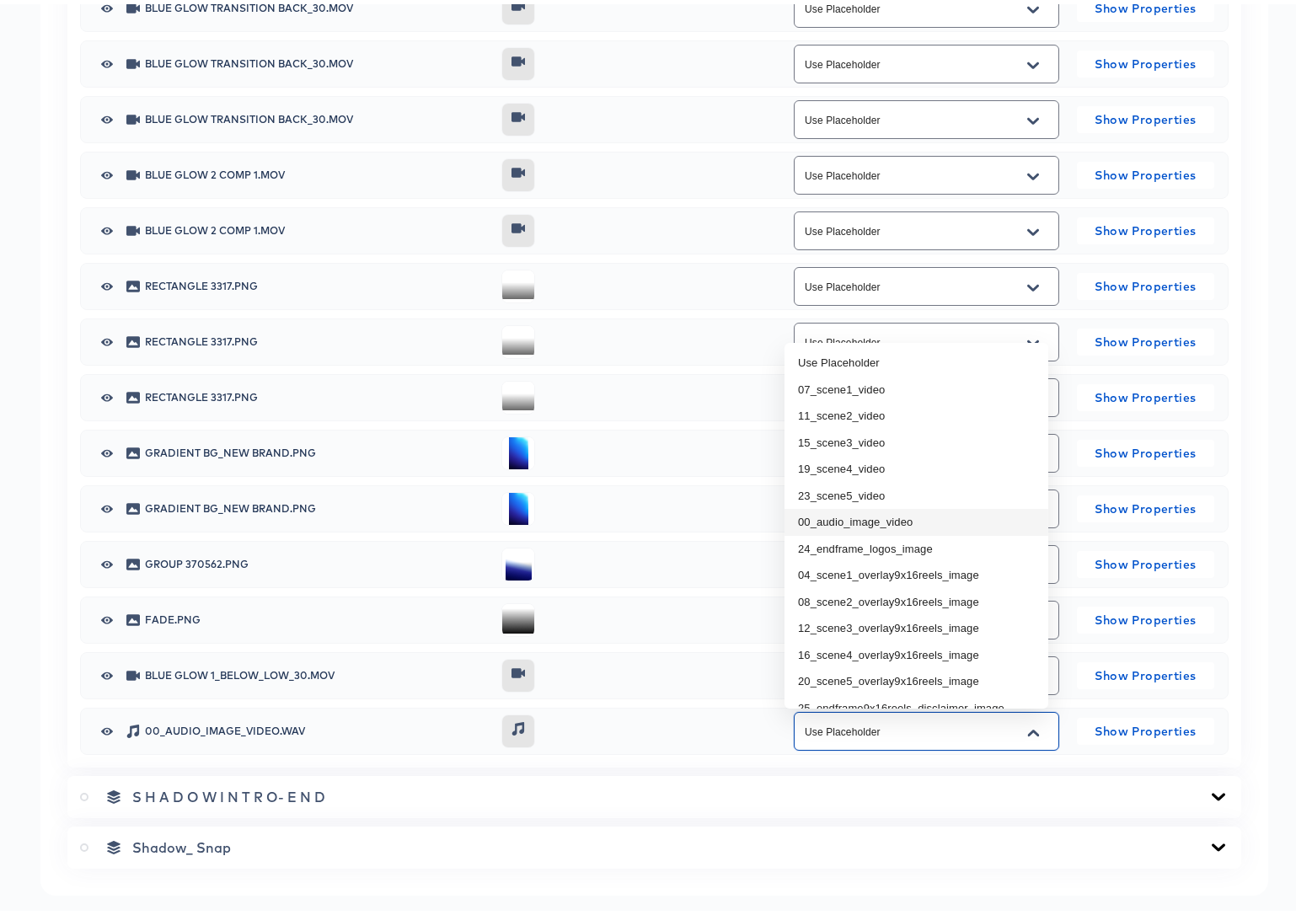
click at [892, 519] on li "00_audio_image_video" at bounding box center [916, 518] width 264 height 27
type input "00_audio_image_video"
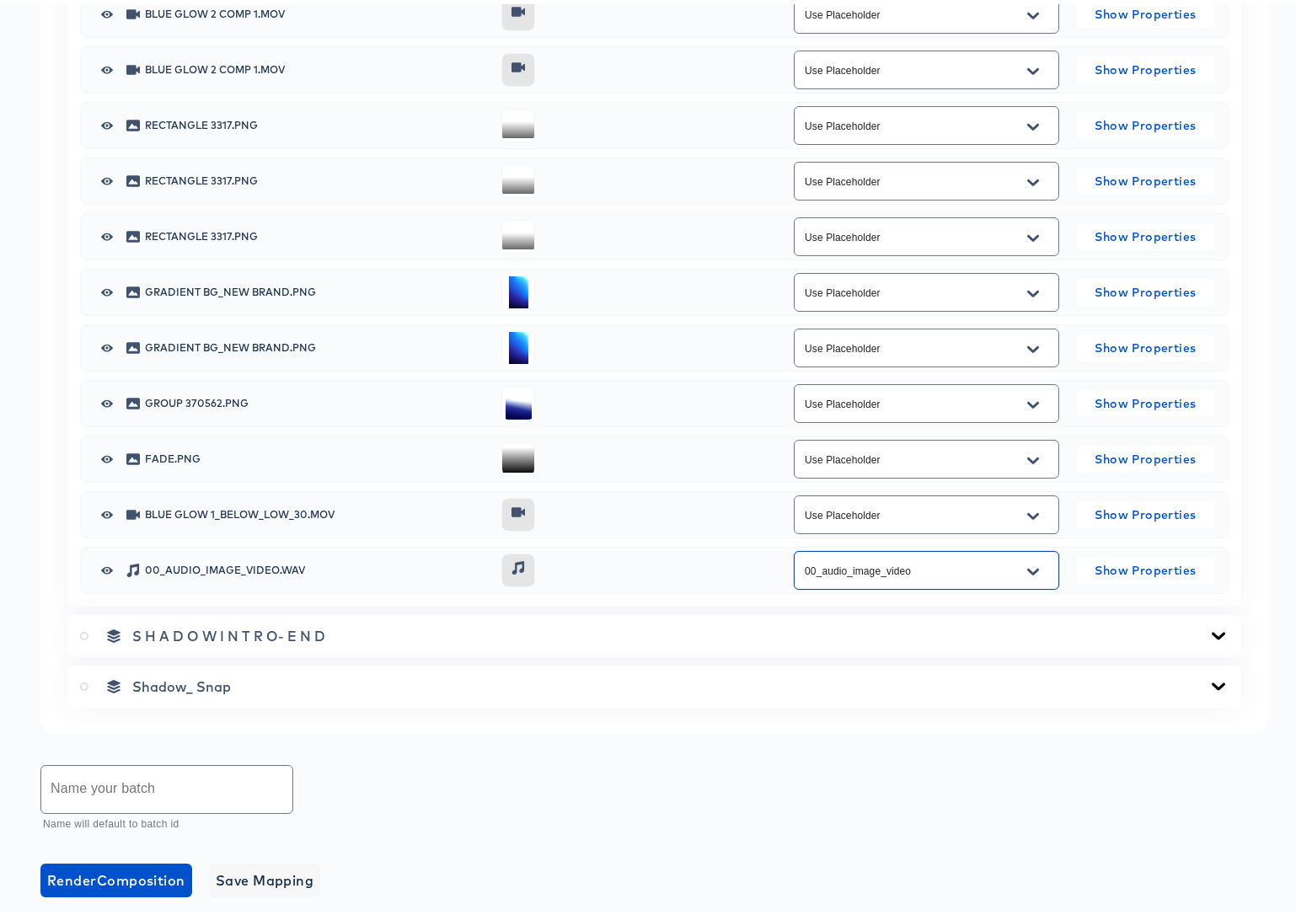
scroll to position [3598, 0]
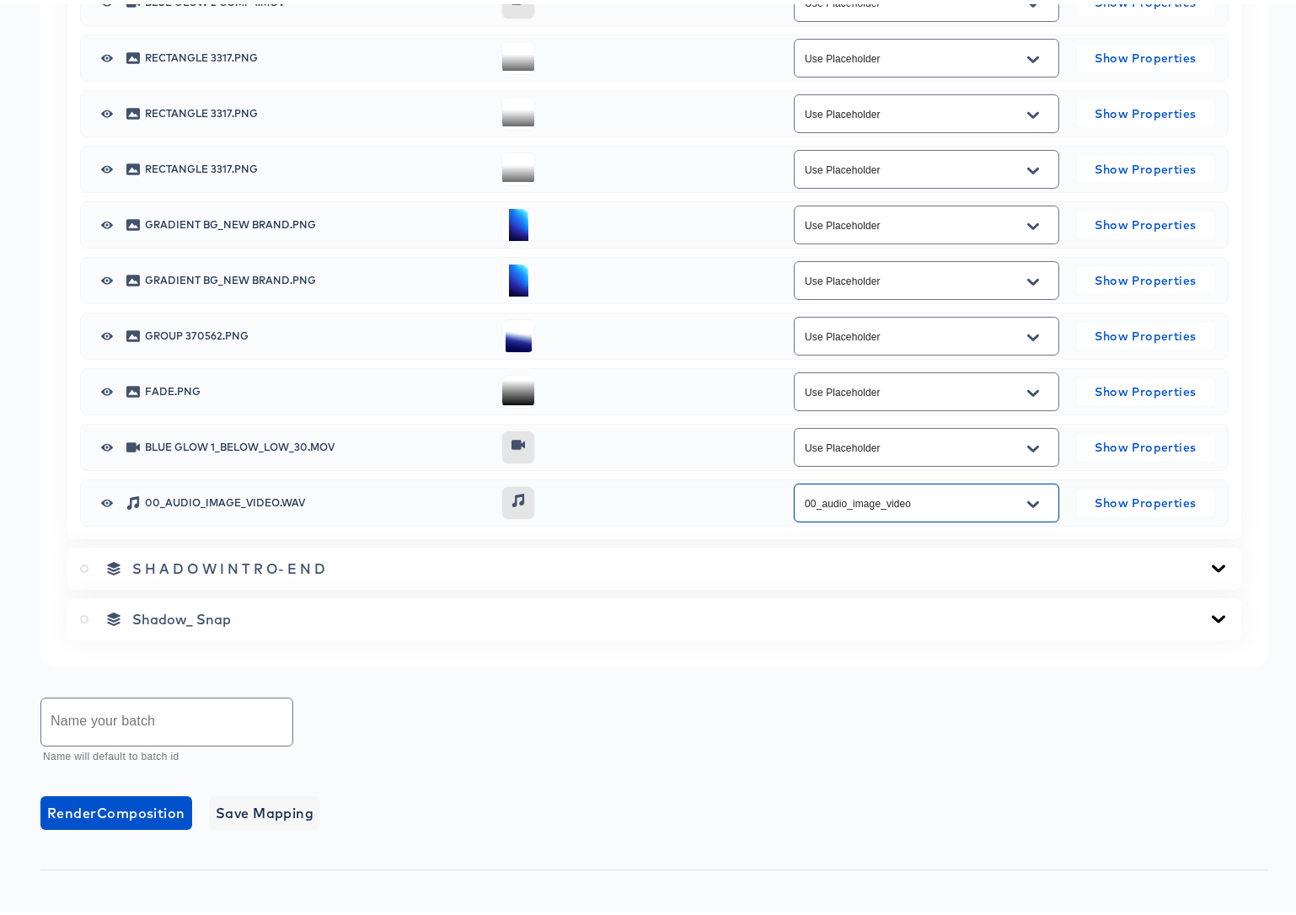
click at [173, 718] on input "text" at bounding box center [166, 717] width 251 height 47
type input "1"
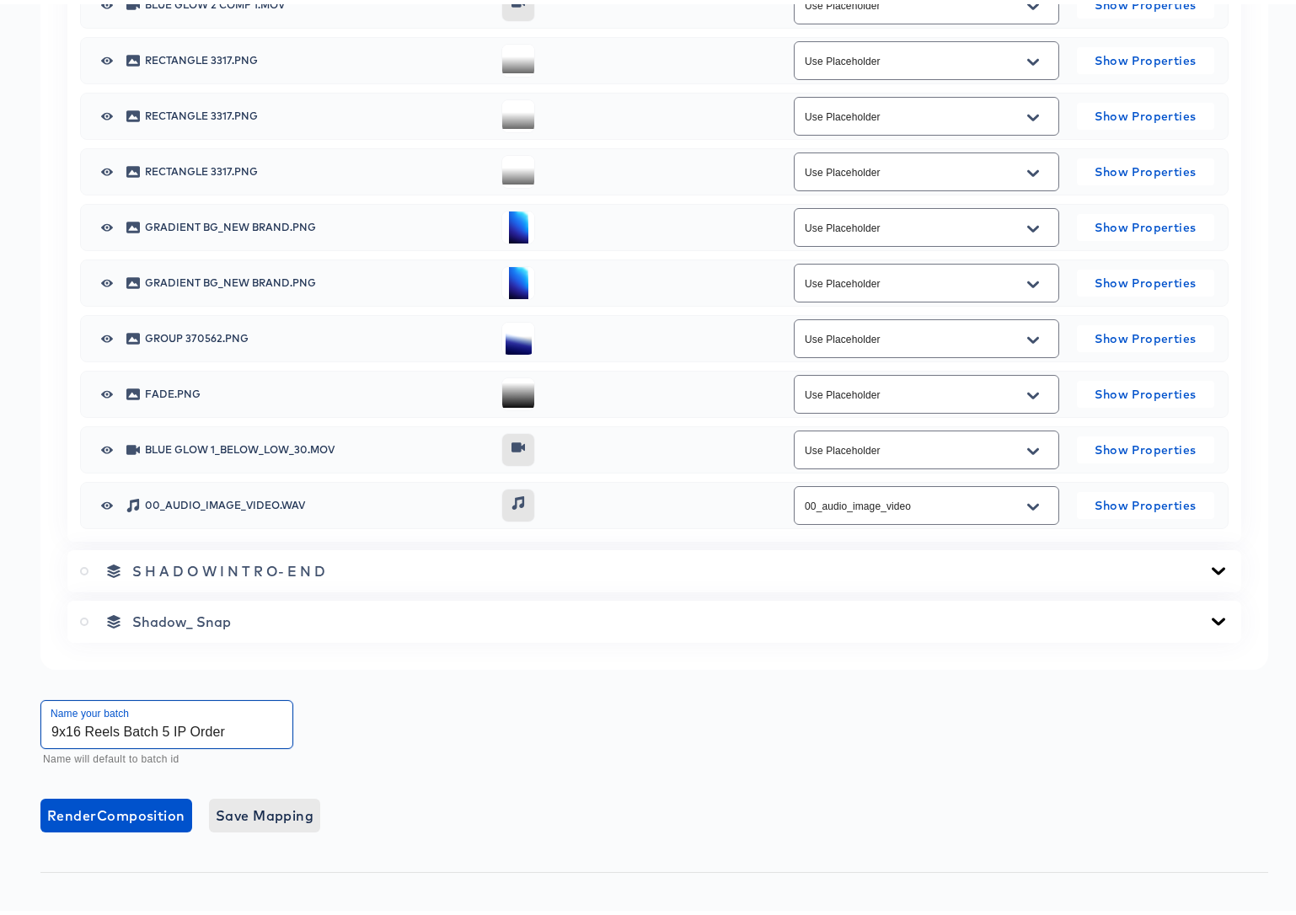
scroll to position [3595, 0]
type input "9x16 Reels Batch 5 IP Order"
click at [268, 821] on span "Save Mapping" at bounding box center [265, 812] width 99 height 24
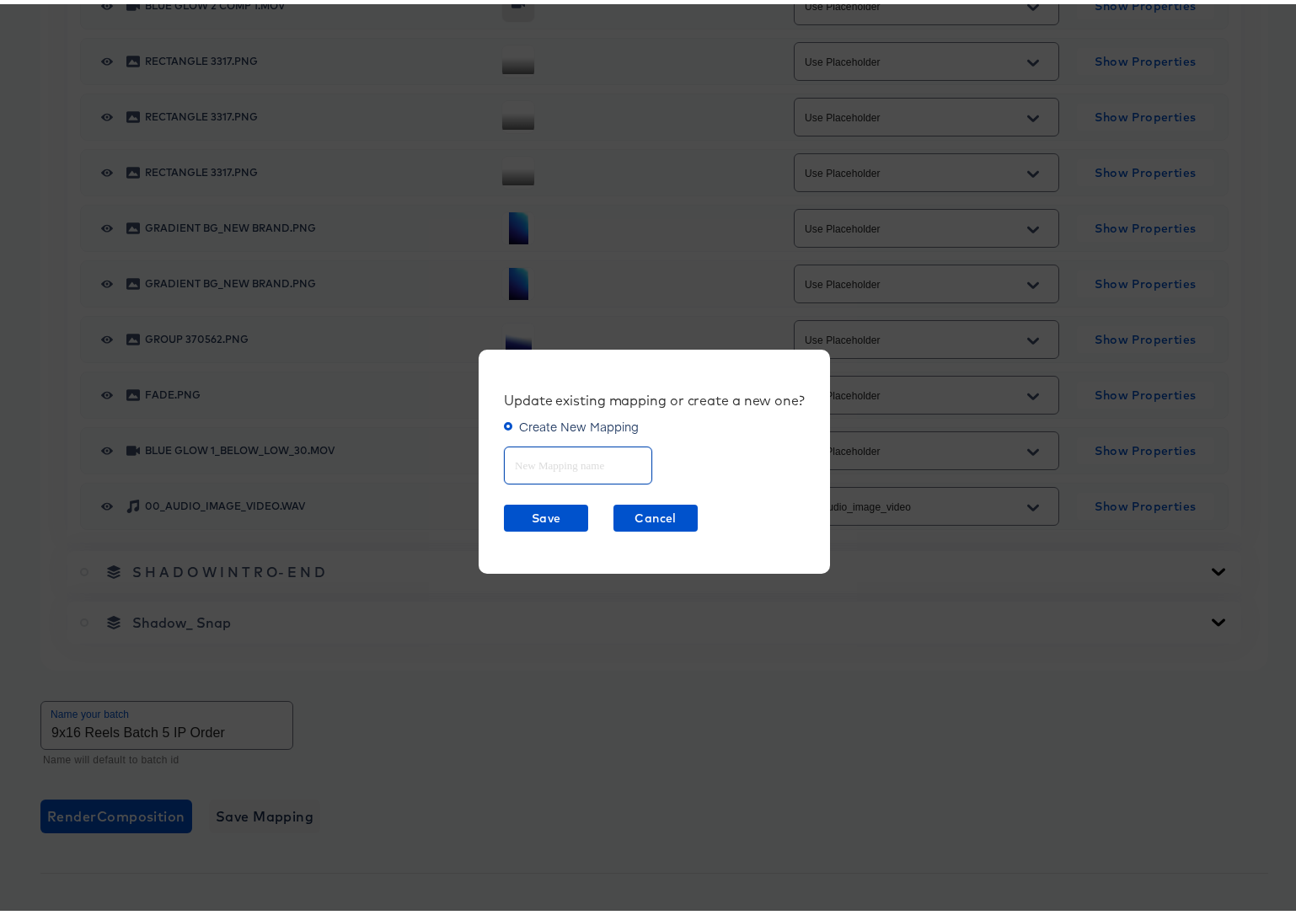
click at [554, 465] on input "text" at bounding box center [578, 454] width 147 height 36
type input "9x16 Reels"
click at [565, 516] on span "Save" at bounding box center [546, 514] width 71 height 21
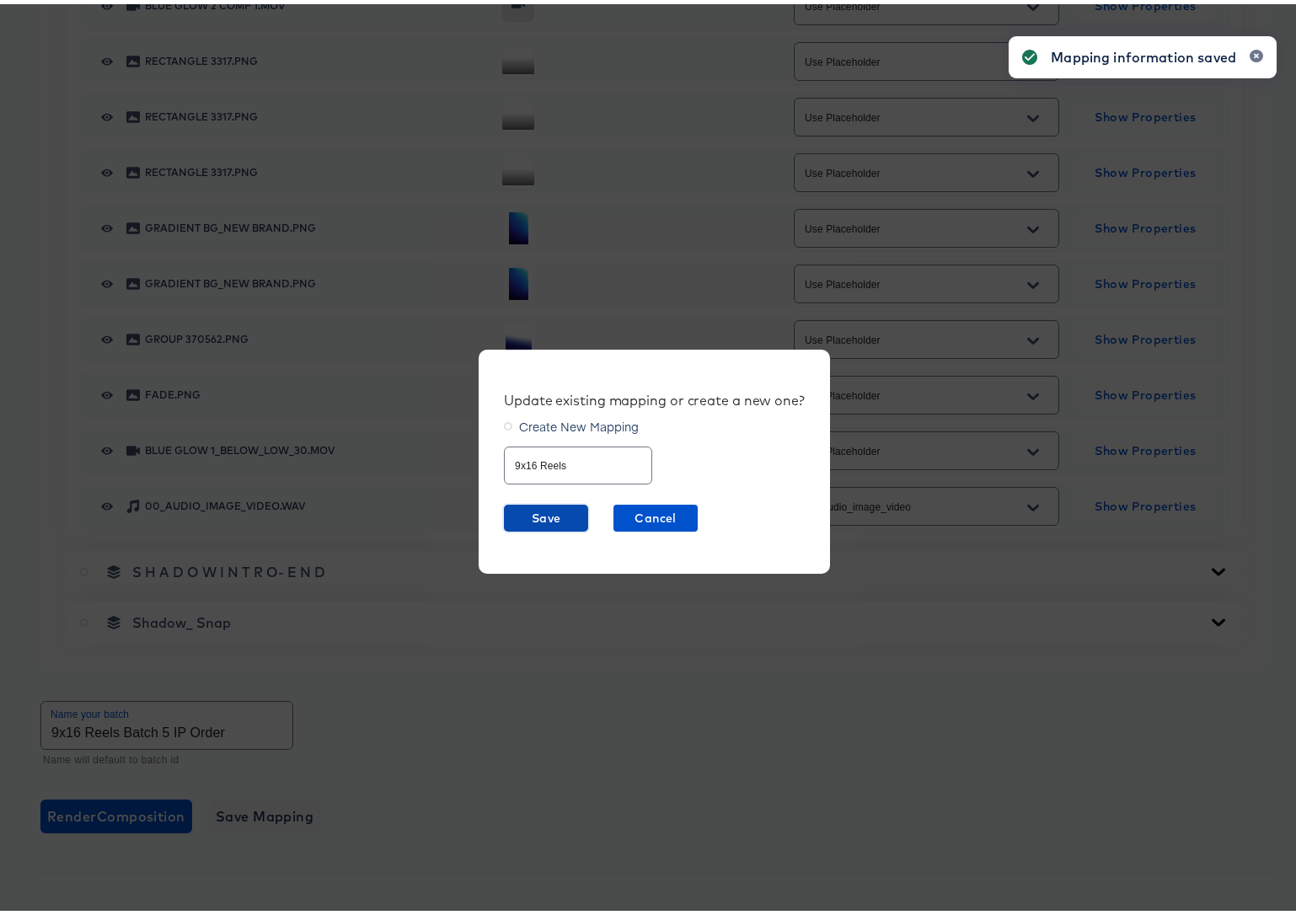
click at [562, 515] on span "Save" at bounding box center [546, 514] width 71 height 21
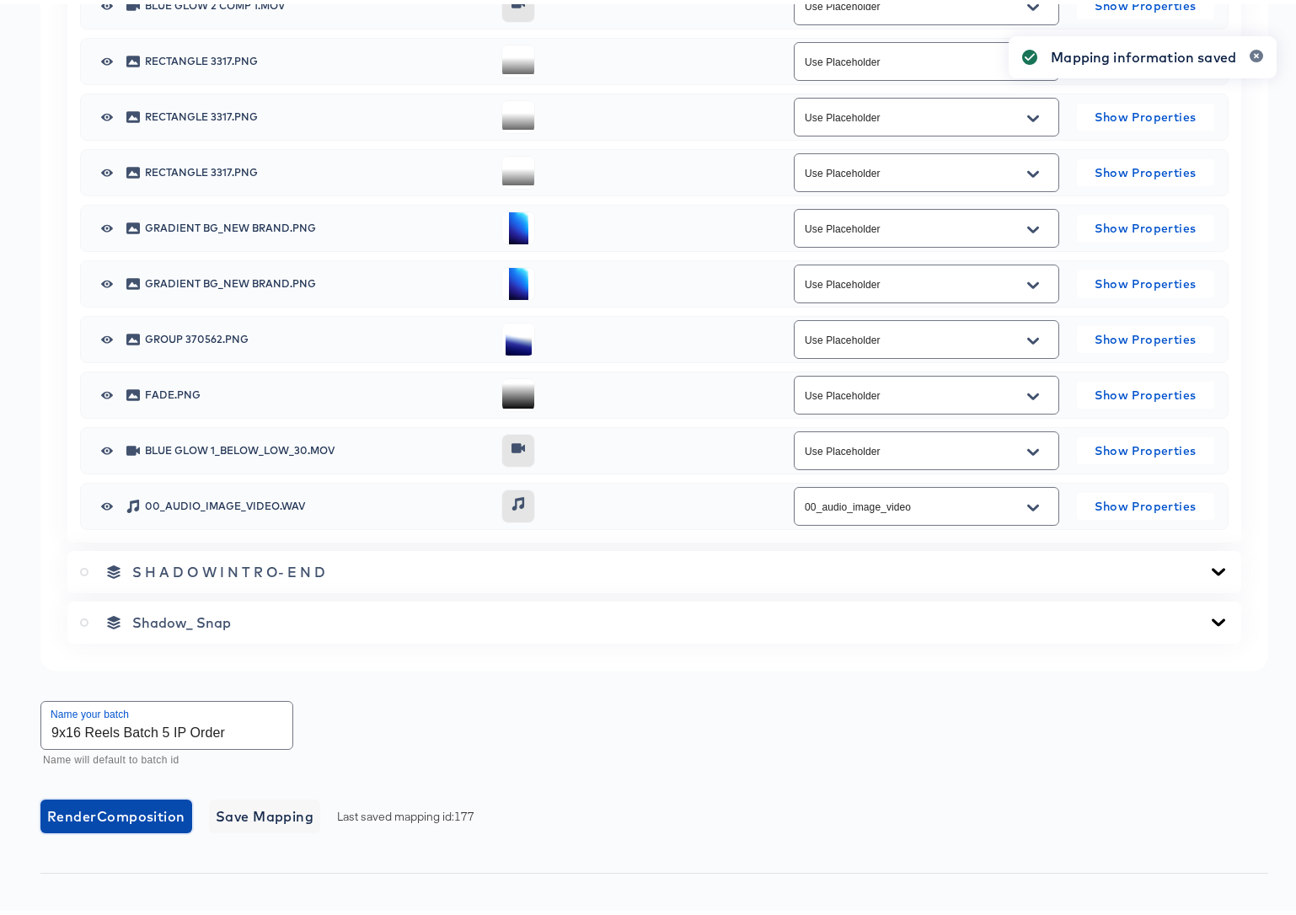
click at [110, 807] on span "Render Composition" at bounding box center [116, 812] width 138 height 24
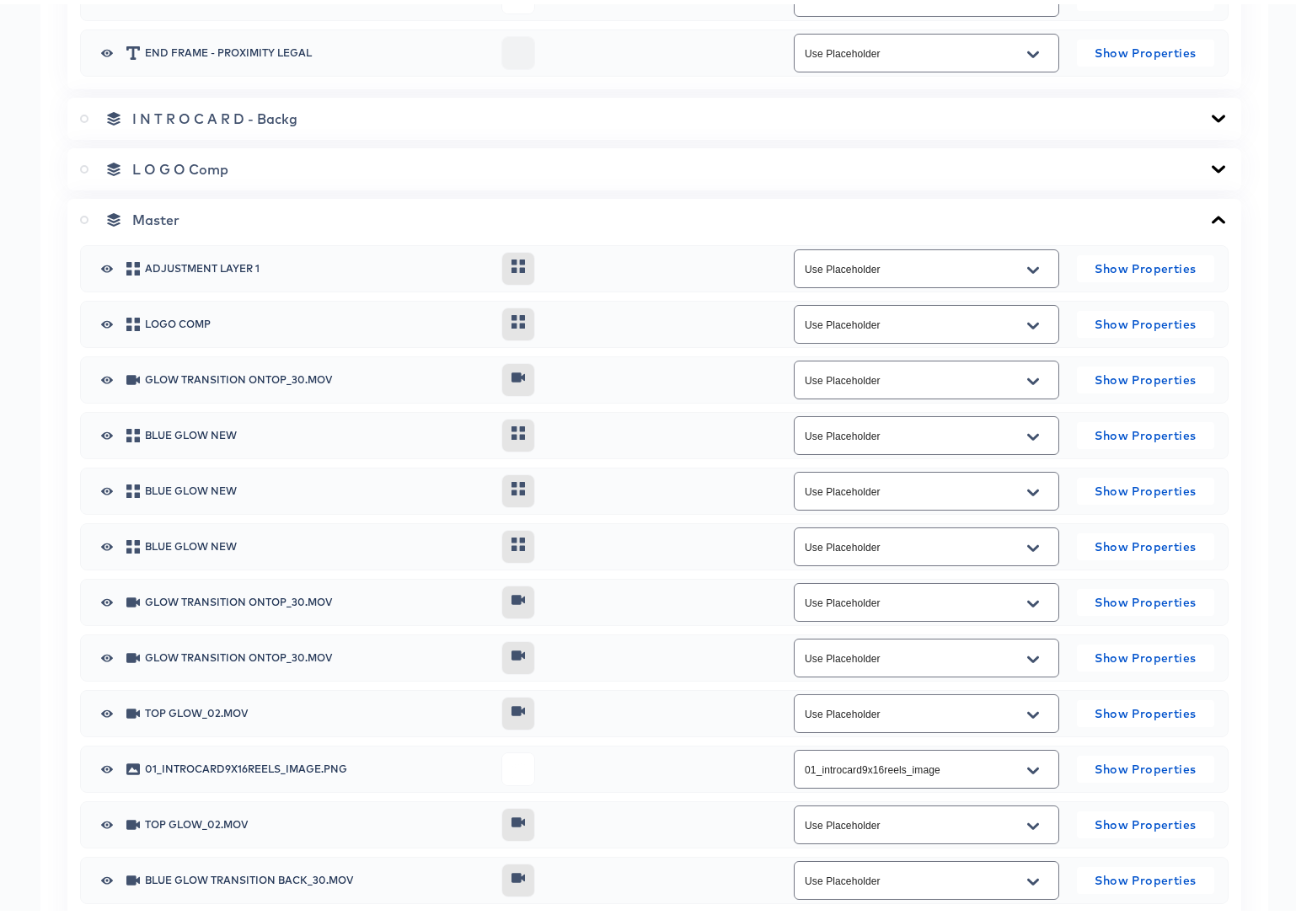
scroll to position [1801, 0]
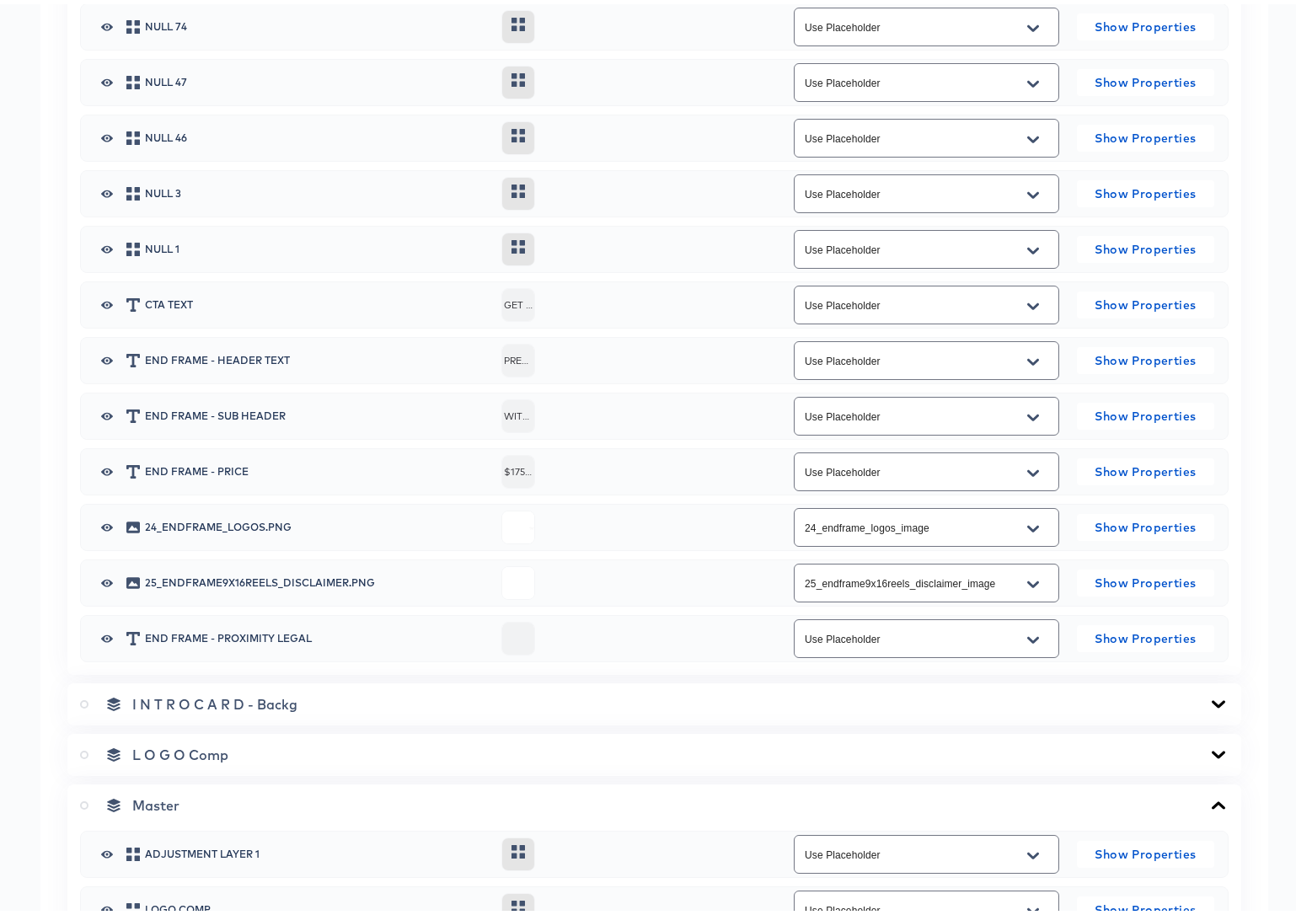
drag, startPoint x: 81, startPoint y: 800, endPoint x: 106, endPoint y: 801, distance: 25.3
click at [81, 800] on icon at bounding box center [84, 801] width 8 height 8
click at [0, 0] on input "radio" at bounding box center [0, 0] width 0 height 0
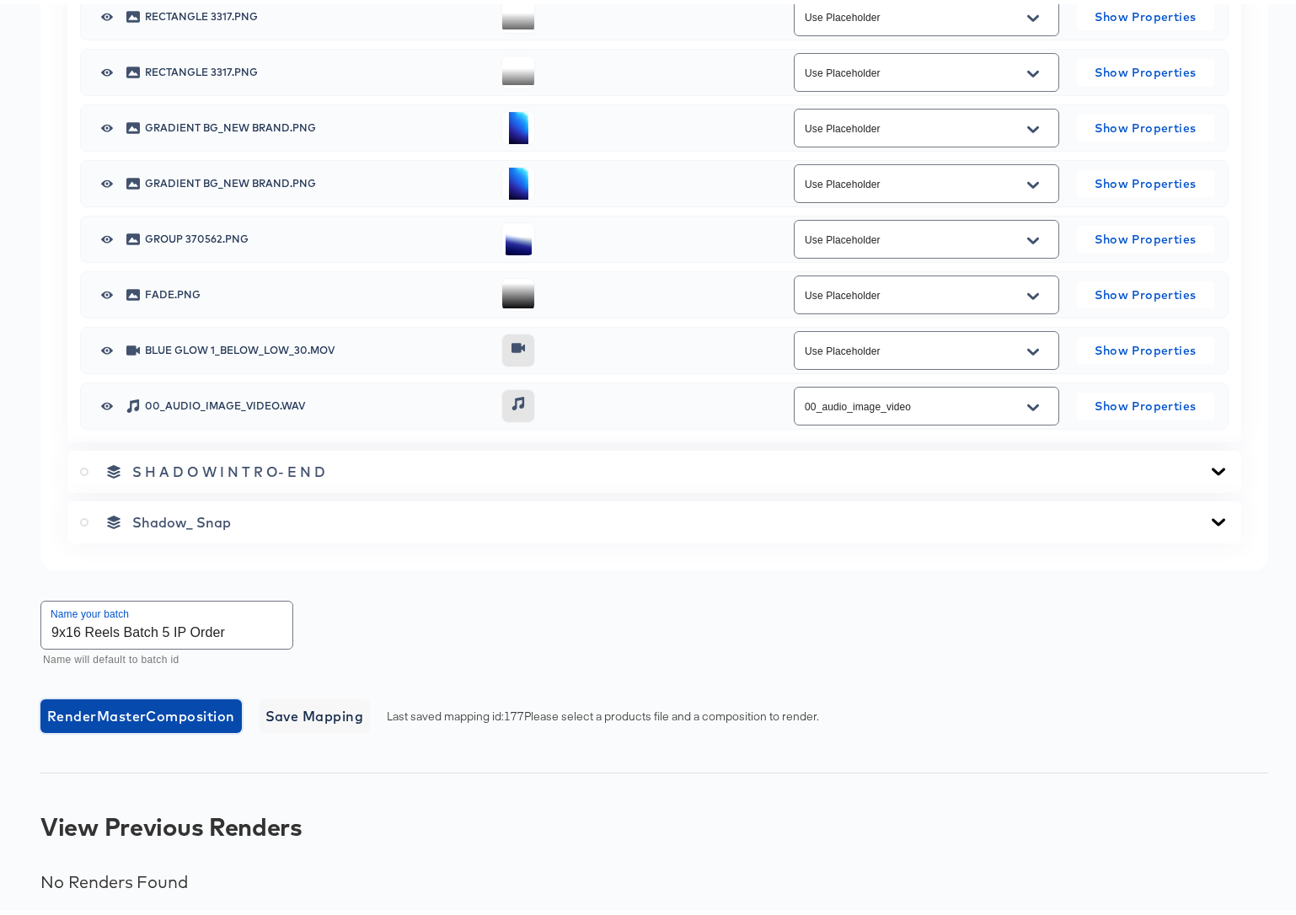
click at [184, 715] on span "Render Master Composition" at bounding box center [141, 712] width 188 height 24
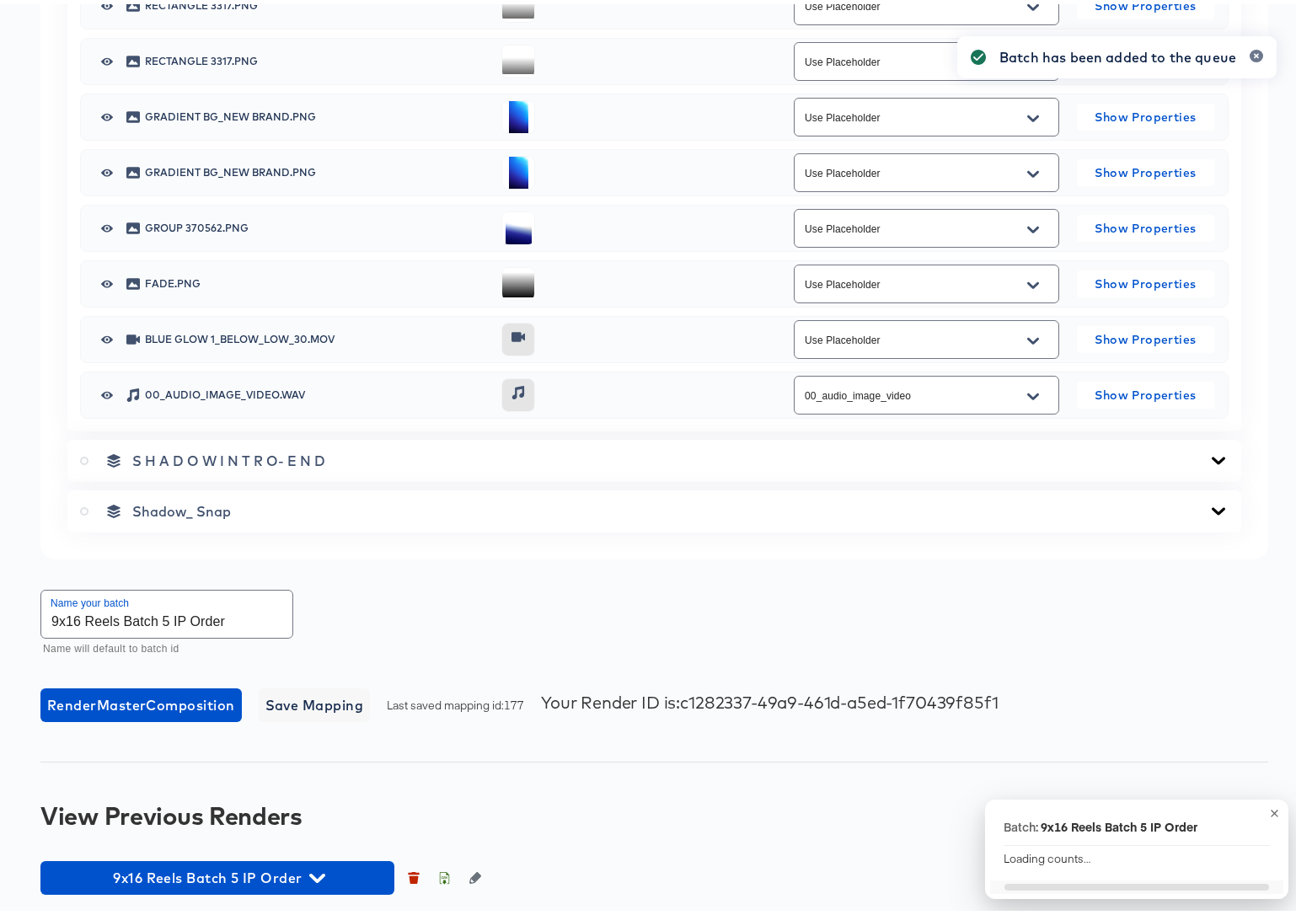
scroll to position [3709, 0]
